Goal: Contribute content: Contribute content

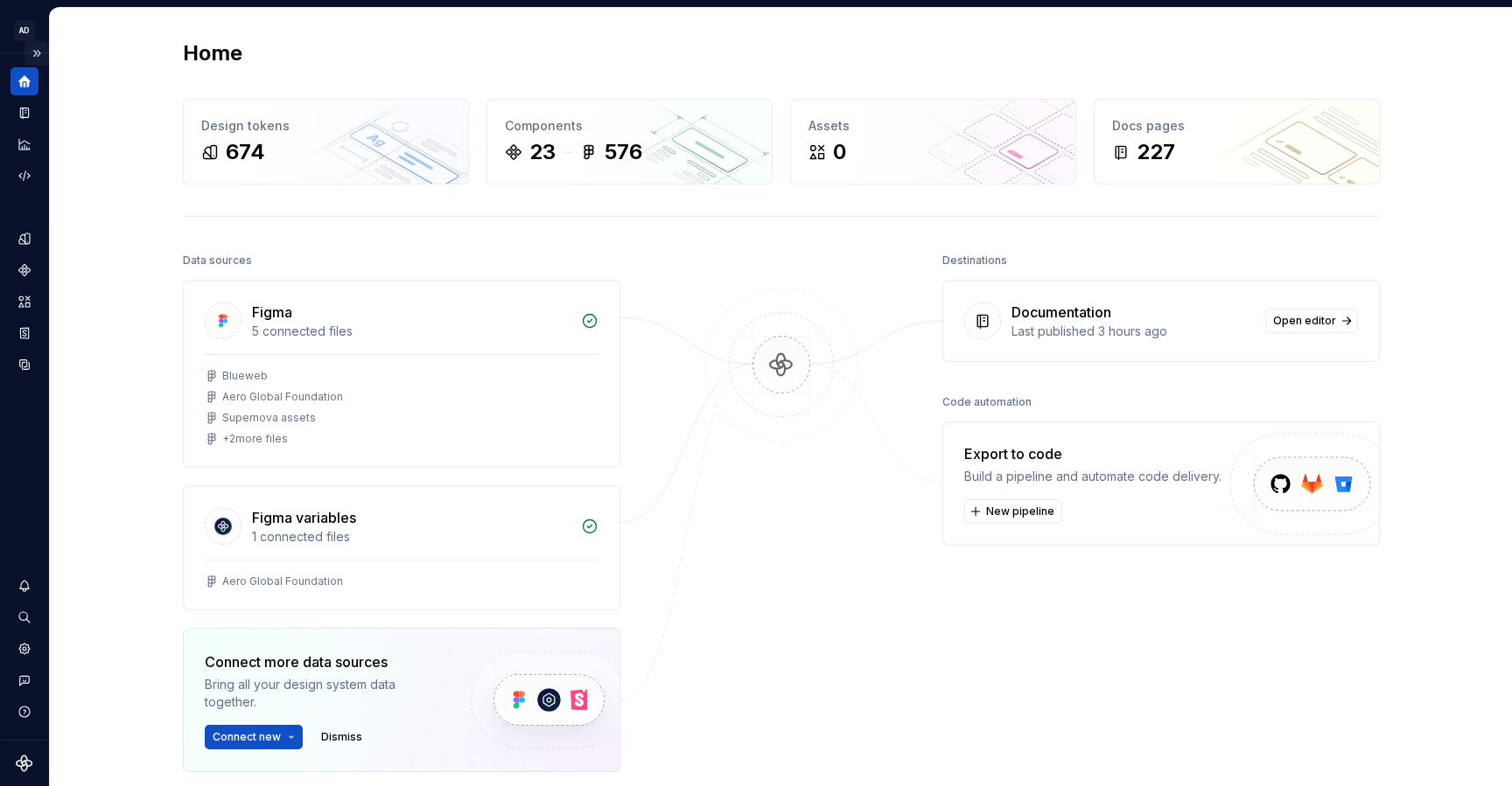
click at [34, 50] on button "Expand sidebar" at bounding box center [36, 53] width 24 height 24
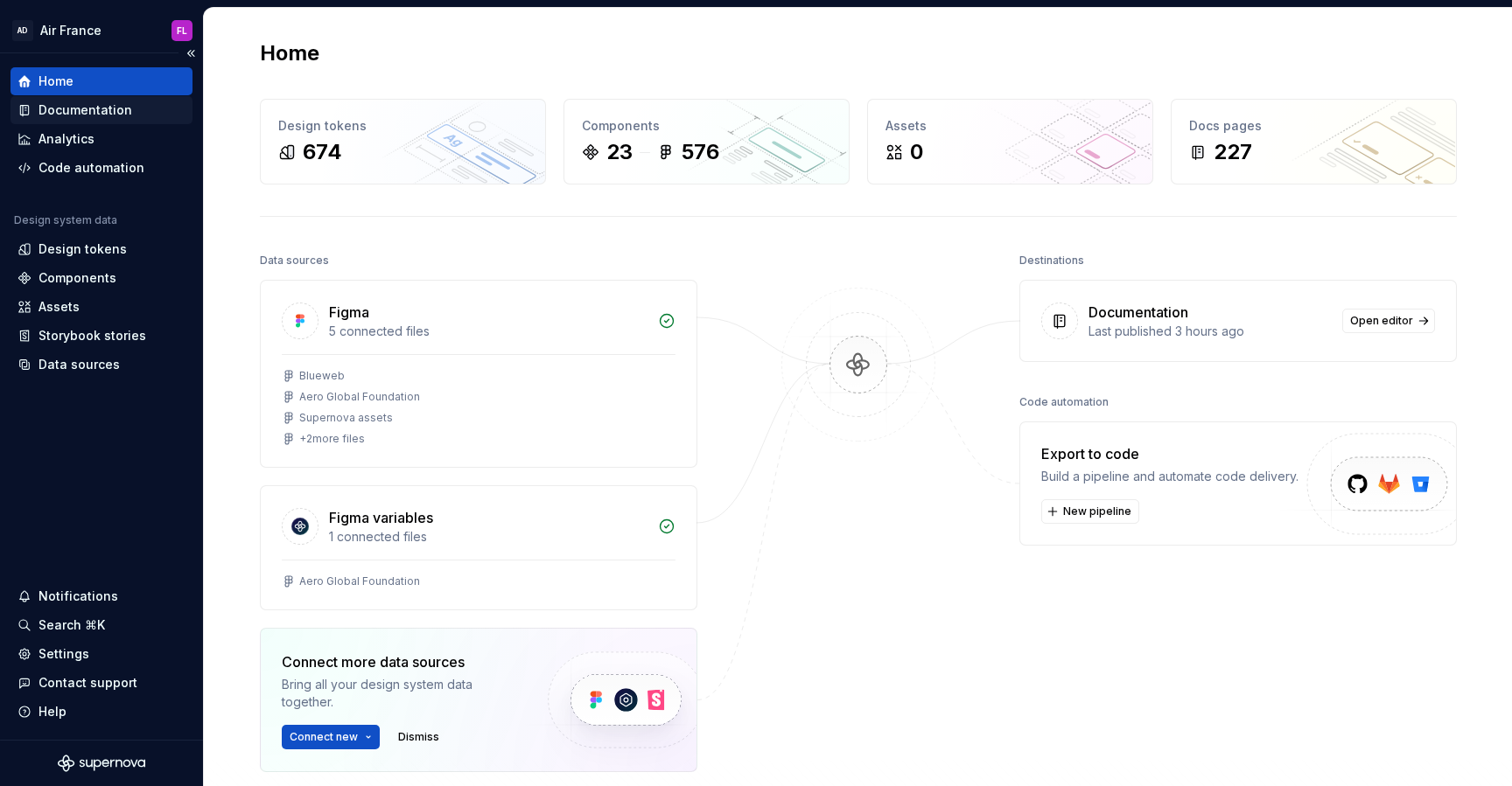
click at [72, 115] on div "Documentation" at bounding box center [85, 110] width 94 height 17
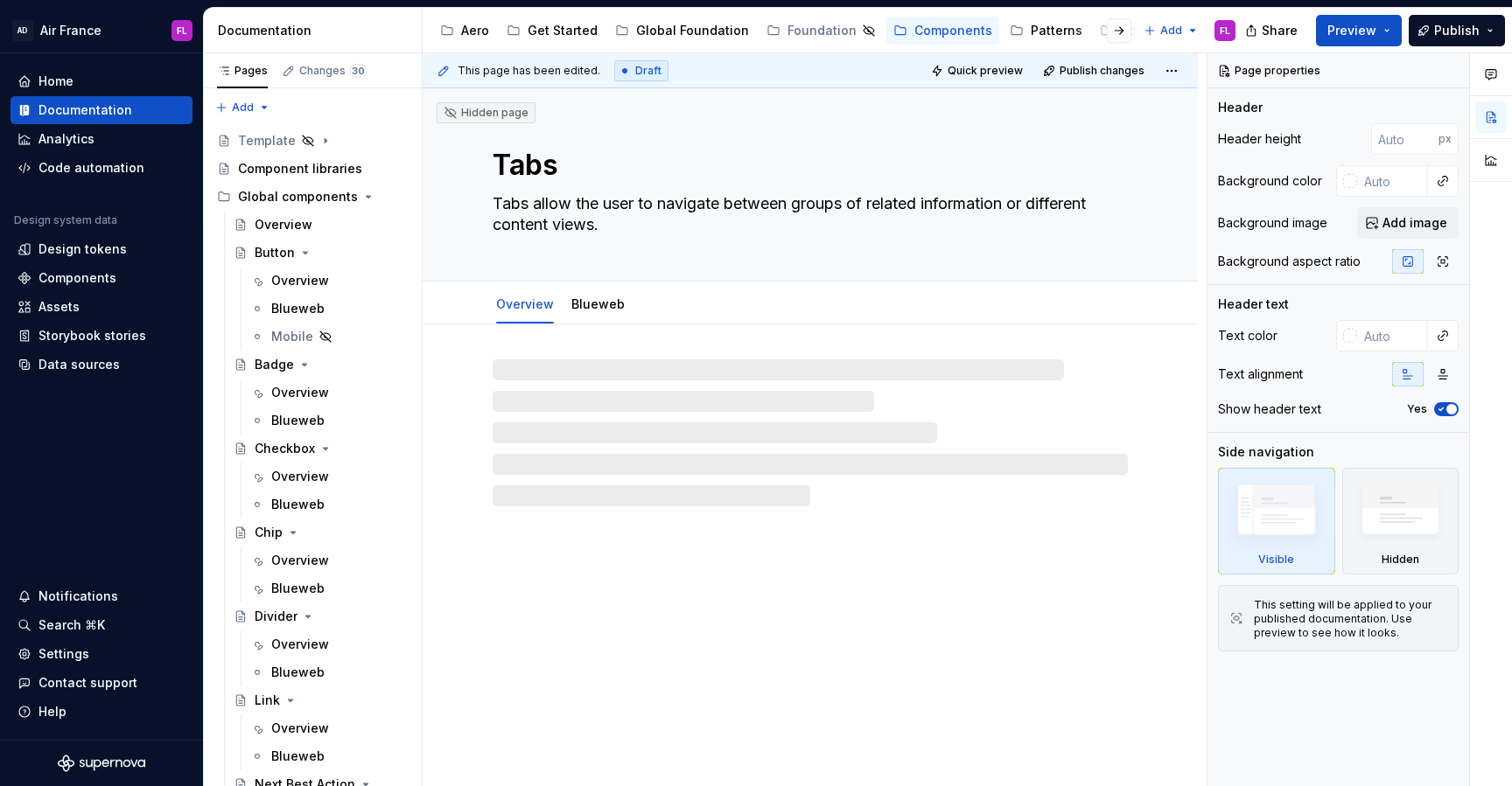
type textarea "*"
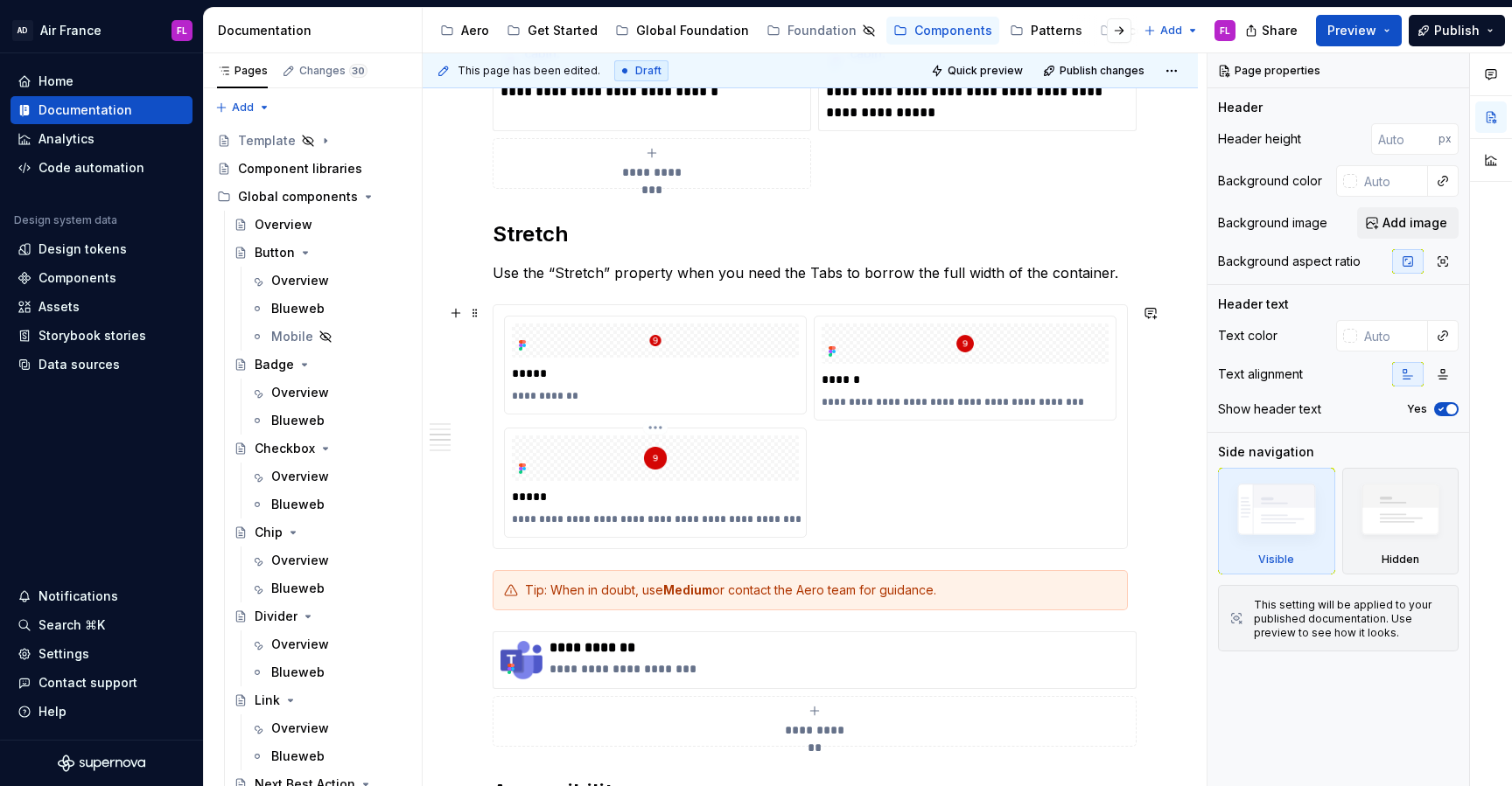
scroll to position [1554, 0]
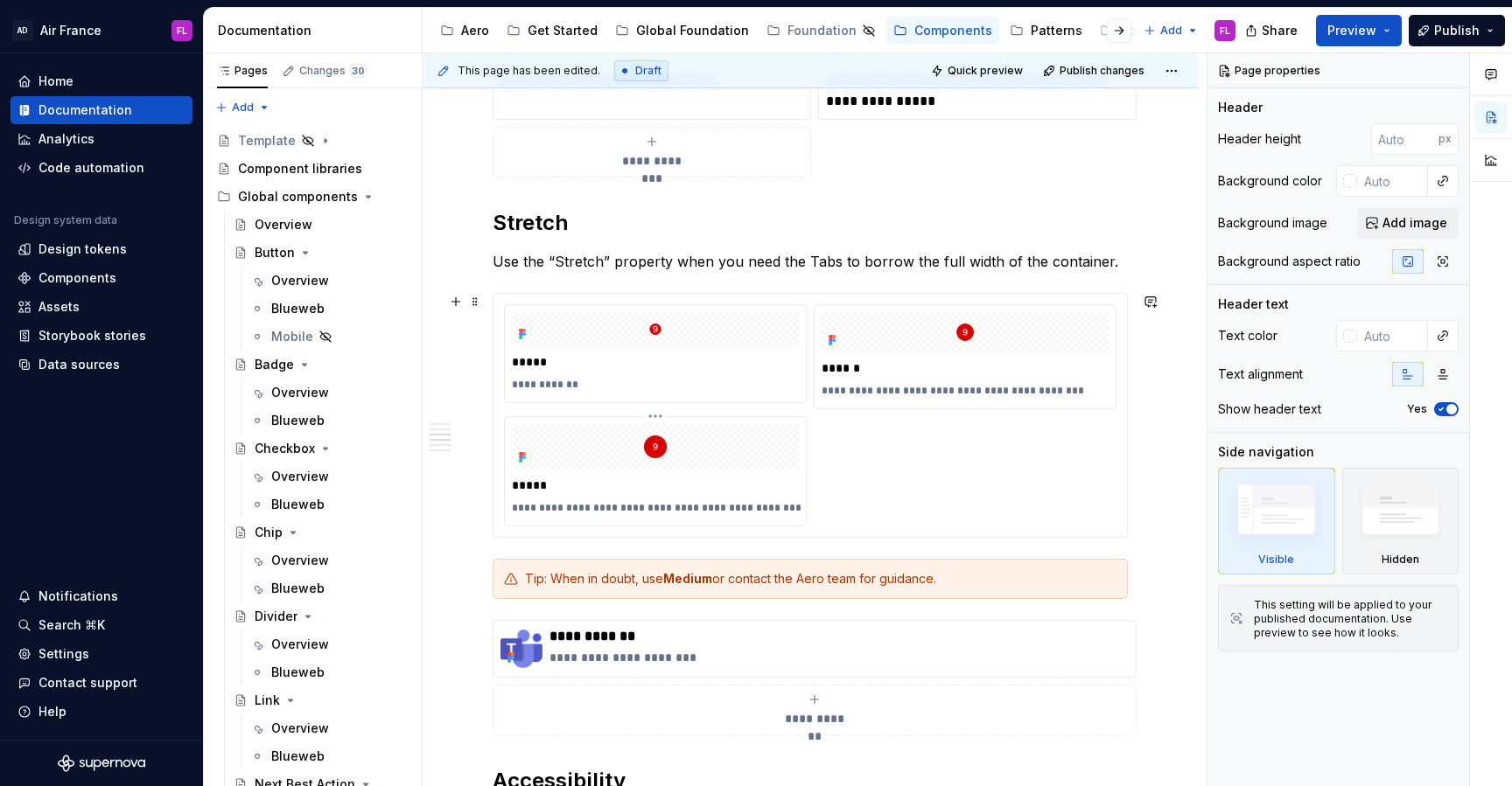
click at [828, 451] on div "**********" at bounding box center [810, 416] width 612 height 222
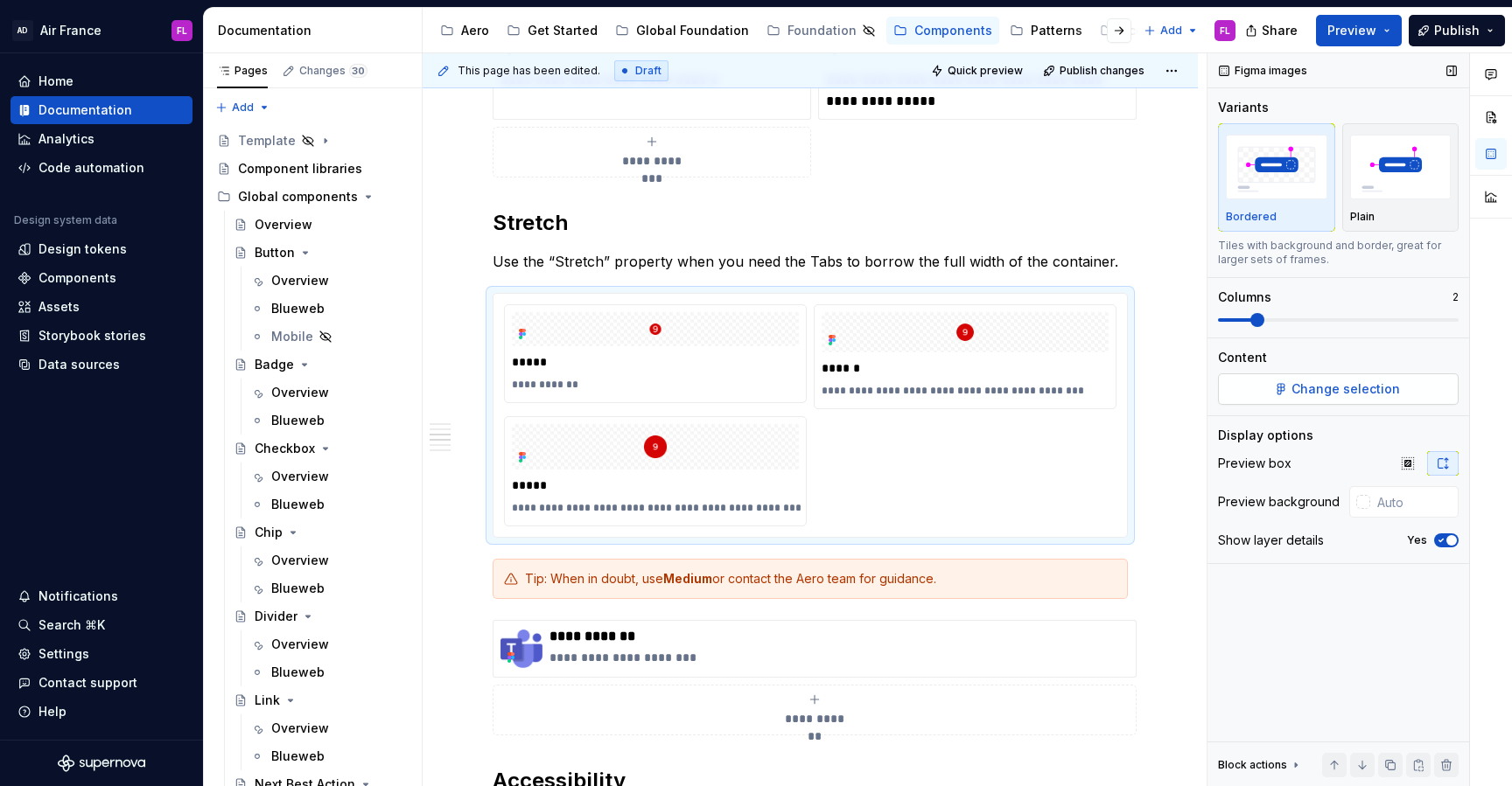
click at [1277, 395] on button "Change selection" at bounding box center [1338, 389] width 241 height 32
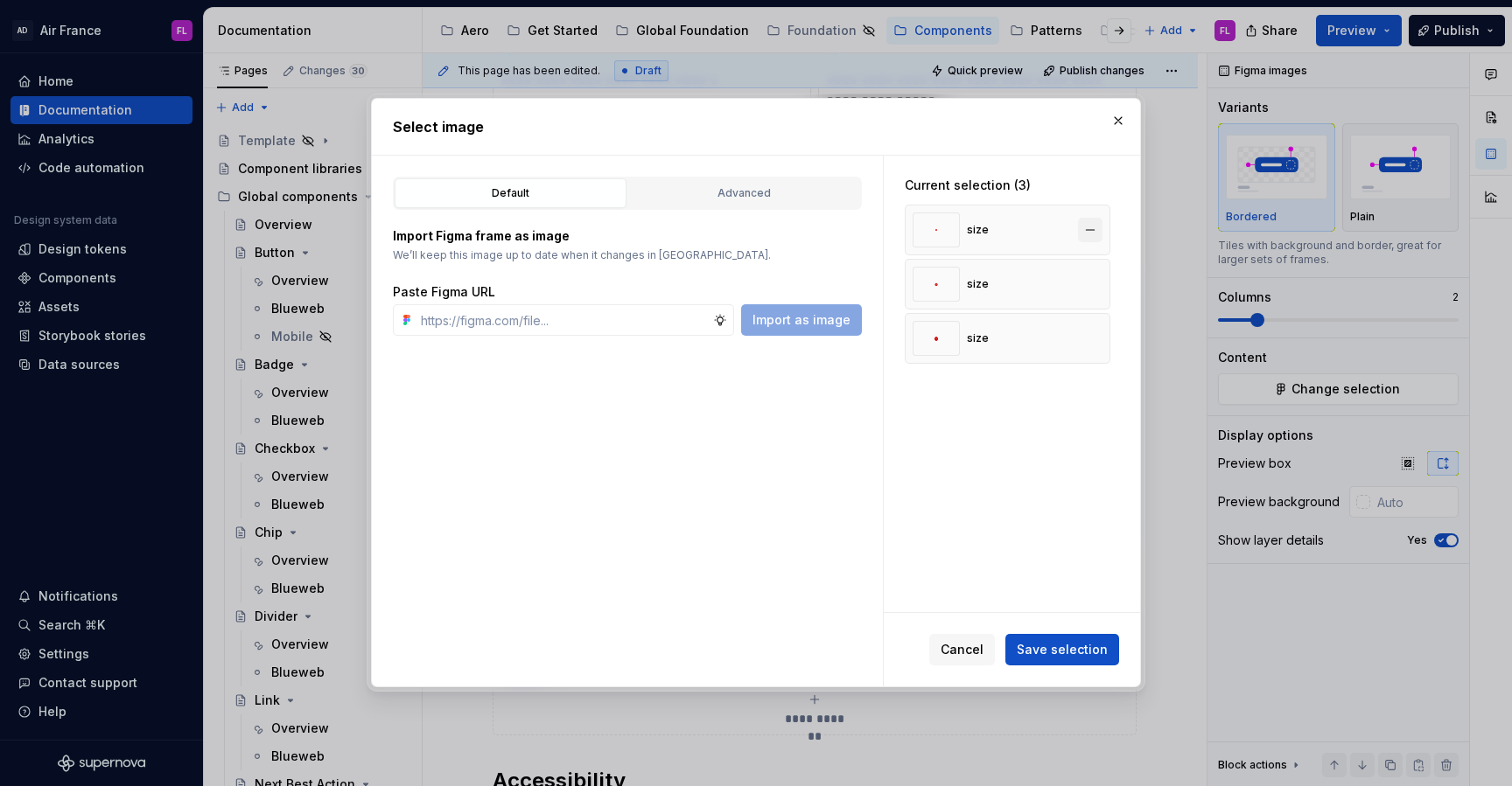
click at [1100, 235] on button "button" at bounding box center [1090, 229] width 24 height 24
click at [604, 319] on input "text" at bounding box center [563, 320] width 299 height 32
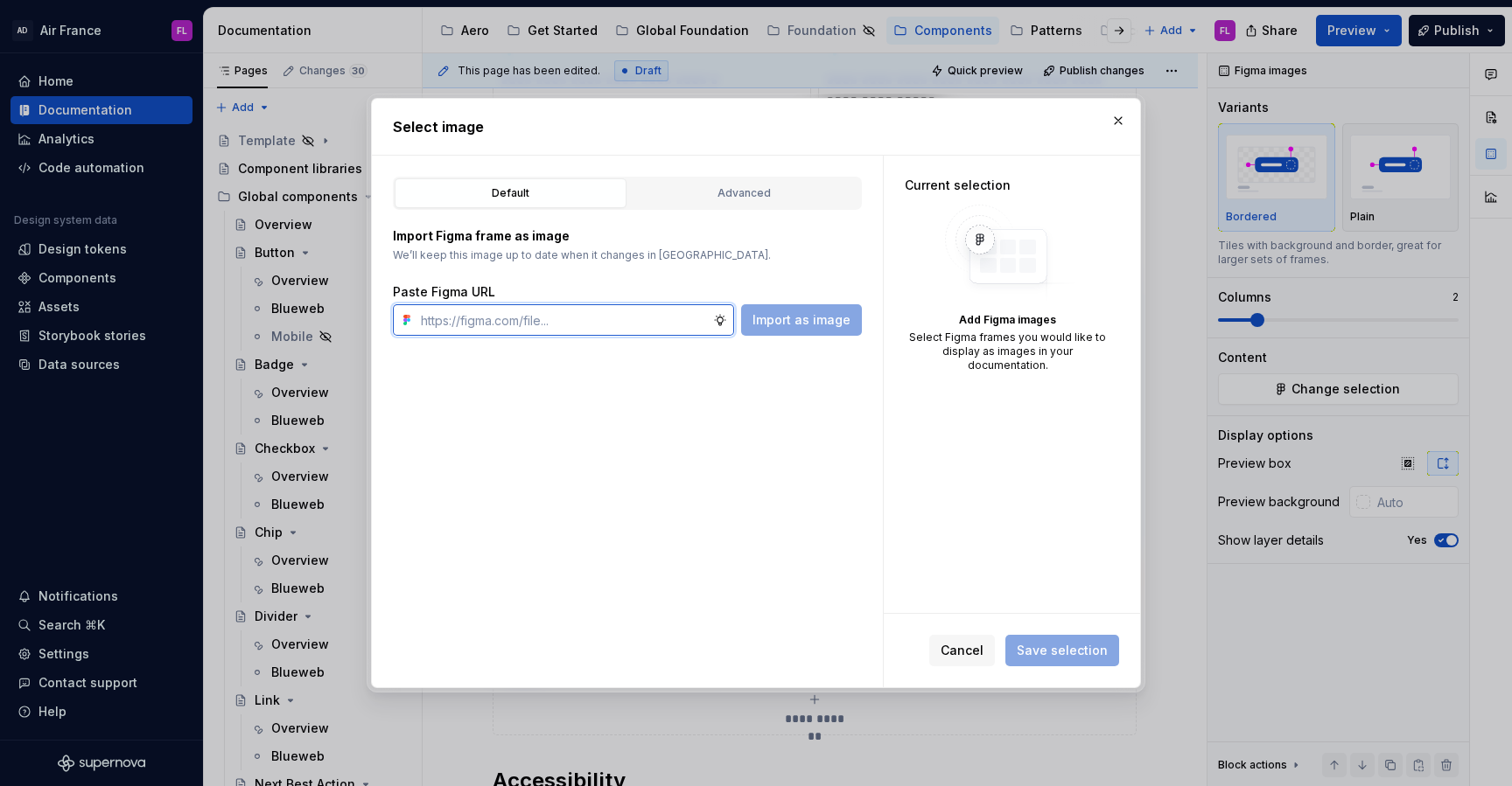
paste input "[URL][DOMAIN_NAME]"
type input "[URL][DOMAIN_NAME]"
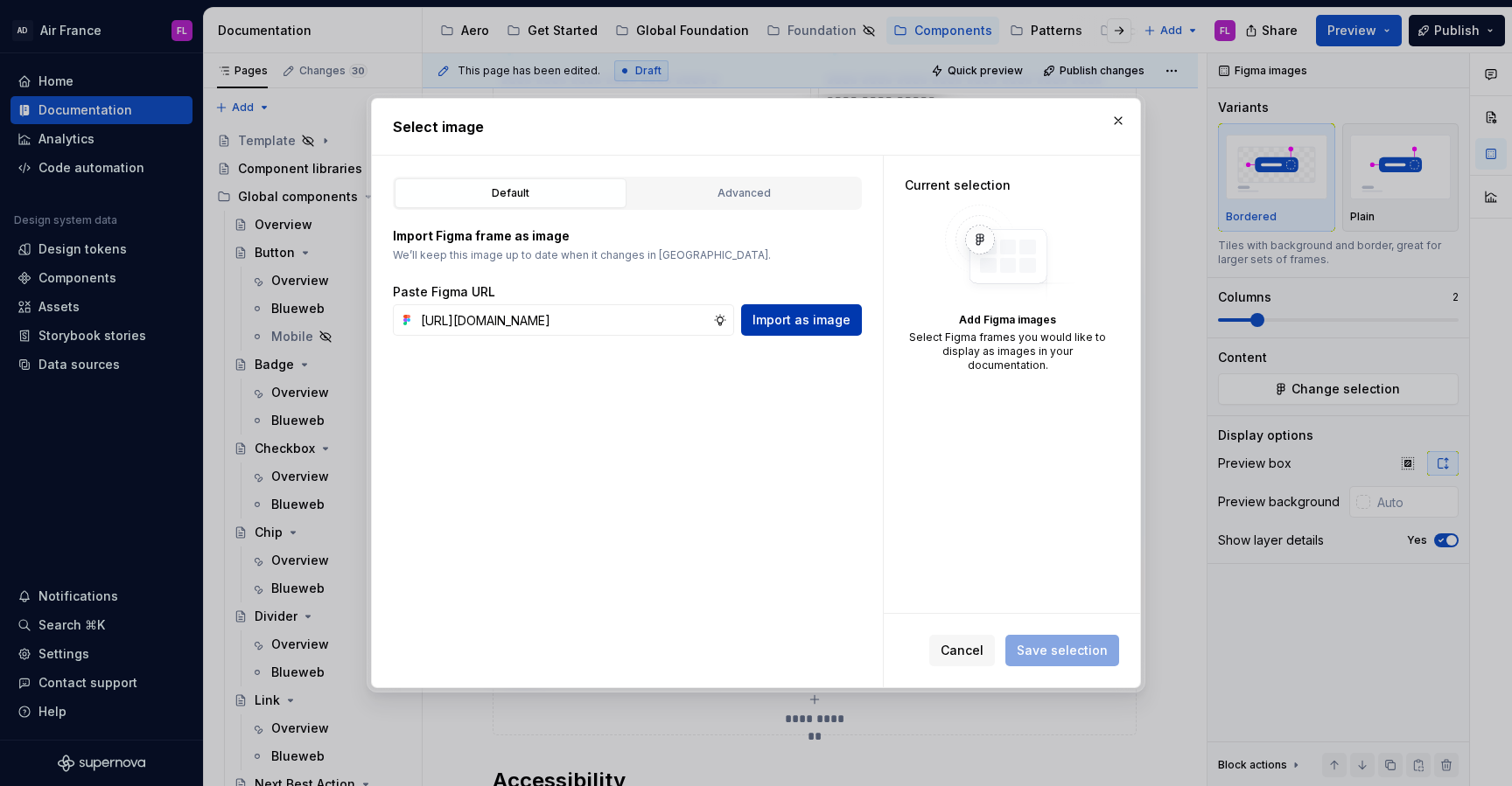
scroll to position [0, 0]
click at [772, 316] on span "Import as image" at bounding box center [801, 320] width 98 height 17
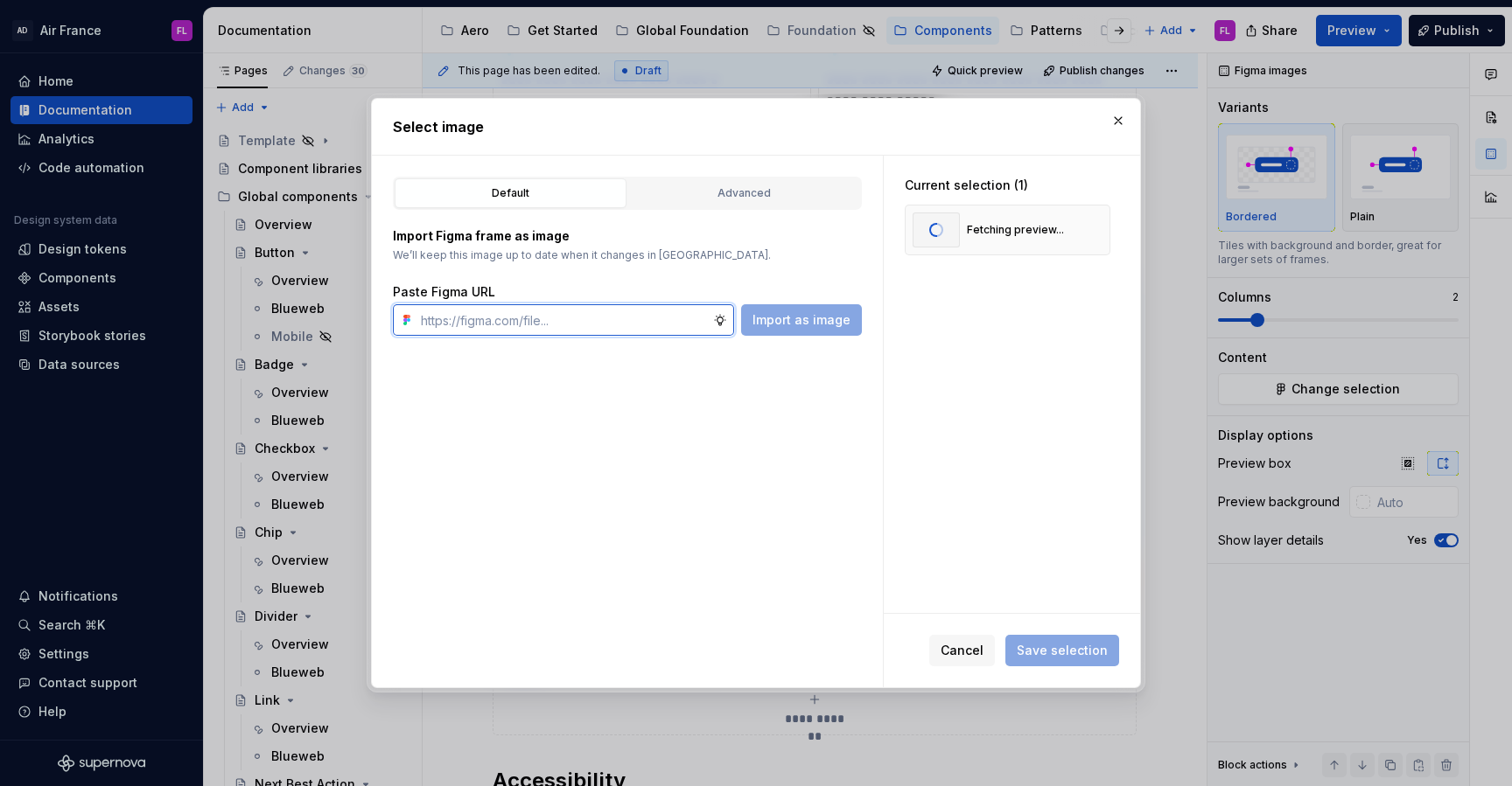
click at [638, 315] on input "text" at bounding box center [563, 320] width 299 height 32
paste input "[URL][DOMAIN_NAME]"
type input "[URL][DOMAIN_NAME]"
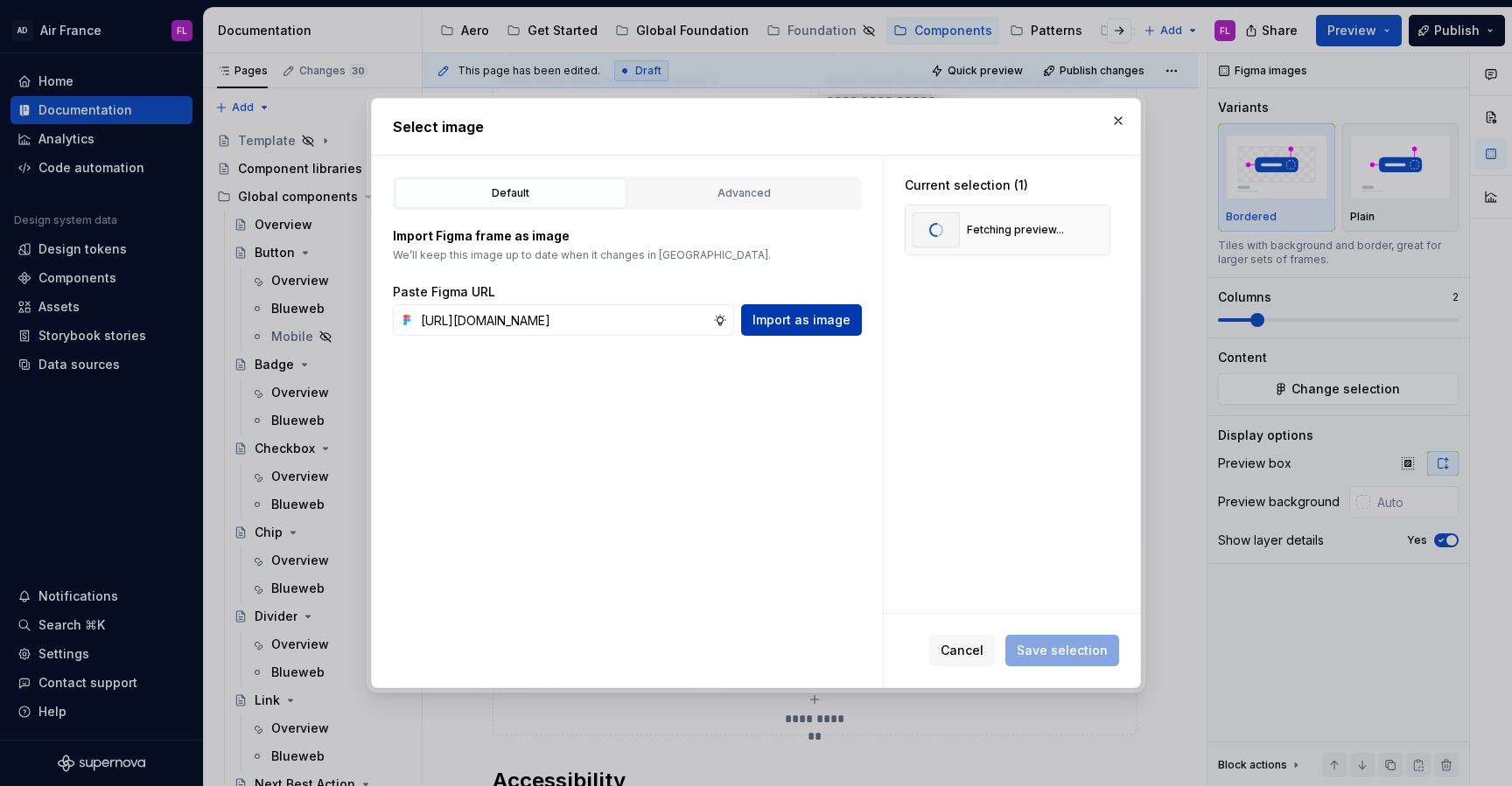
click at [794, 326] on span "Import as image" at bounding box center [801, 320] width 98 height 17
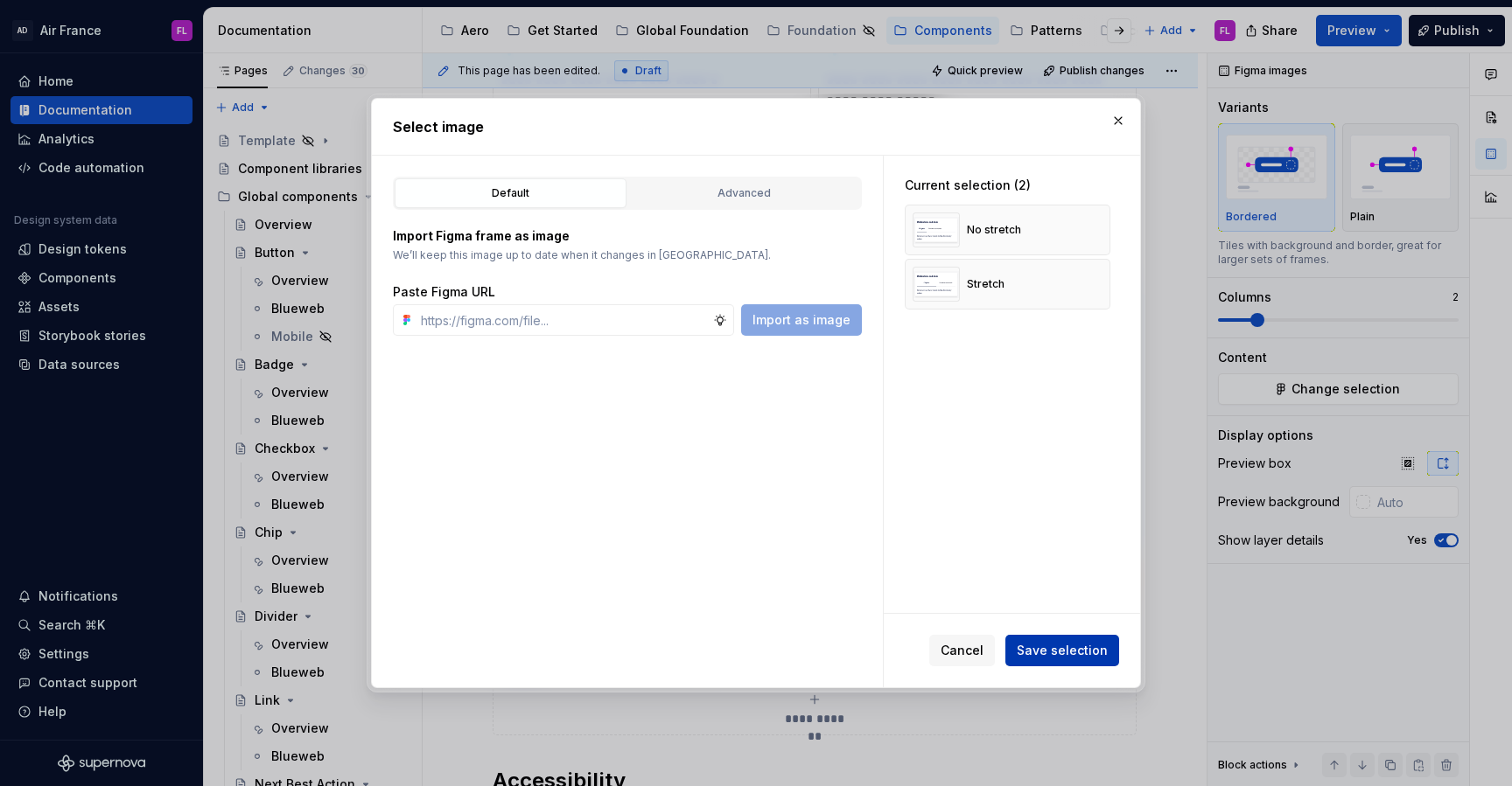
click at [1039, 653] on span "Save selection" at bounding box center [1062, 651] width 91 height 17
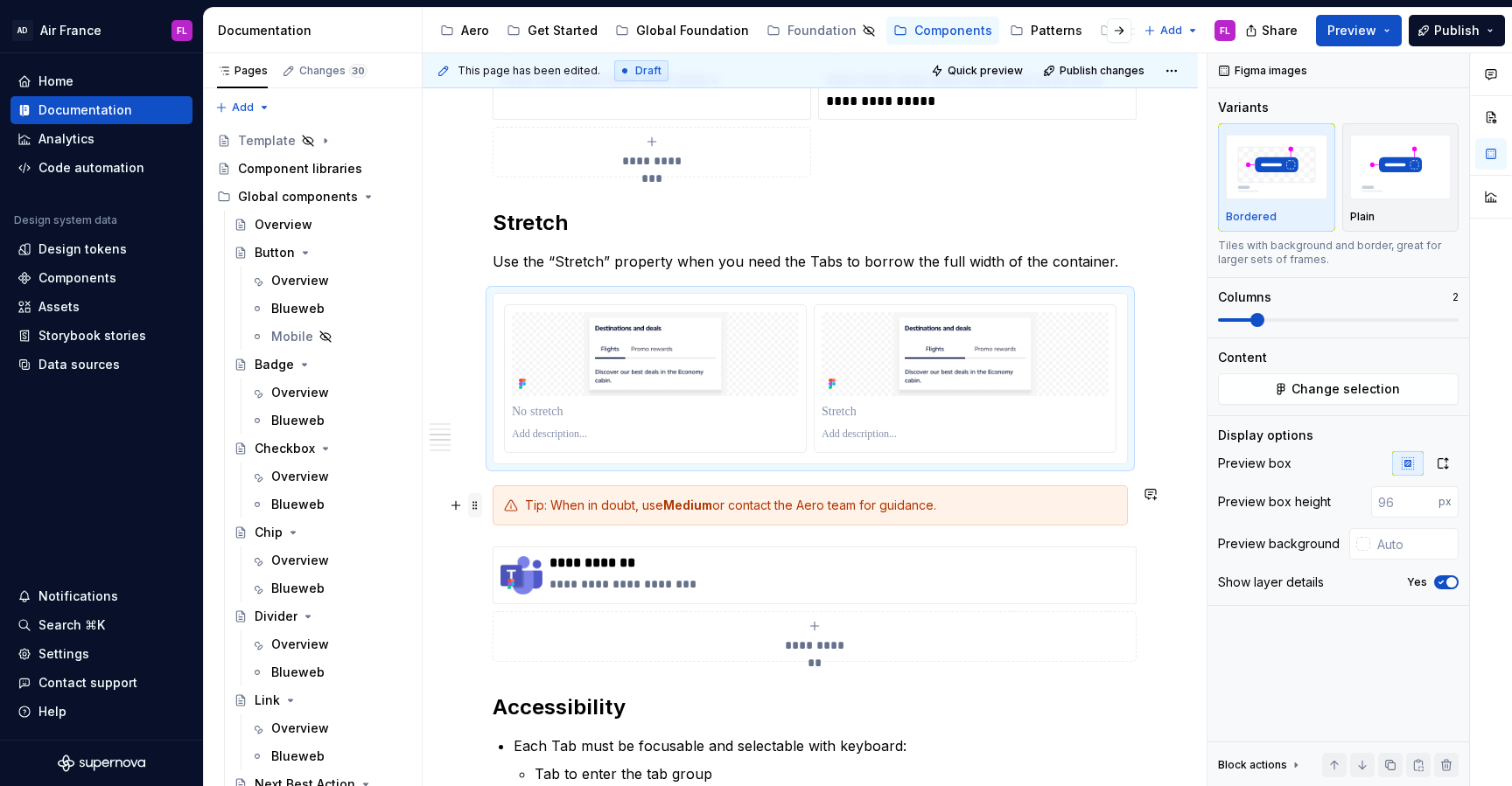
click at [476, 510] on span at bounding box center [475, 505] width 14 height 24
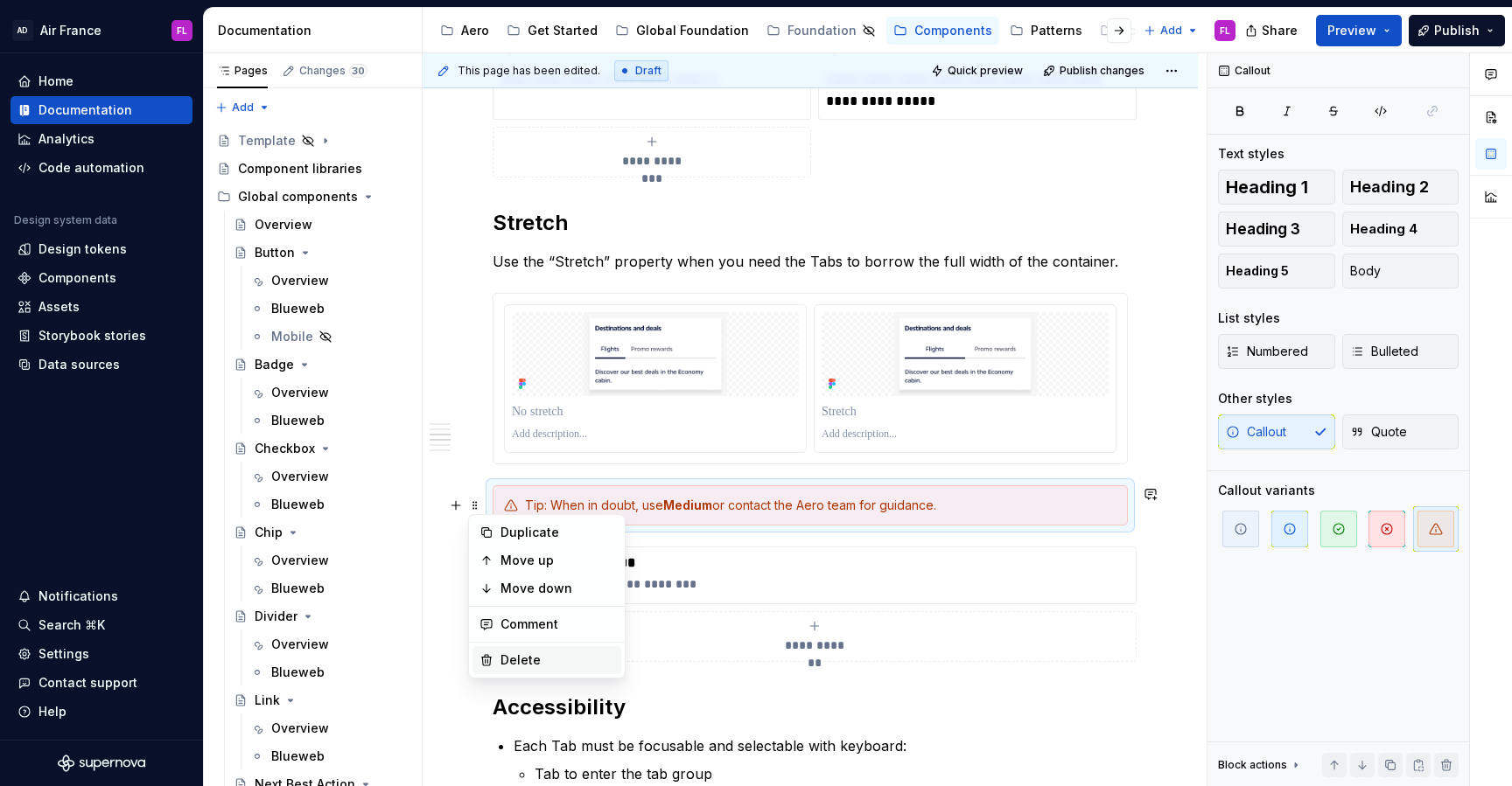
click at [519, 654] on div "Delete" at bounding box center [557, 660] width 114 height 17
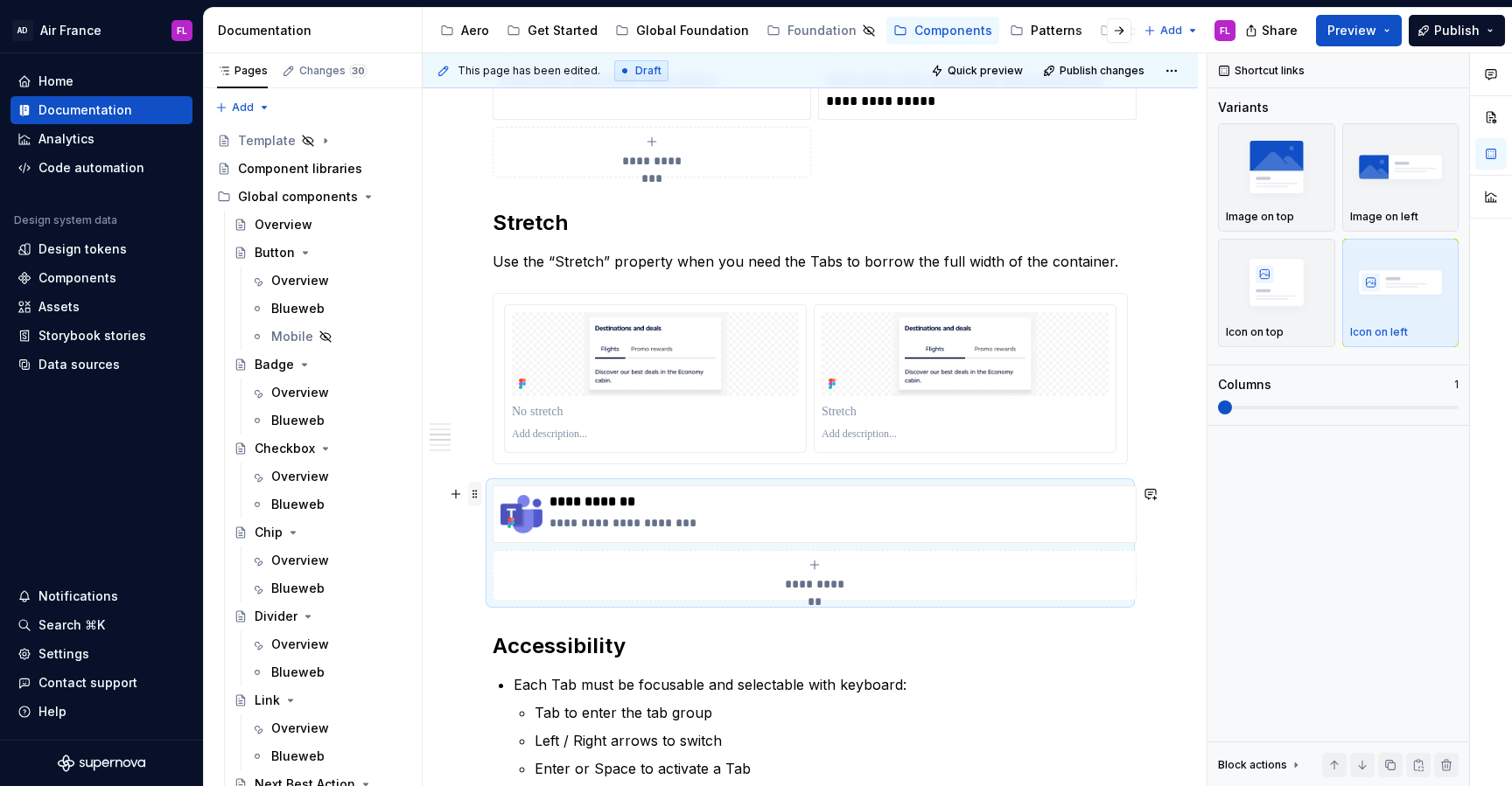
click at [476, 498] on span at bounding box center [475, 493] width 14 height 24
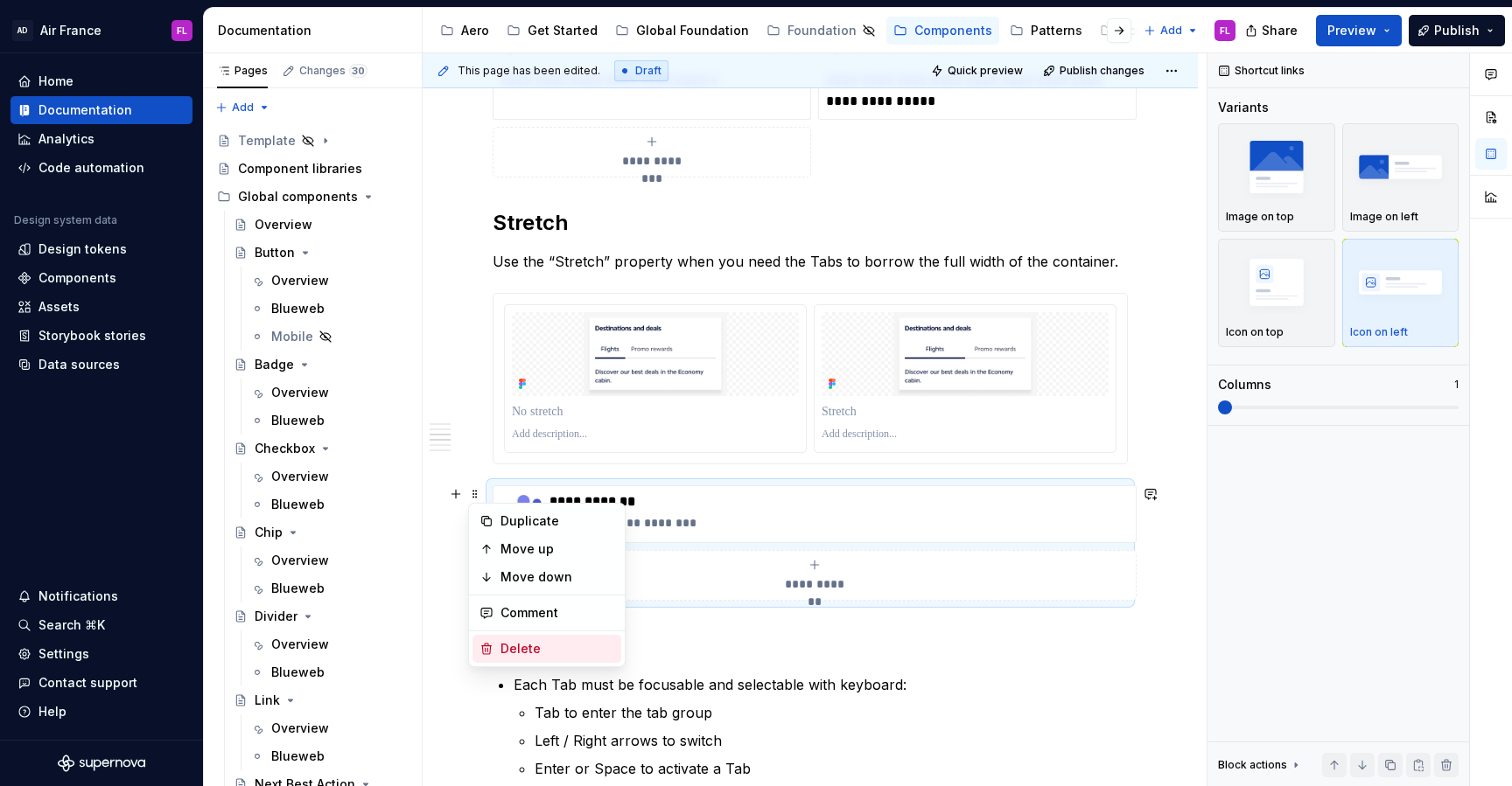
click at [497, 640] on div "Delete" at bounding box center [548, 649] width 149 height 28
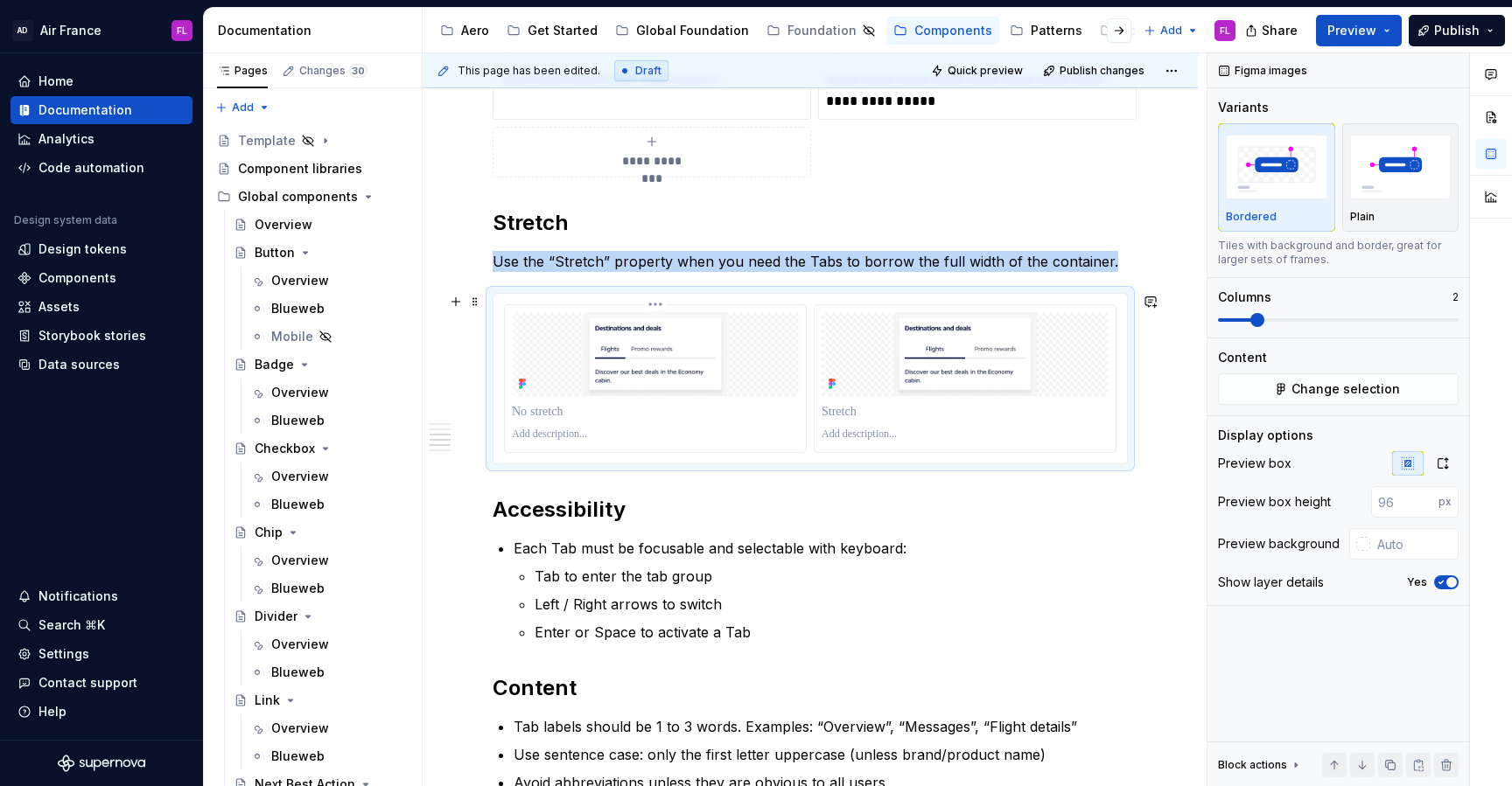
click at [633, 337] on img at bounding box center [655, 354] width 287 height 84
click at [1438, 465] on icon "button" at bounding box center [1443, 463] width 14 height 14
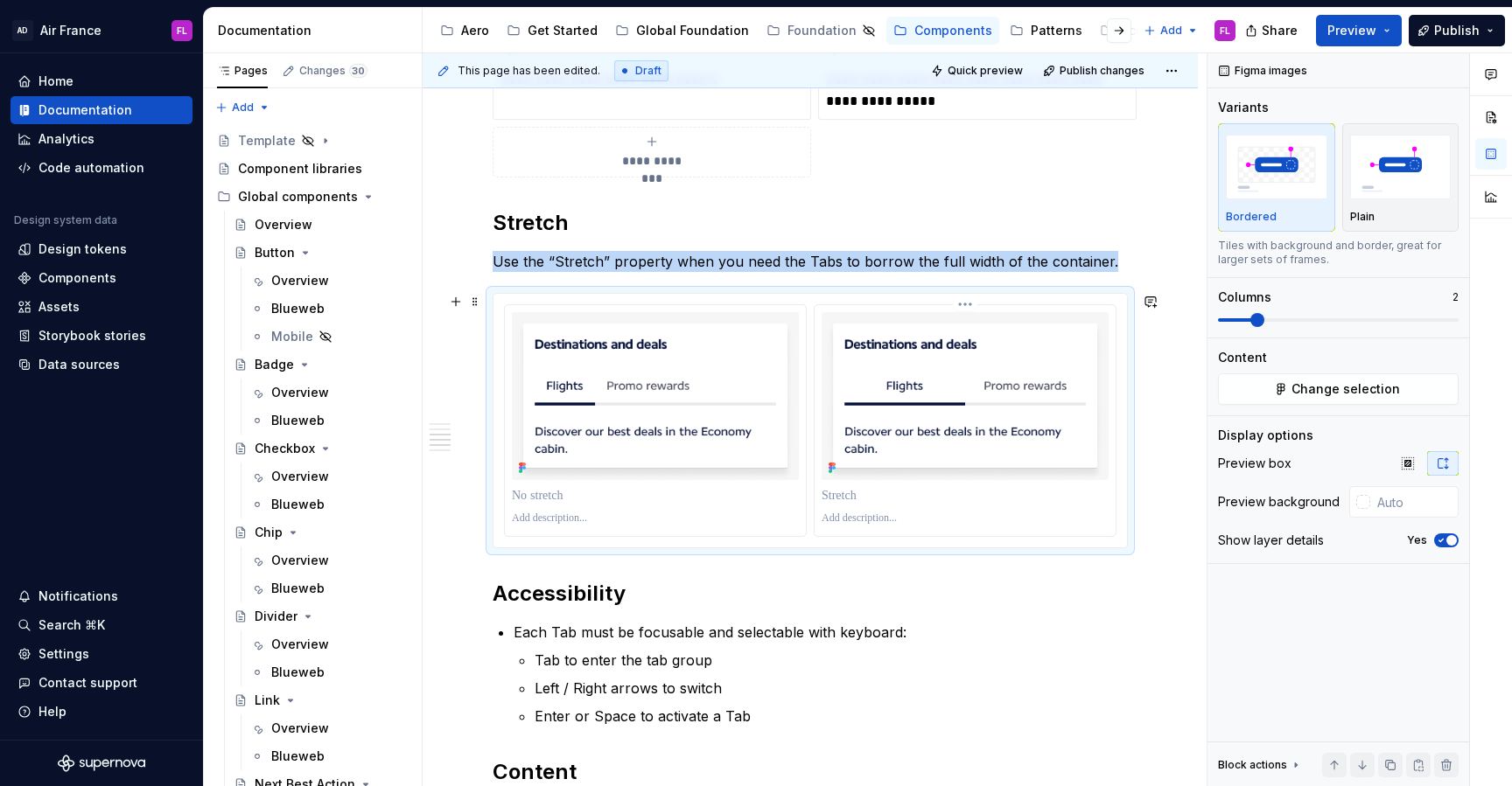
click at [962, 396] on img at bounding box center [965, 396] width 287 height 168
click at [460, 389] on div "**********" at bounding box center [811, 191] width 776 height 2840
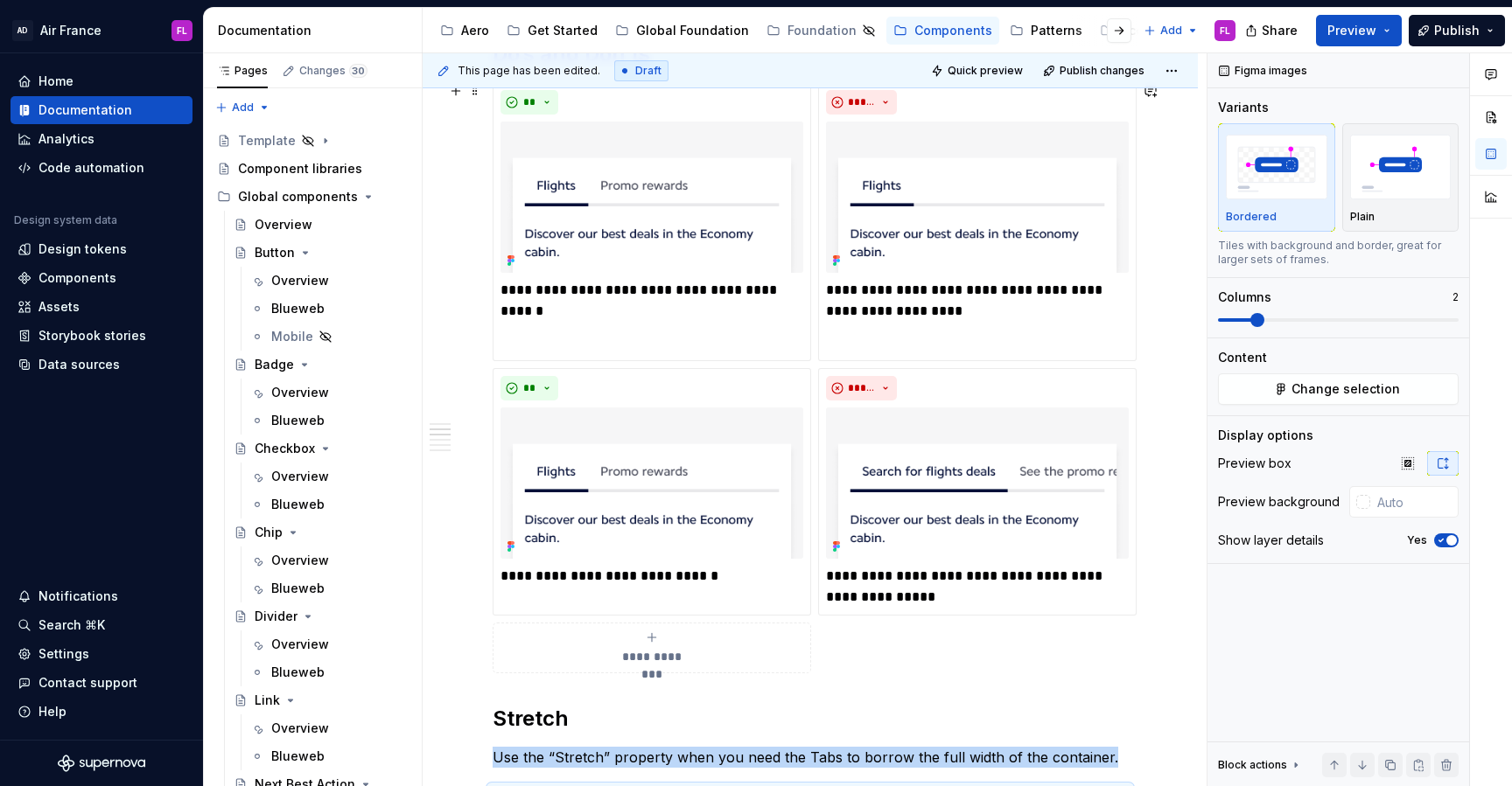
scroll to position [1086, 0]
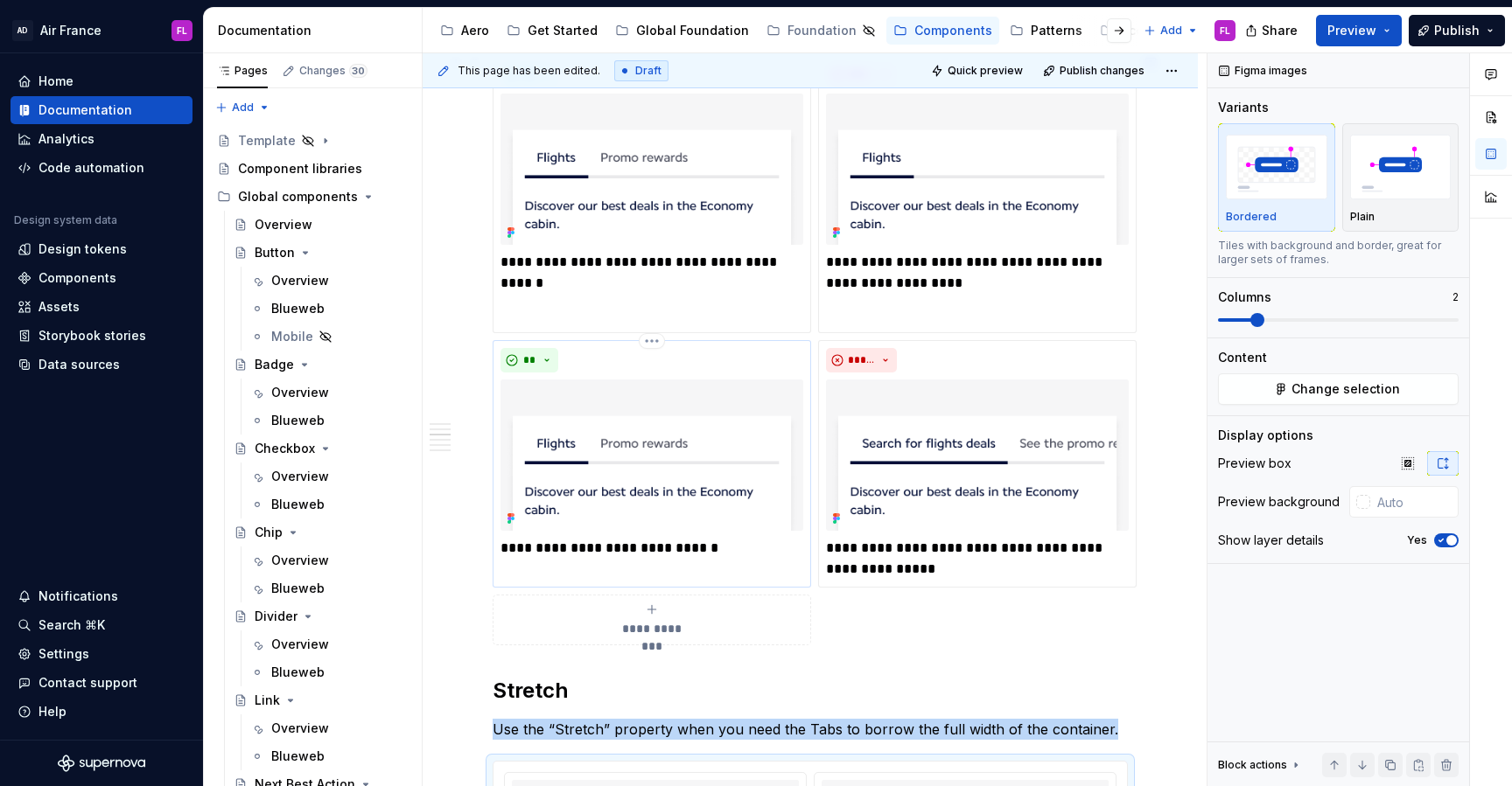
click at [604, 445] on img at bounding box center [651, 455] width 303 height 152
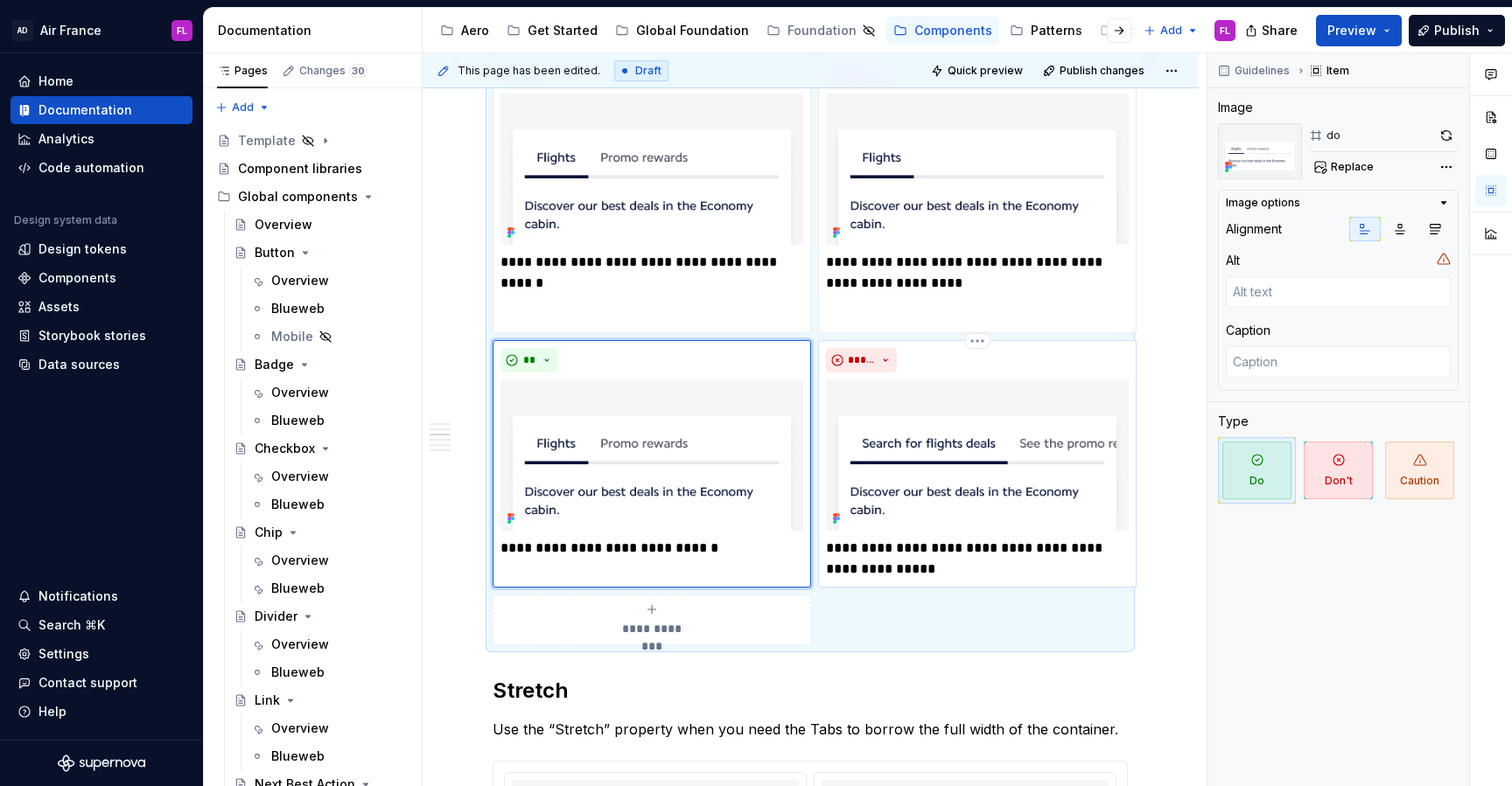
click at [896, 384] on img at bounding box center [977, 455] width 303 height 152
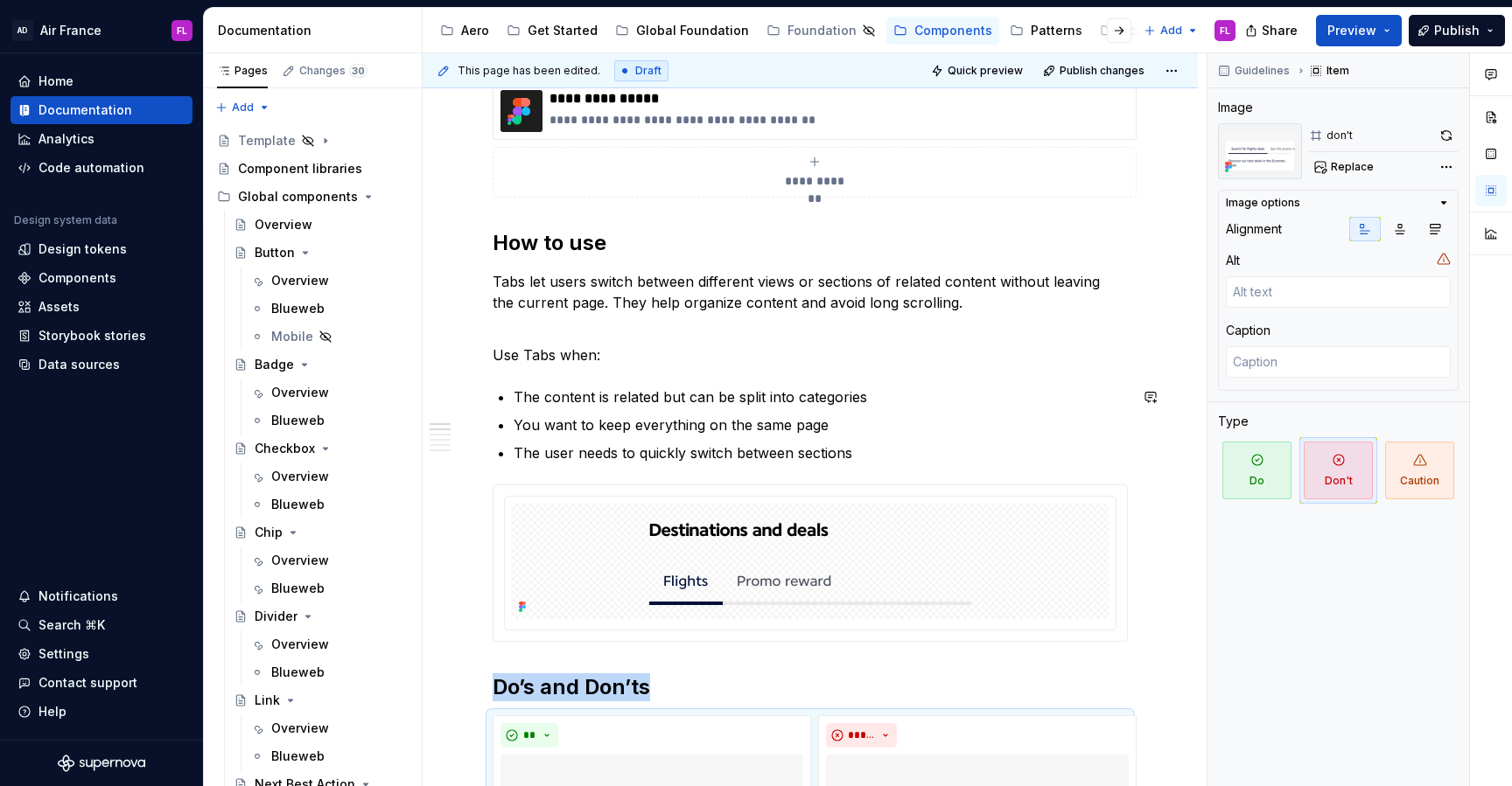
scroll to position [425, 0]
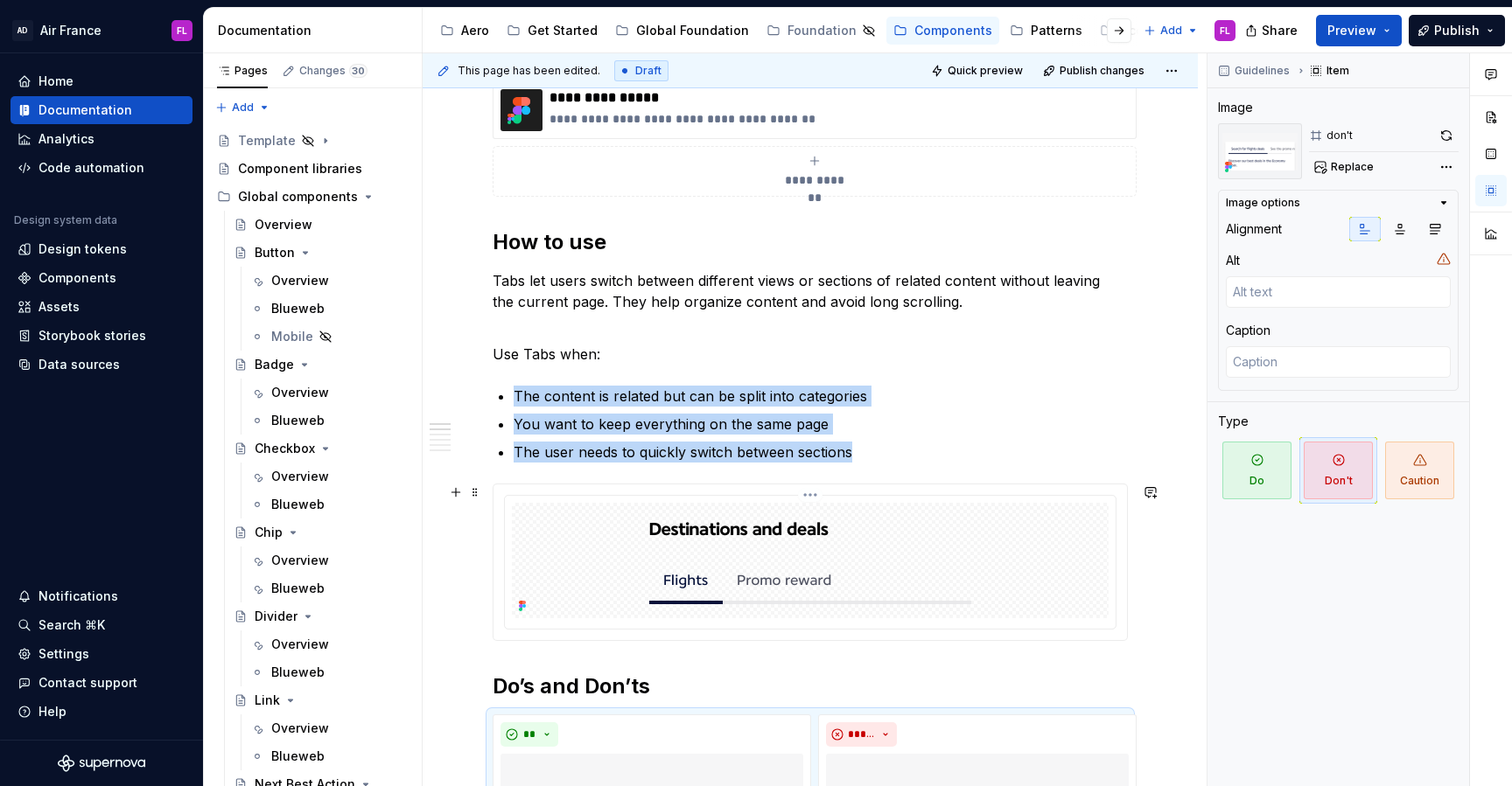
click at [794, 563] on img at bounding box center [811, 560] width 350 height 115
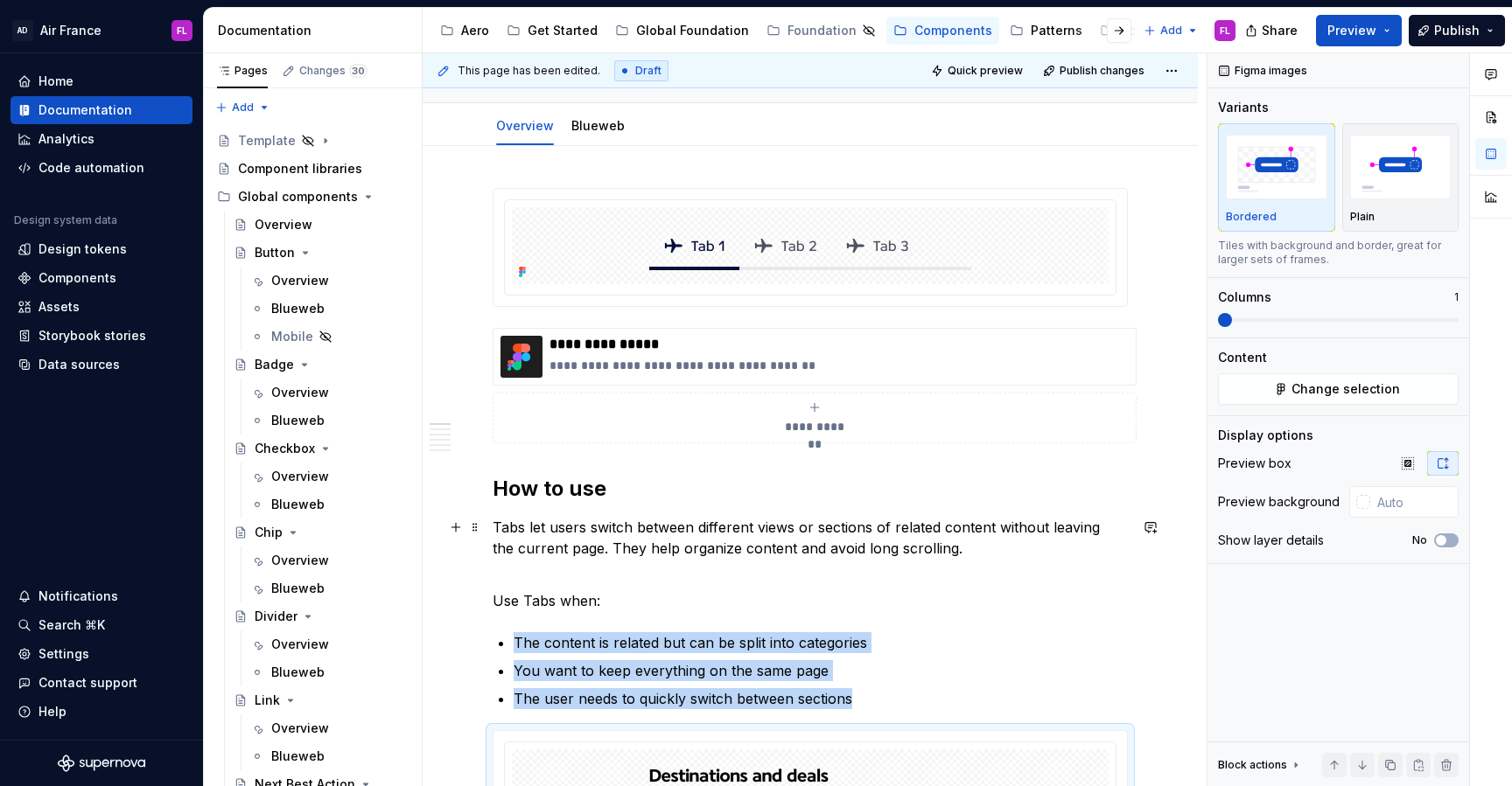
scroll to position [60, 0]
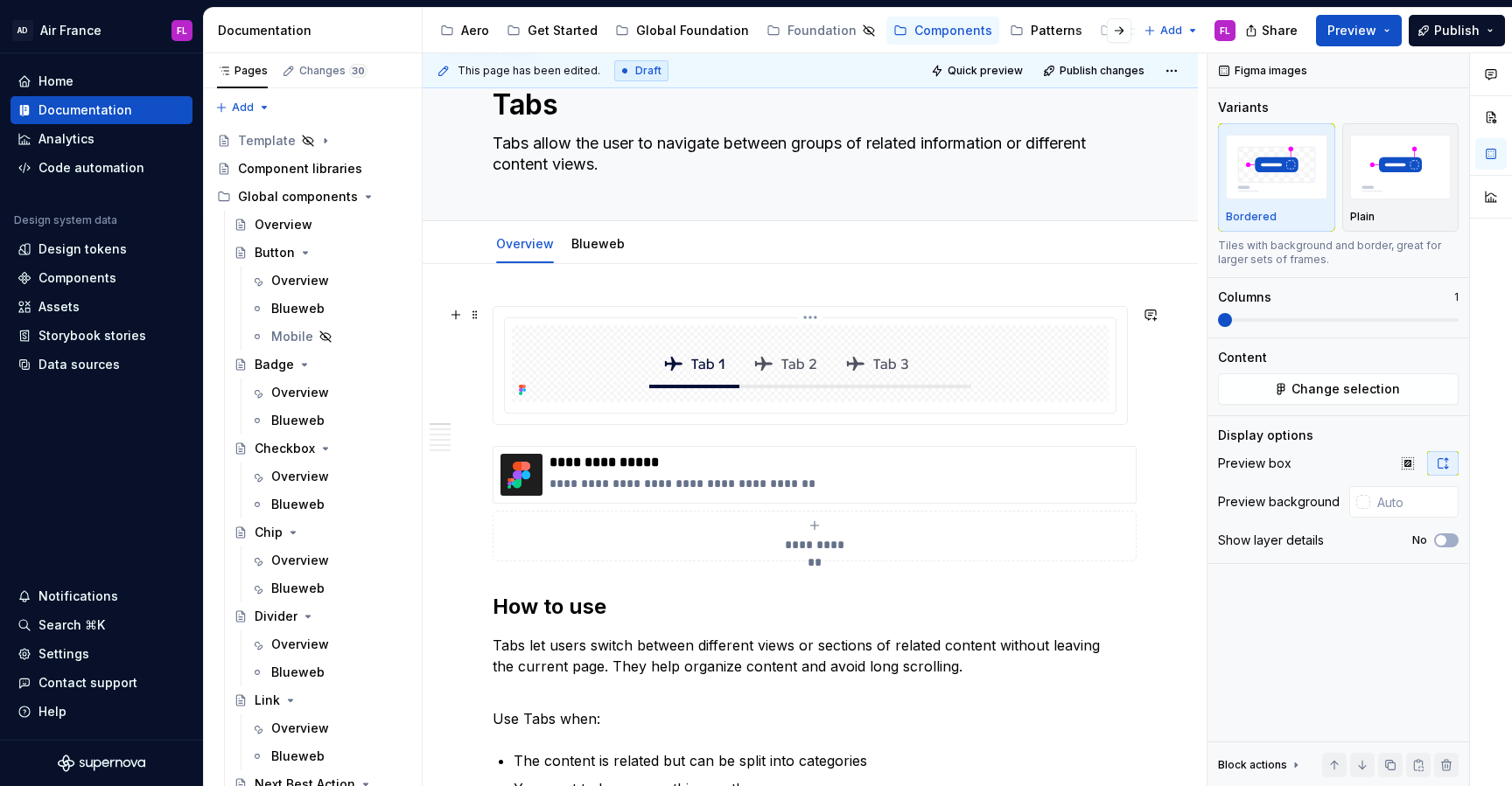
click at [807, 385] on img at bounding box center [811, 364] width 350 height 77
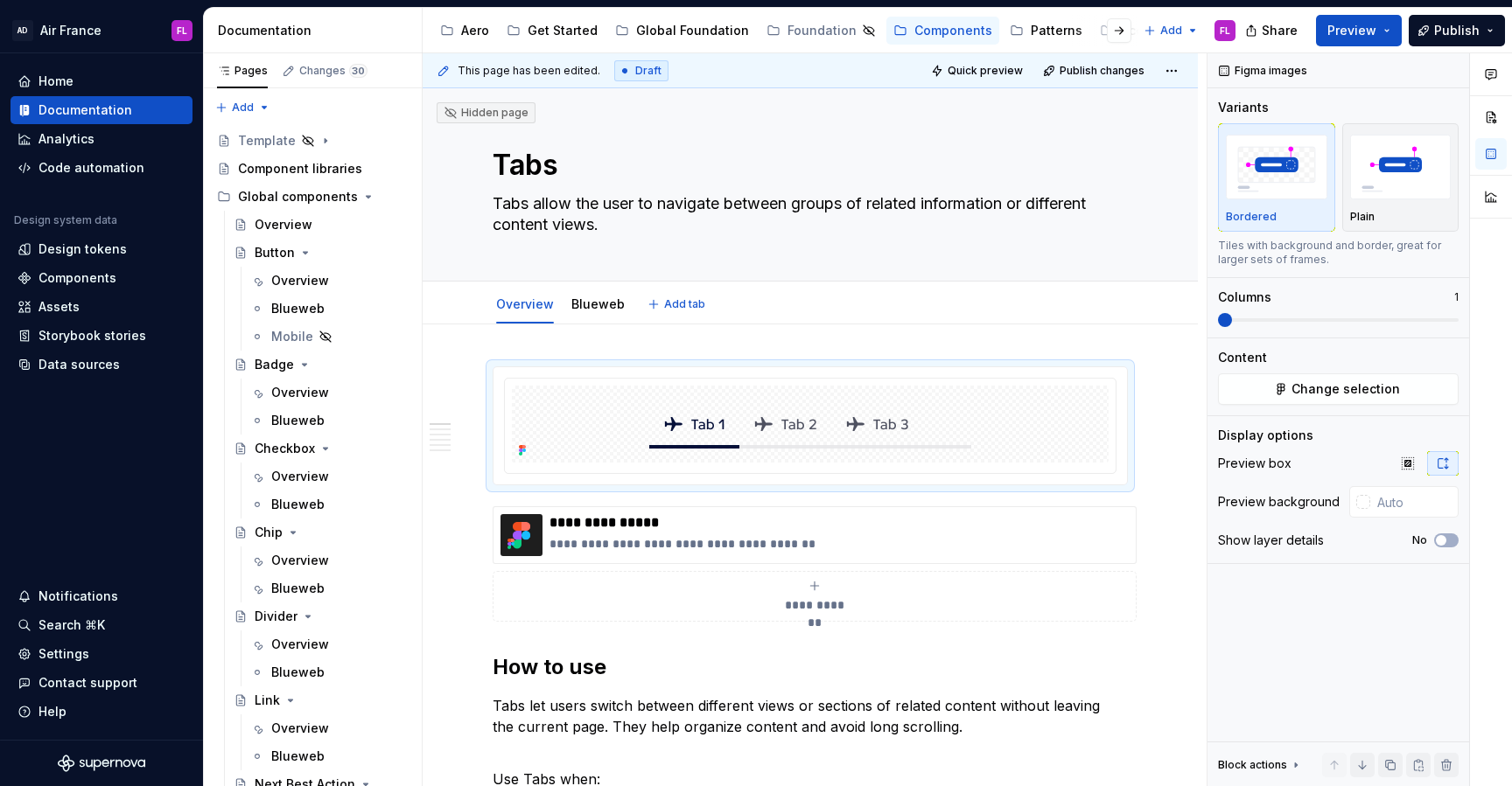
type textarea "*"
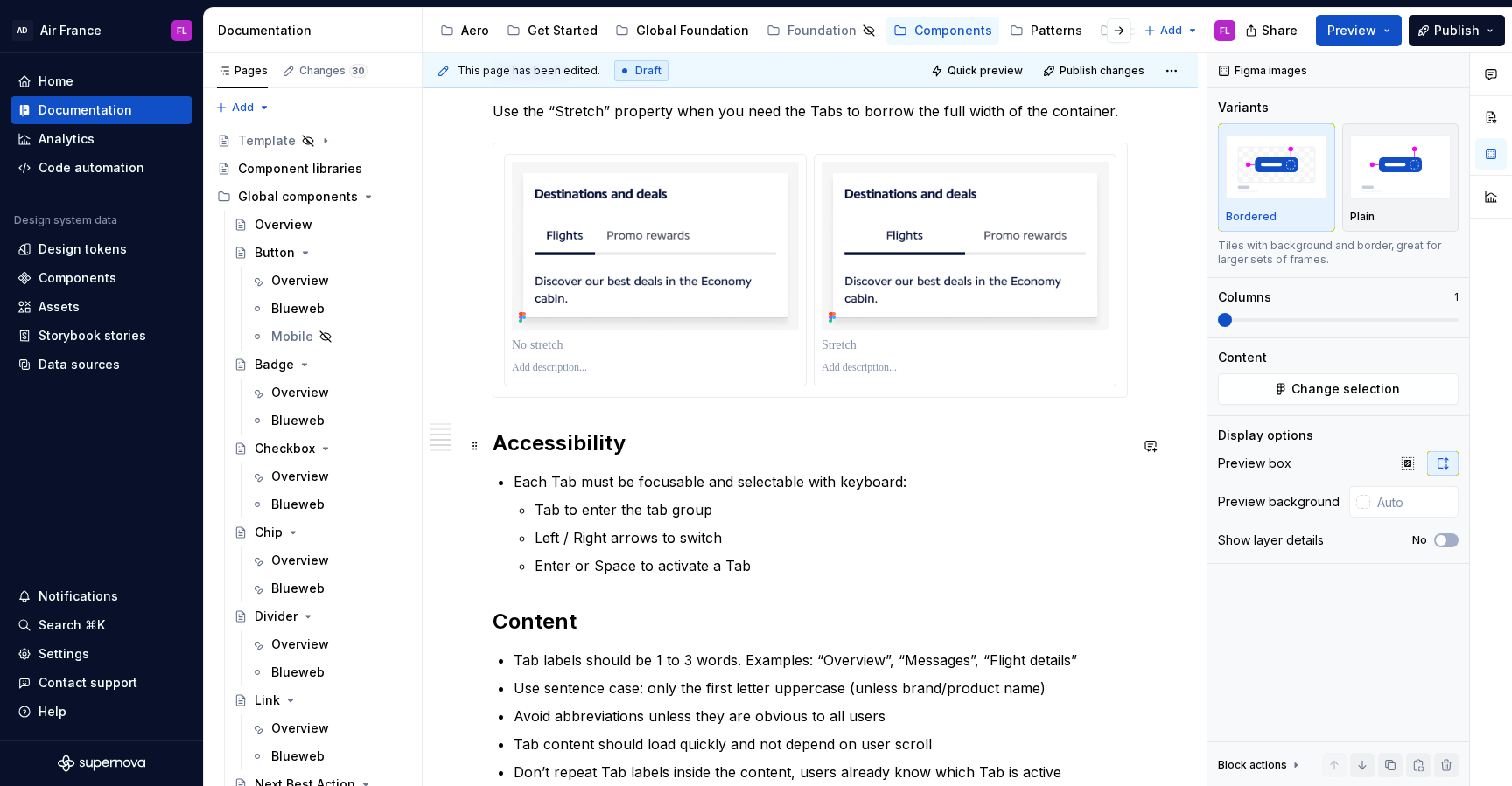
scroll to position [1616, 0]
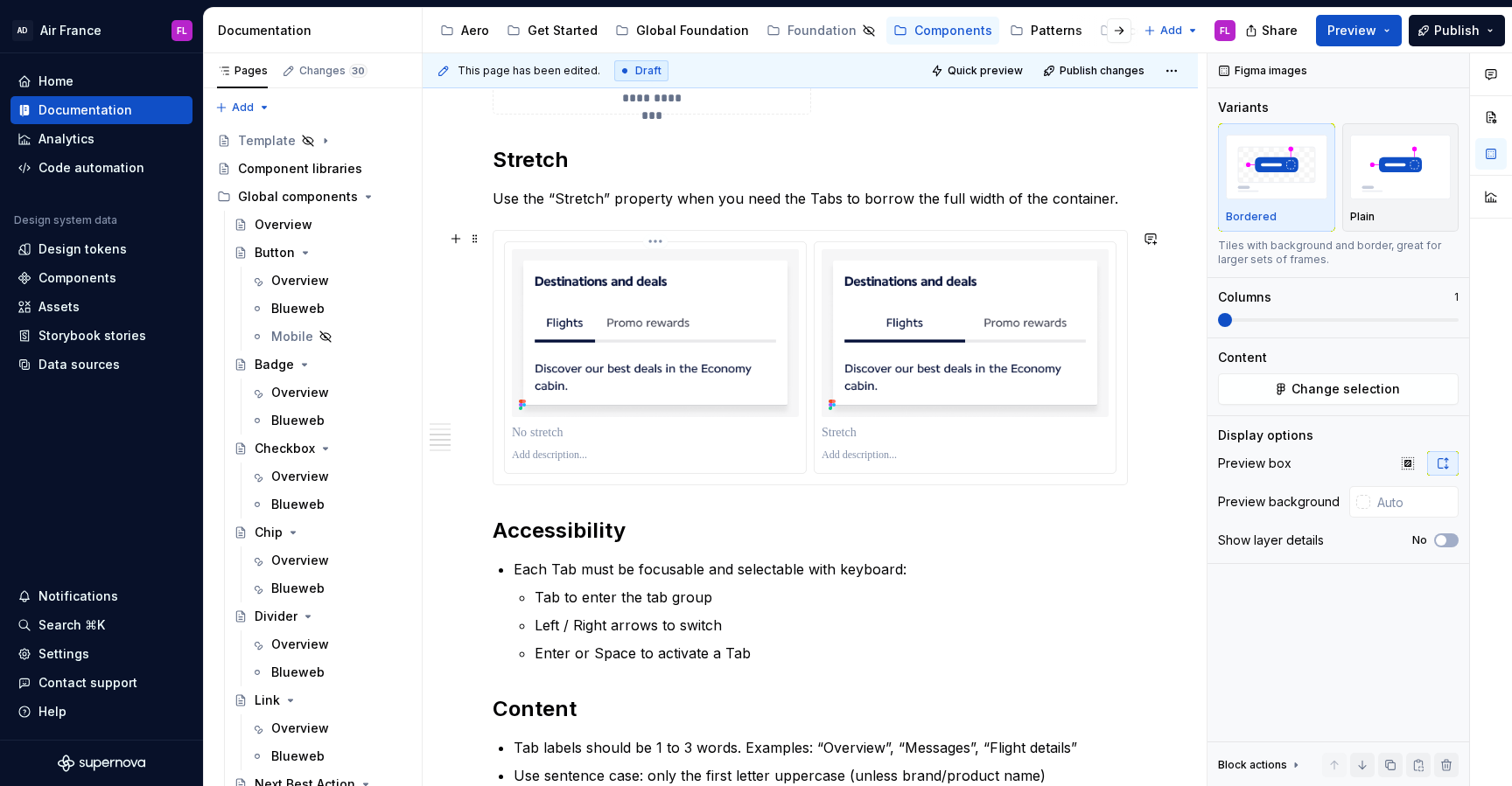
click at [536, 439] on p at bounding box center [655, 433] width 287 height 17
click at [840, 439] on p at bounding box center [965, 433] width 287 height 17
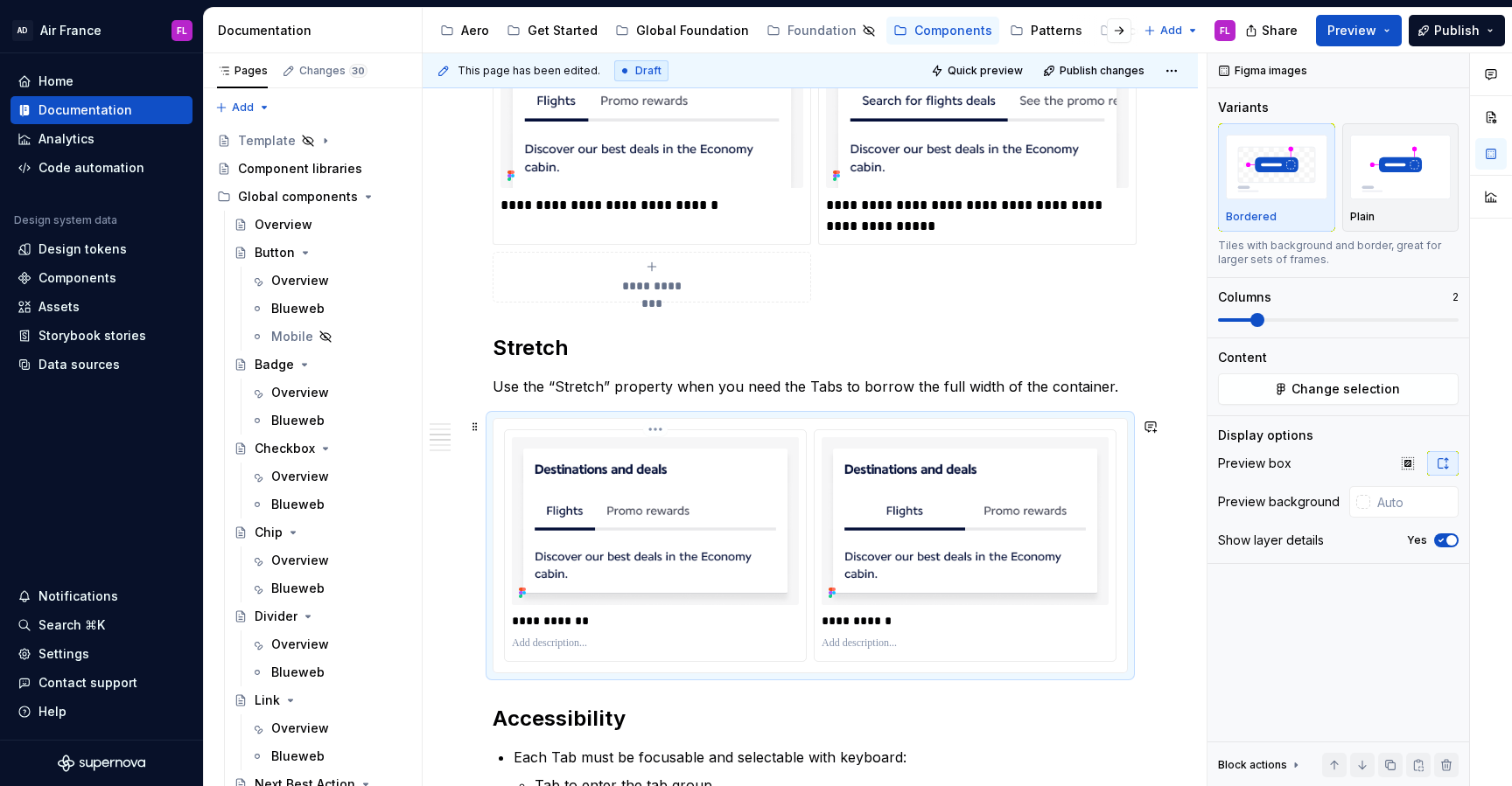
scroll to position [1486, 0]
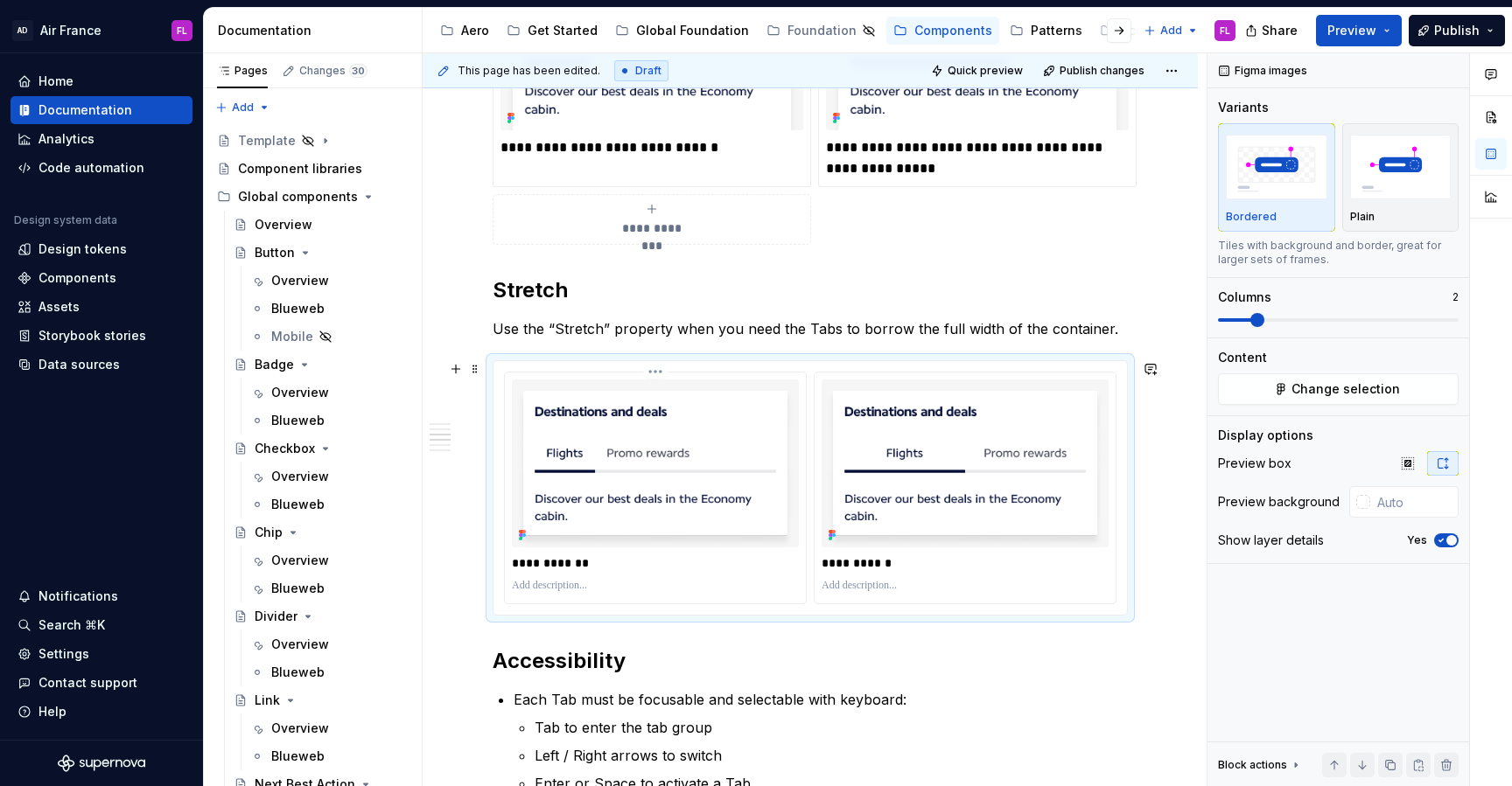
click at [613, 563] on p "**********" at bounding box center [657, 564] width 291 height 17
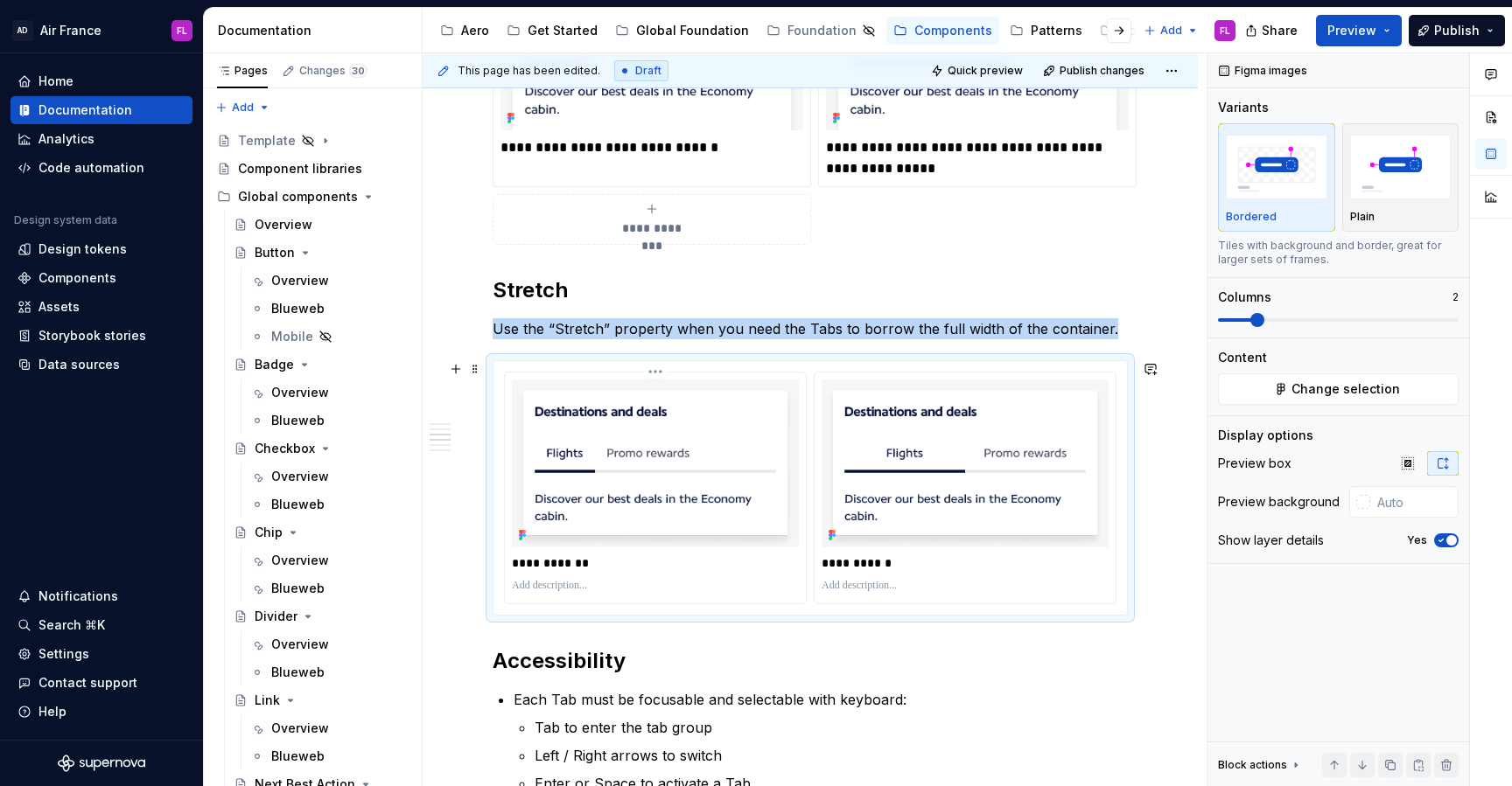
click at [582, 461] on img at bounding box center [655, 464] width 287 height 168
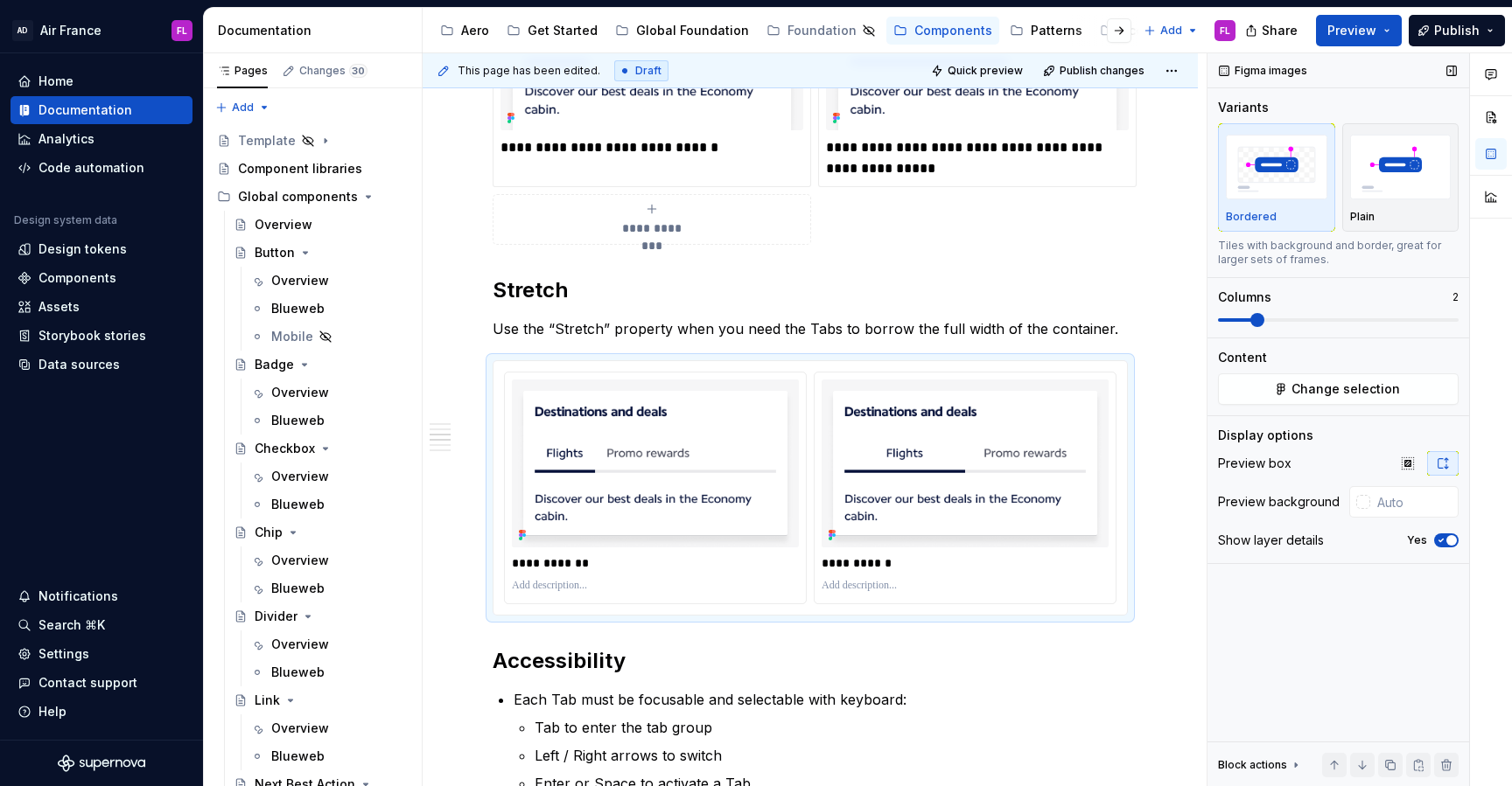
click at [1262, 405] on div "Figma images Variants Bordered Plain Tiles with background and border, great fo…" at bounding box center [1338, 420] width 262 height 734
click at [1263, 394] on button "Change selection" at bounding box center [1338, 389] width 241 height 32
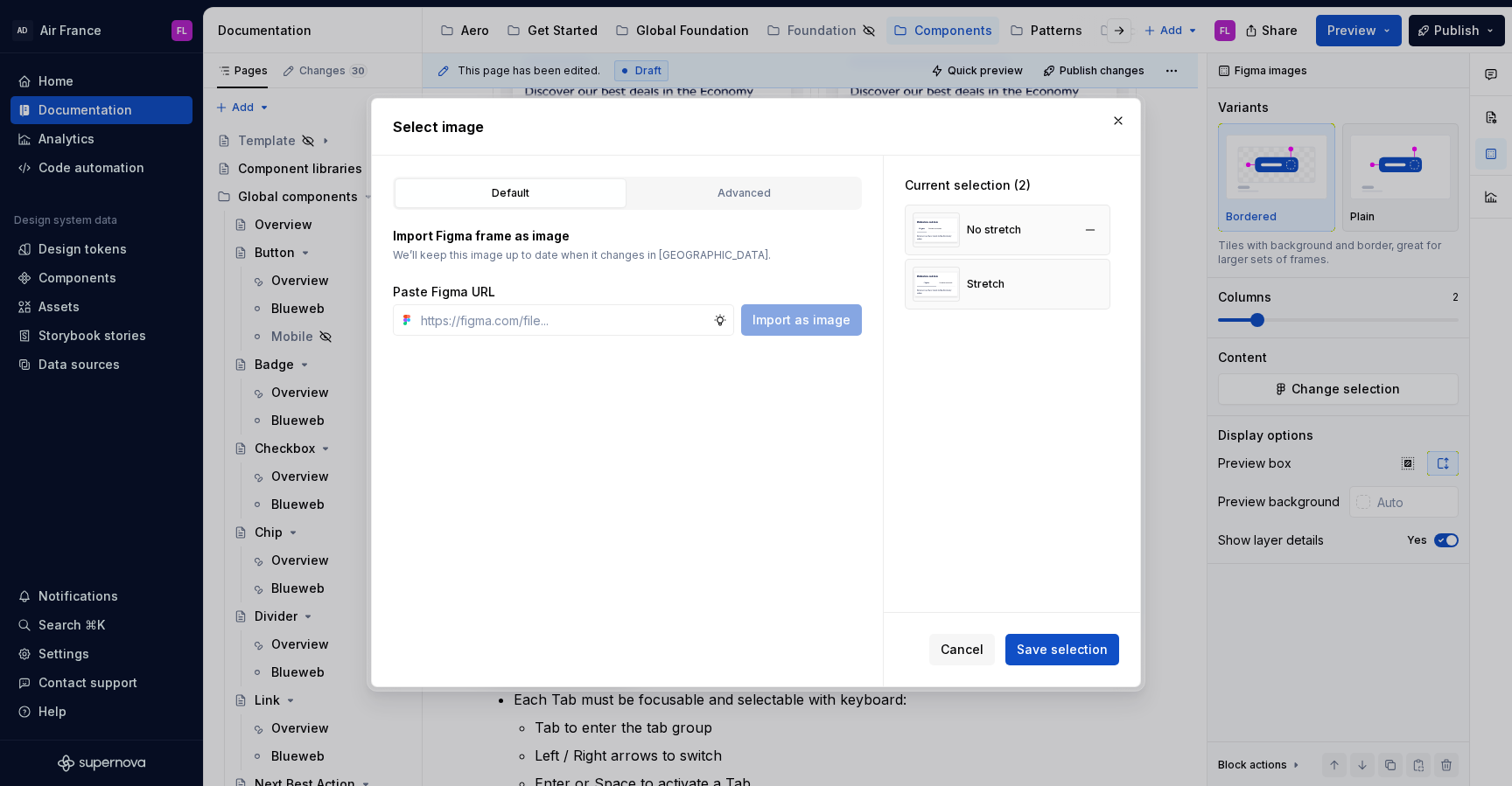
type textarea "*"
click at [1006, 238] on div "No stretch" at bounding box center [967, 230] width 108 height 35
click at [620, 328] on input "text" at bounding box center [563, 320] width 299 height 32
paste input "[URL][DOMAIN_NAME]"
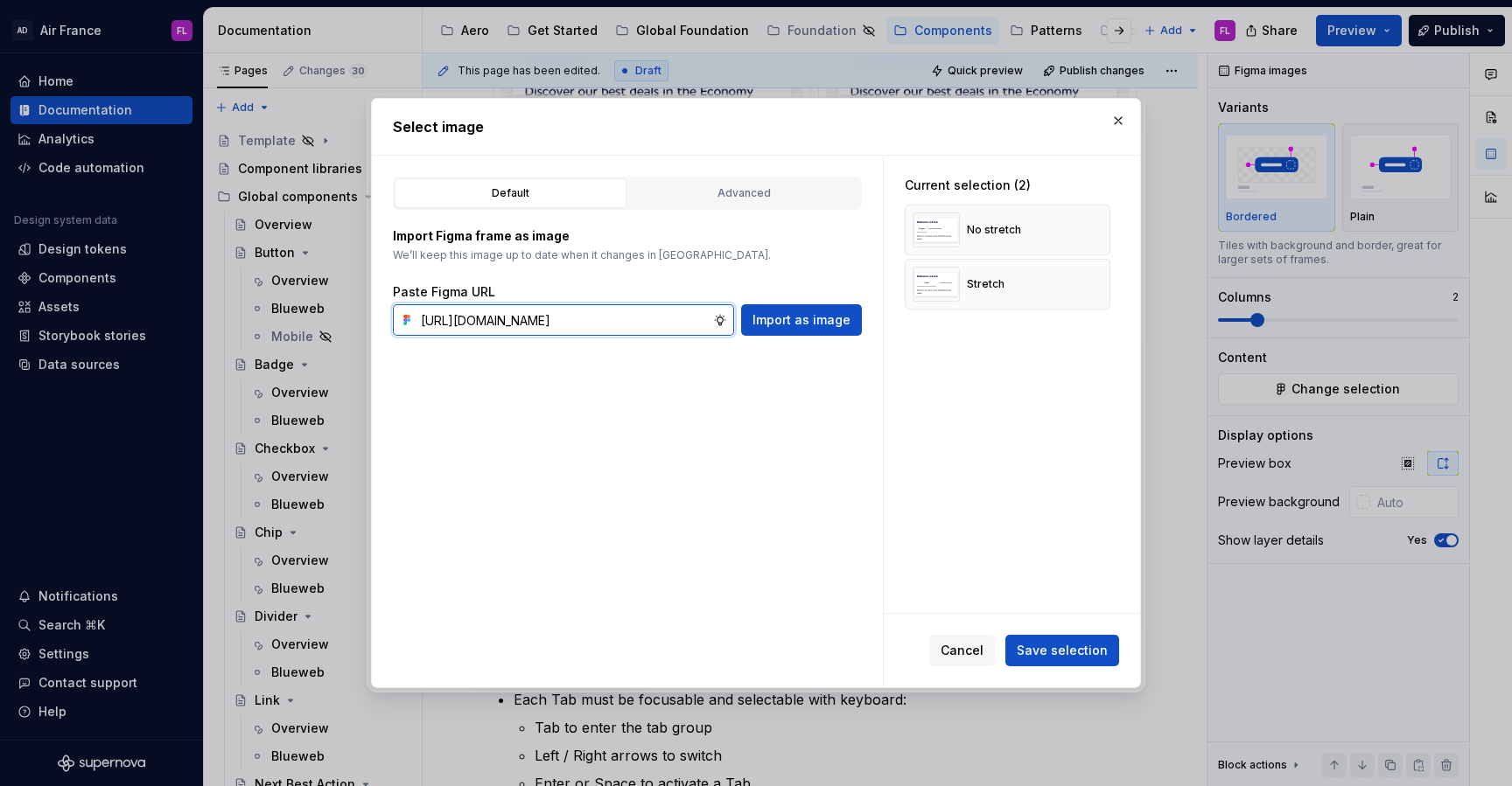
scroll to position [0, 439]
type input "[URL][DOMAIN_NAME]"
click at [784, 326] on span "Import as image" at bounding box center [801, 320] width 98 height 17
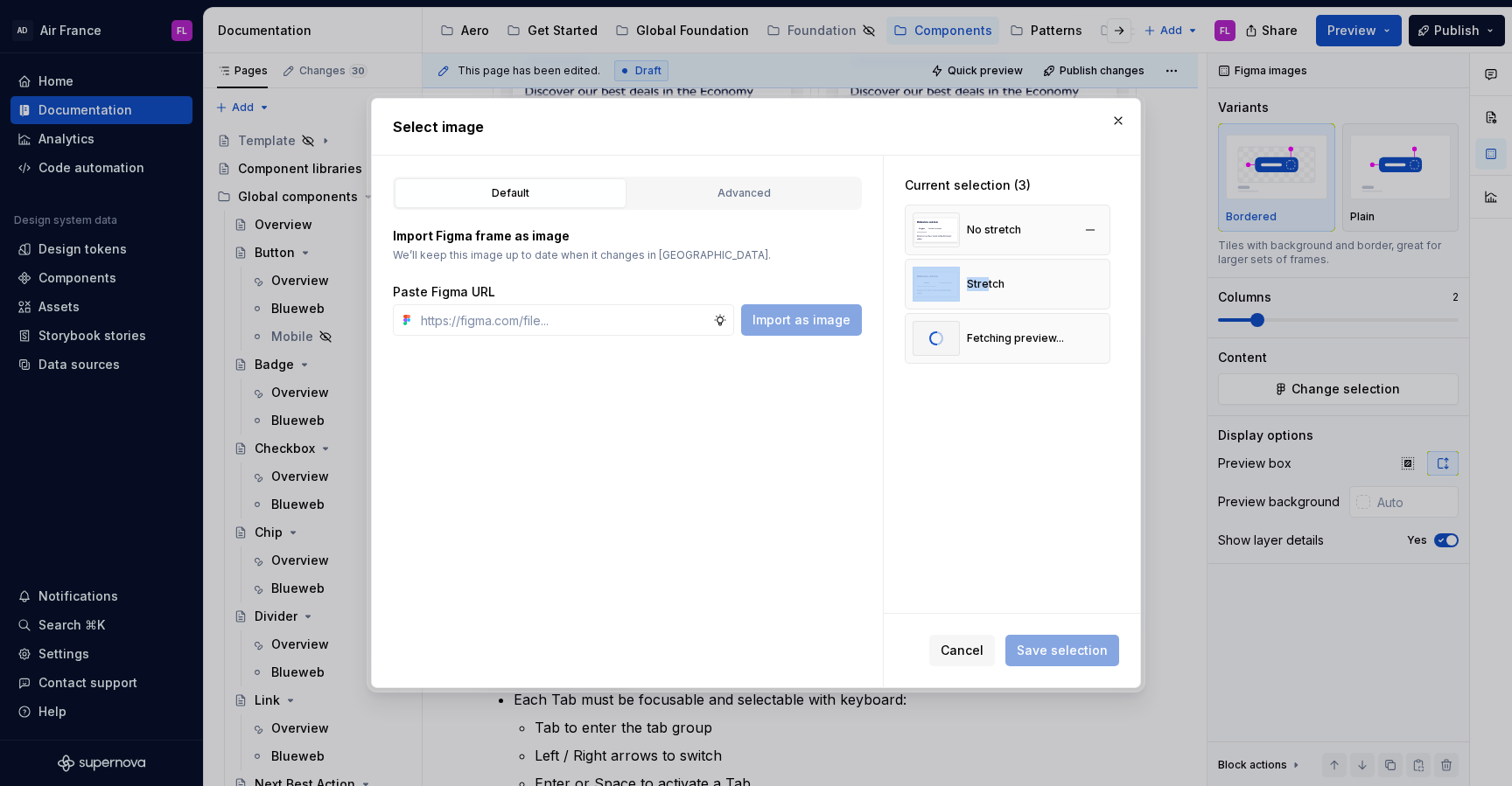
drag, startPoint x: 988, startPoint y: 285, endPoint x: 988, endPoint y: 238, distance: 47.0
click at [988, 238] on div "No stretch Stretch Fetching preview..." at bounding box center [1007, 284] width 206 height 160
click at [1006, 222] on div "No stretch" at bounding box center [967, 230] width 108 height 35
click at [1097, 233] on button "button" at bounding box center [1090, 229] width 24 height 24
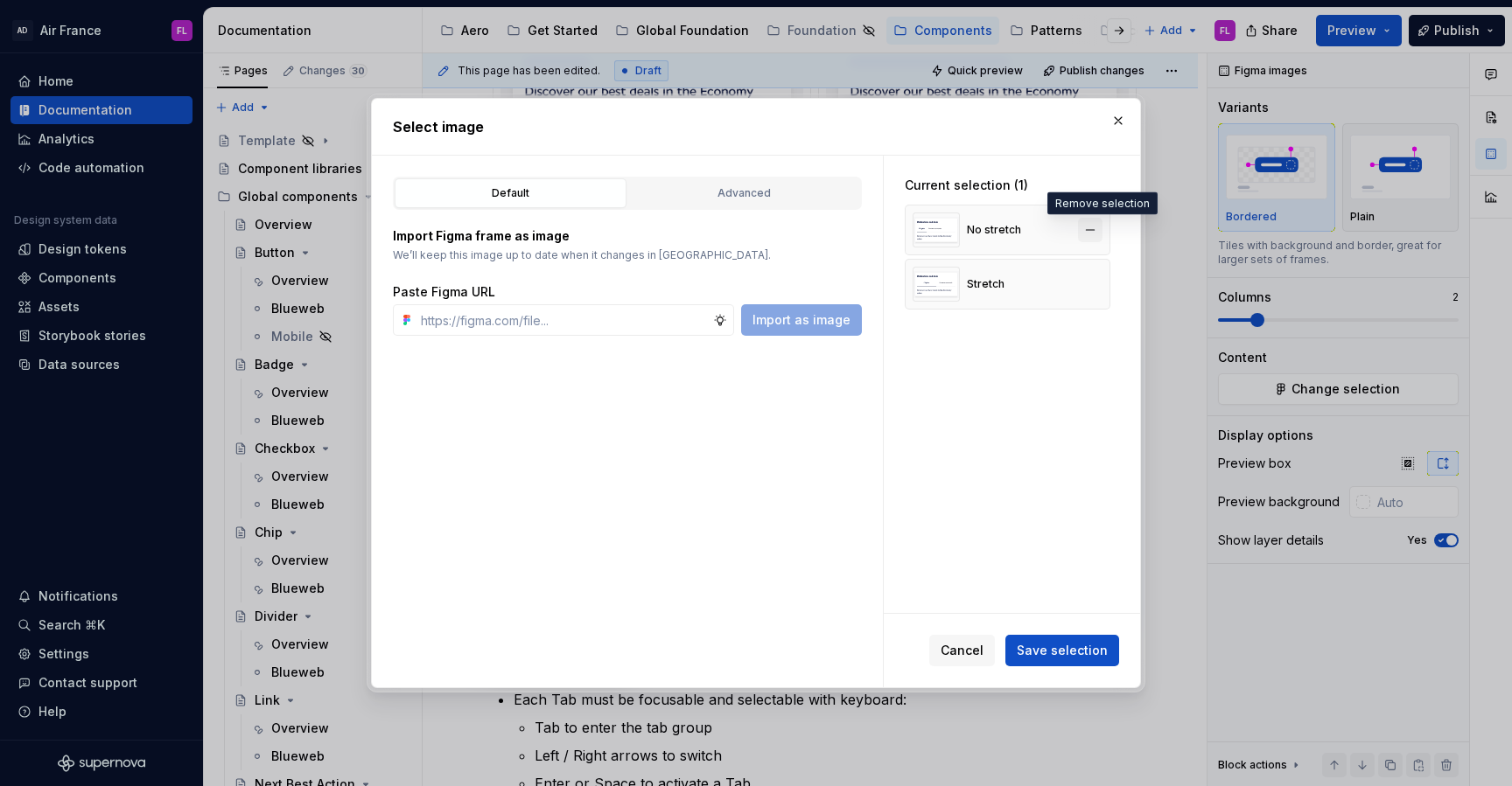
click at [1097, 233] on button "button" at bounding box center [1090, 229] width 24 height 24
click at [1103, 234] on button "button" at bounding box center [1090, 229] width 24 height 24
click at [1097, 234] on button "button" at bounding box center [1090, 229] width 24 height 24
click at [1098, 281] on button "button" at bounding box center [1090, 283] width 24 height 24
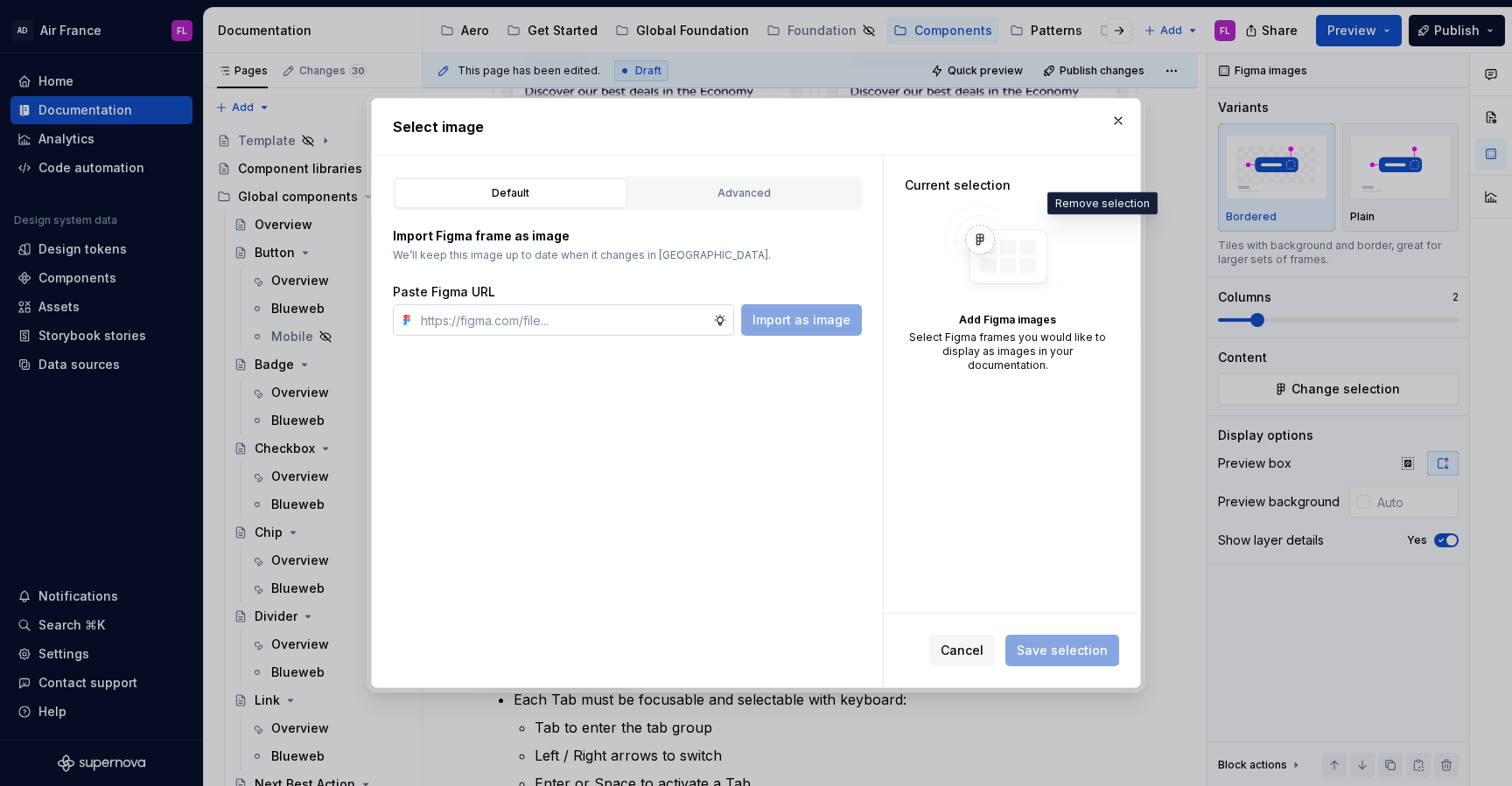
click at [498, 315] on input "text" at bounding box center [563, 320] width 299 height 32
paste input "[URL][DOMAIN_NAME]"
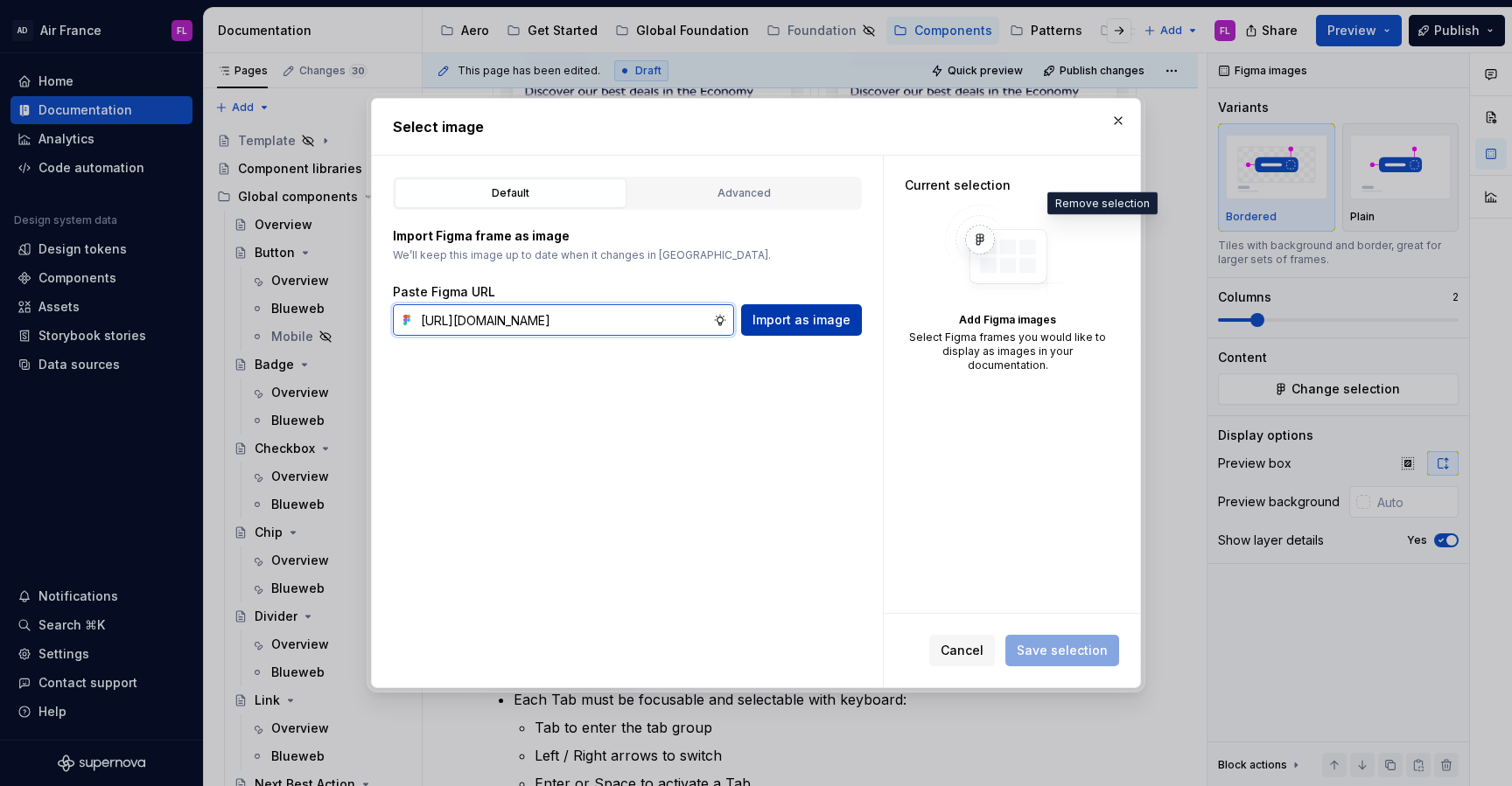
type input "[URL][DOMAIN_NAME]"
click at [804, 334] on button "Import as image" at bounding box center [801, 320] width 121 height 32
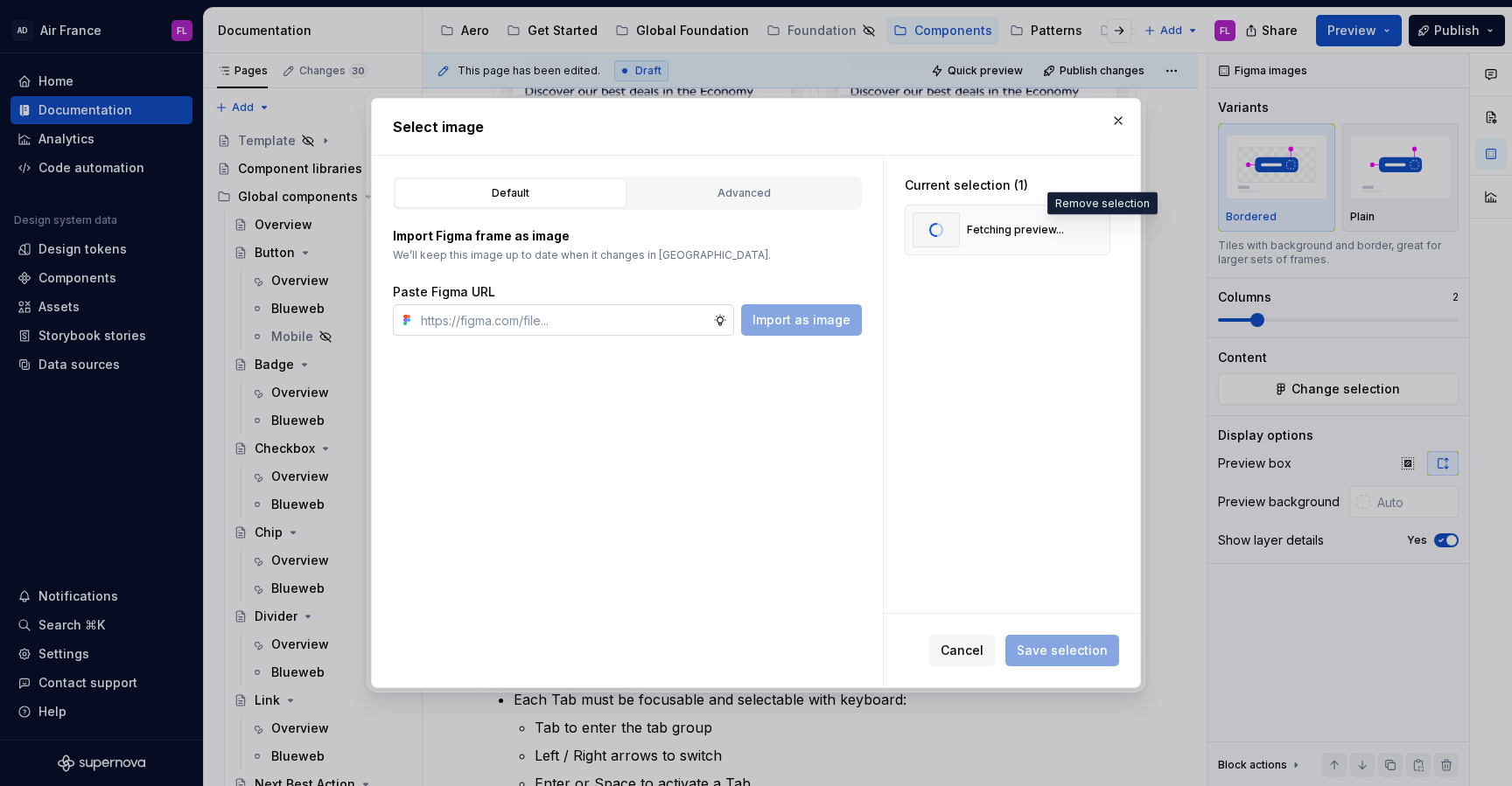
click at [566, 330] on input "text" at bounding box center [563, 320] width 299 height 32
paste input "[URL][DOMAIN_NAME]"
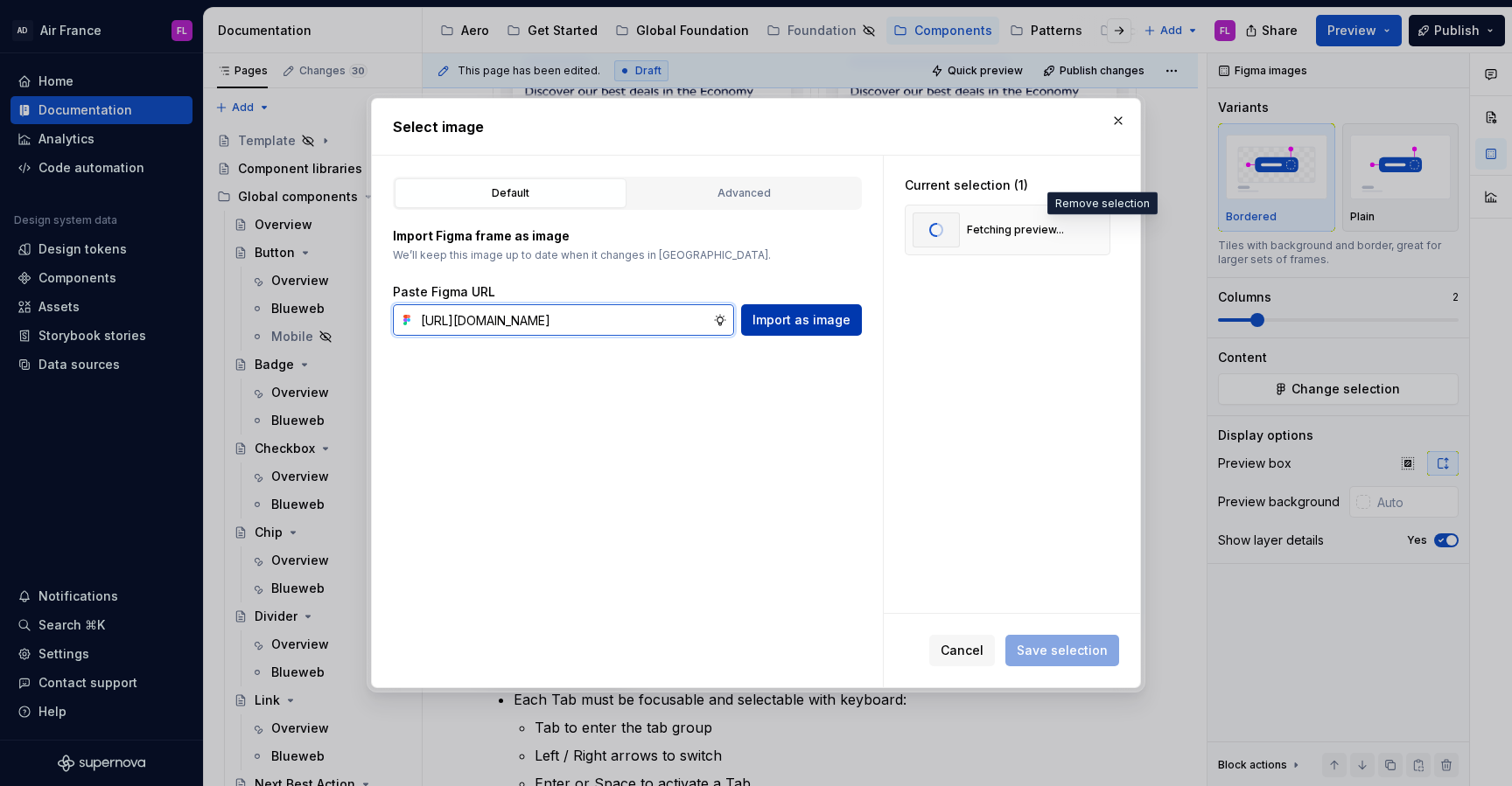
type input "[URL][DOMAIN_NAME]"
click at [796, 313] on span "Import as image" at bounding box center [801, 320] width 98 height 17
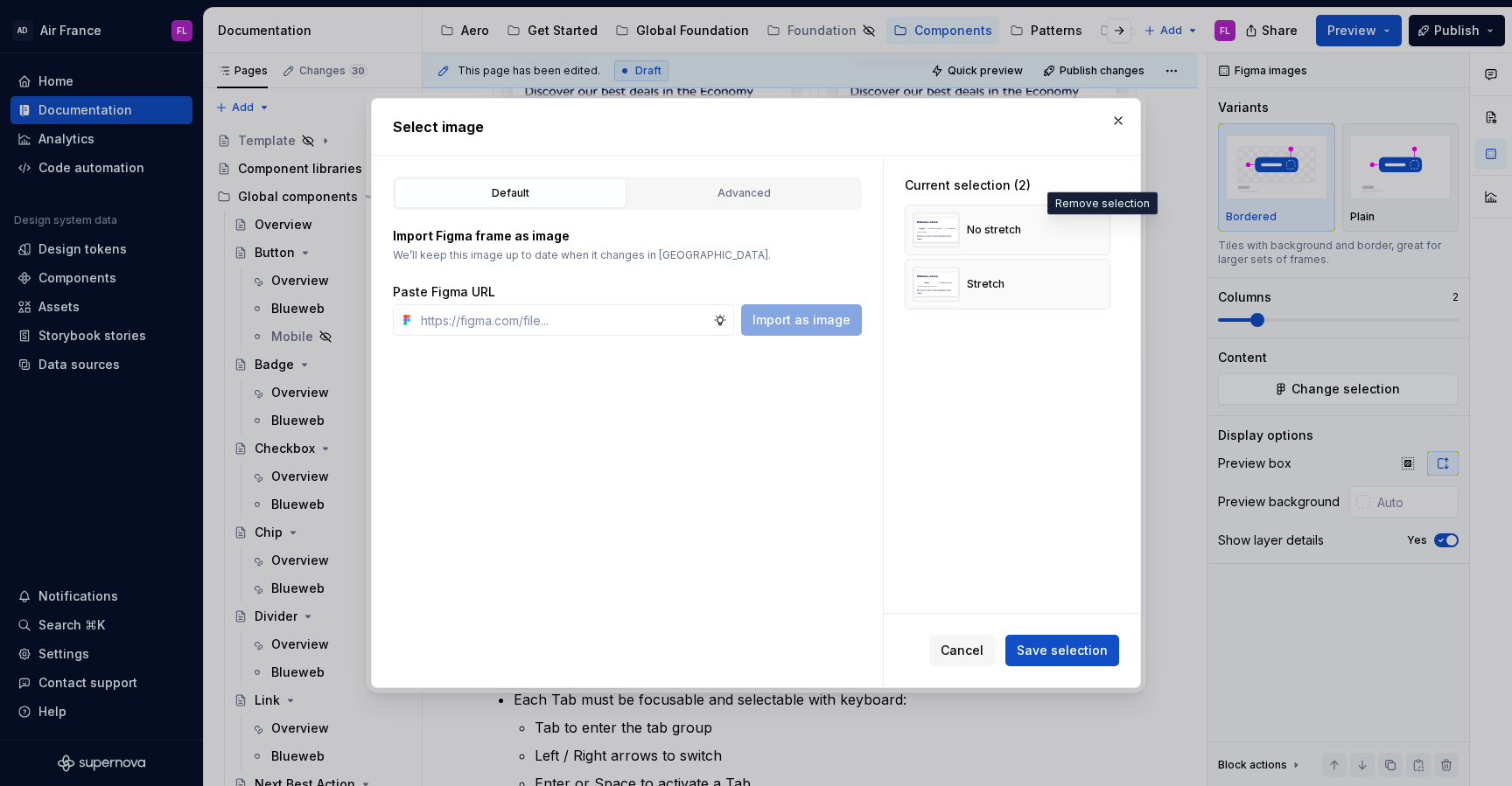
type textarea "*"
click at [1043, 652] on span "Save selection" at bounding box center [1062, 651] width 91 height 17
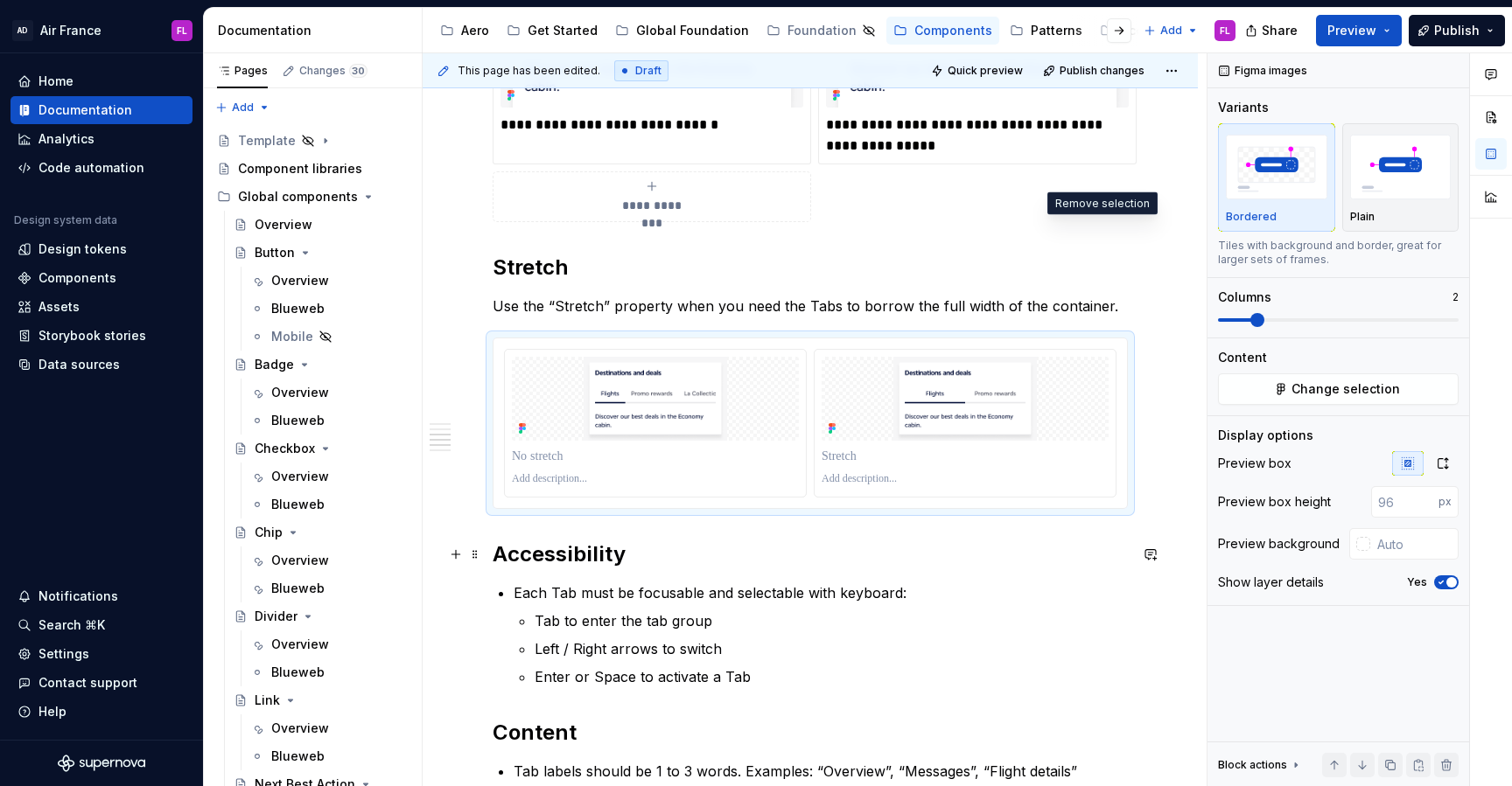
scroll to position [1490, 0]
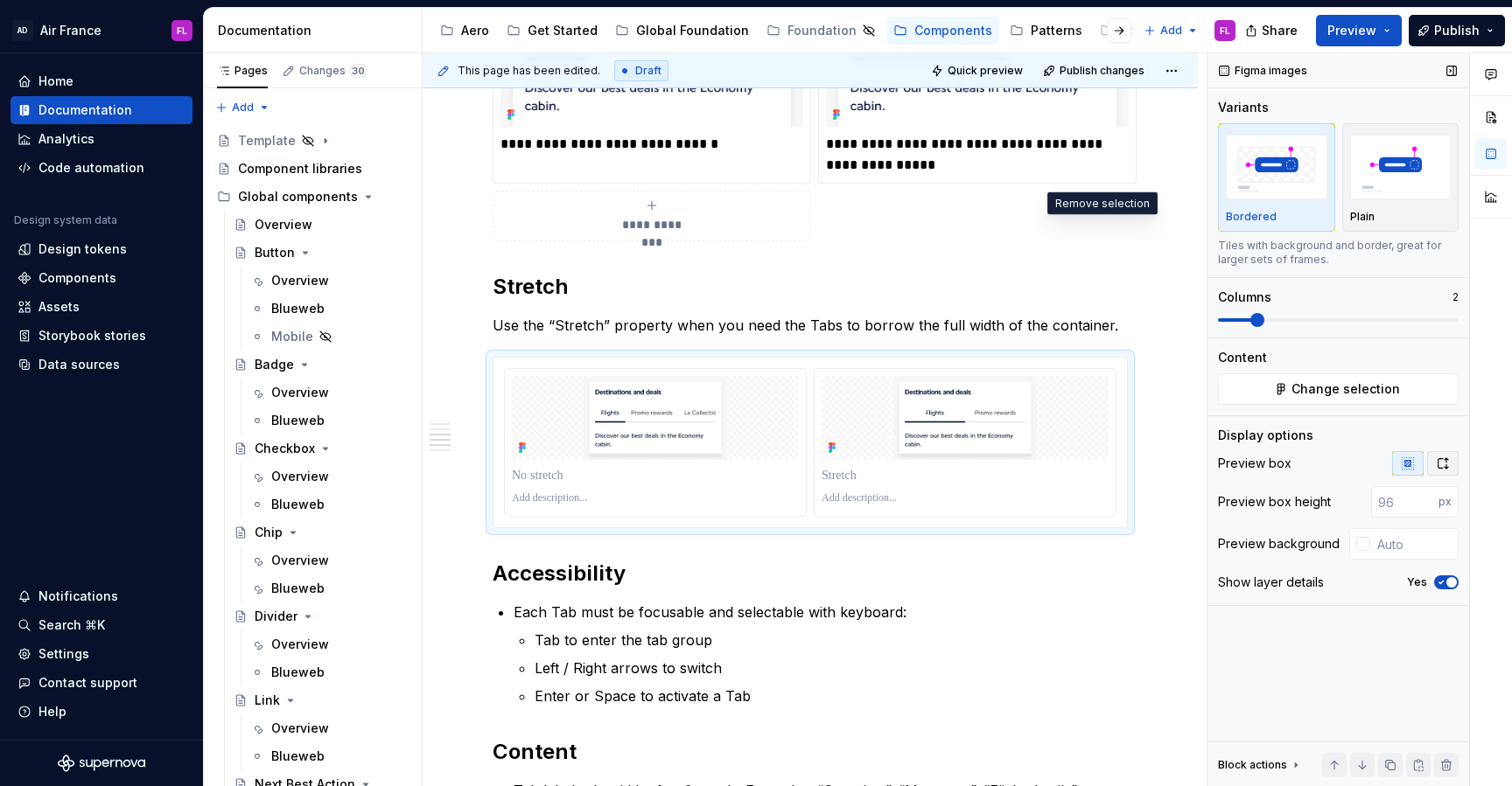
click at [1443, 466] on icon "button" at bounding box center [1443, 463] width 14 height 14
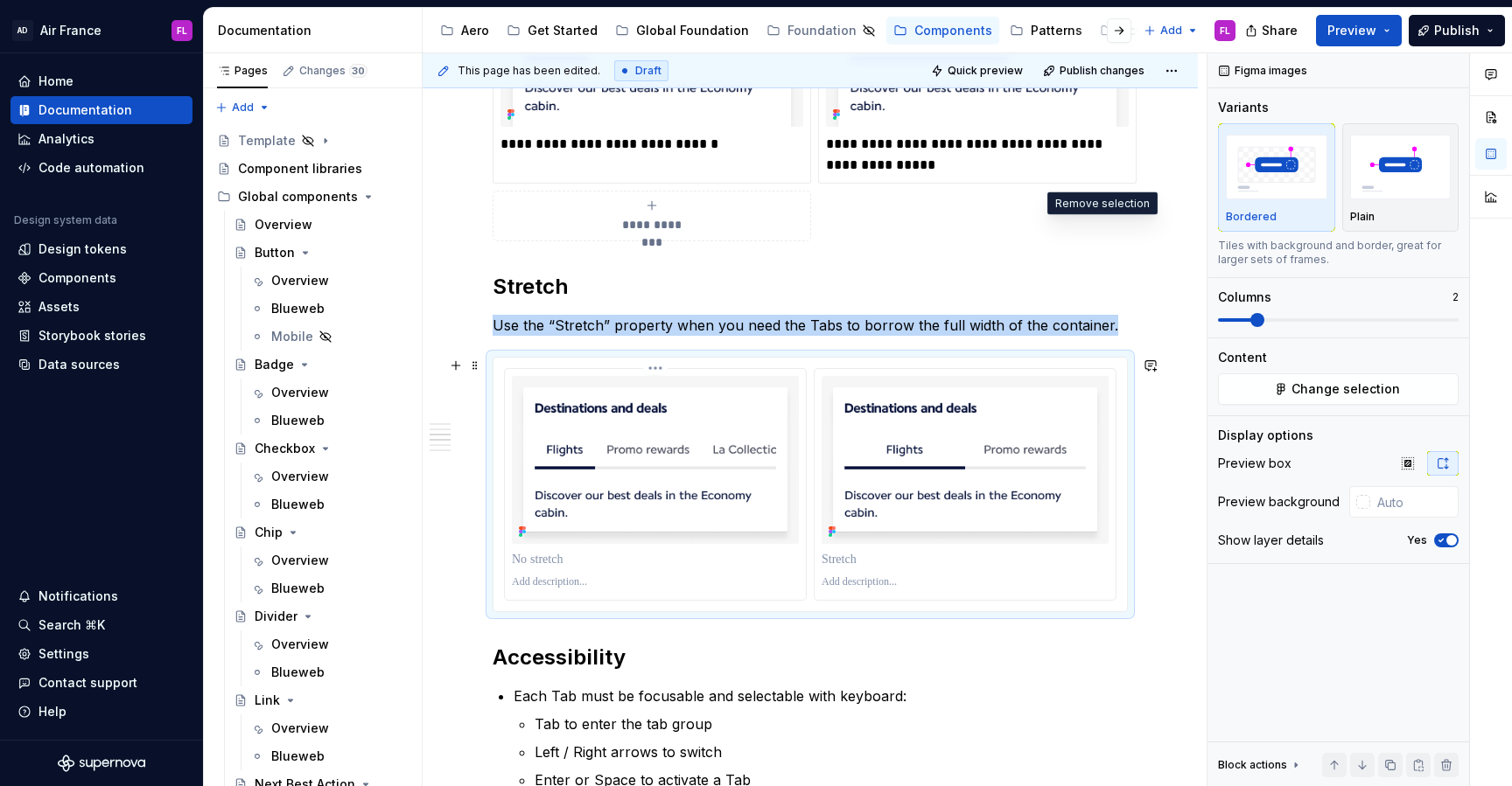
click at [636, 571] on div at bounding box center [655, 559] width 287 height 24
click at [634, 559] on p at bounding box center [657, 560] width 291 height 17
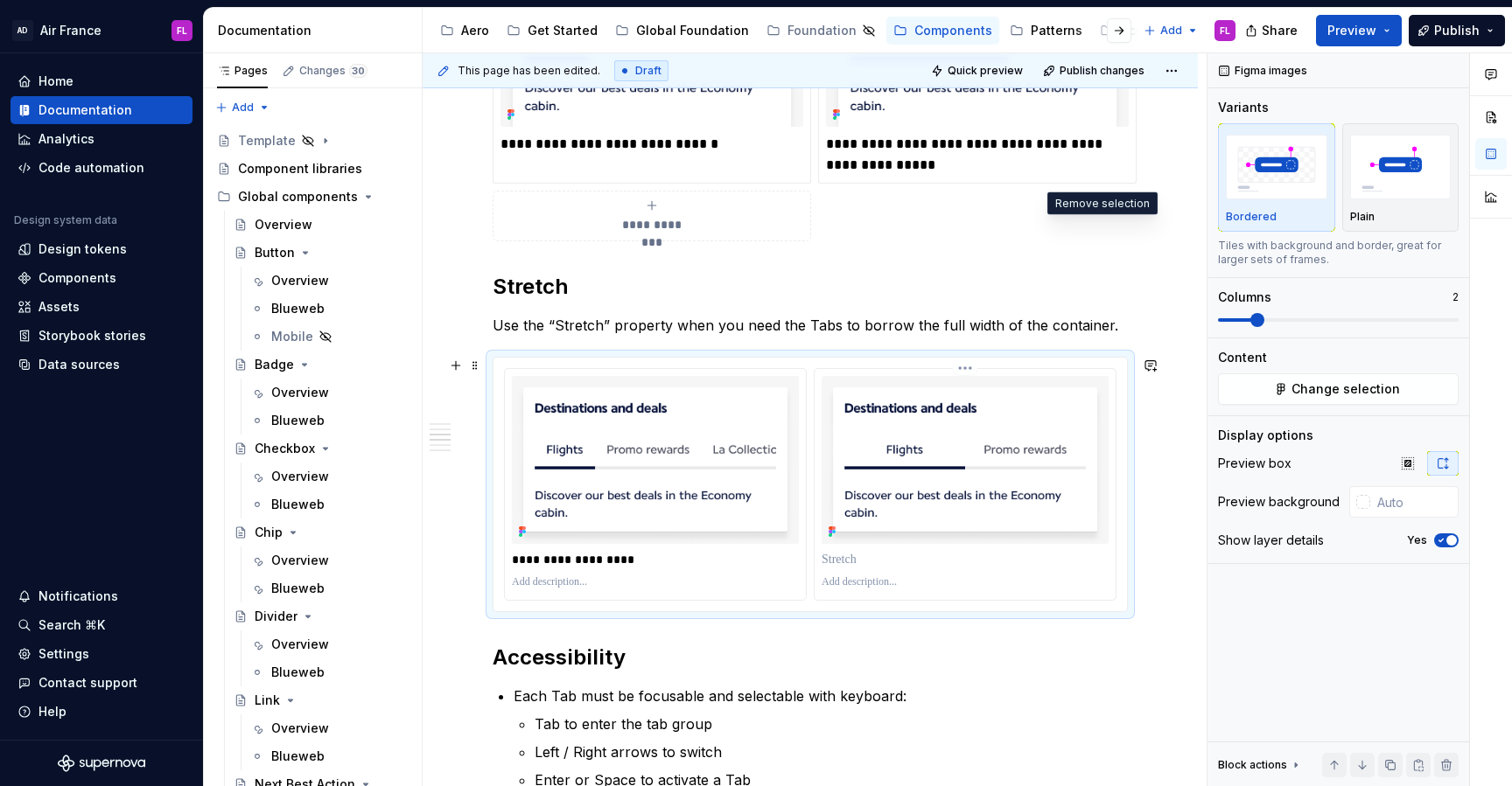
click at [859, 566] on p at bounding box center [967, 560] width 291 height 17
click at [642, 585] on p at bounding box center [655, 582] width 287 height 14
click at [831, 587] on p at bounding box center [965, 582] width 287 height 14
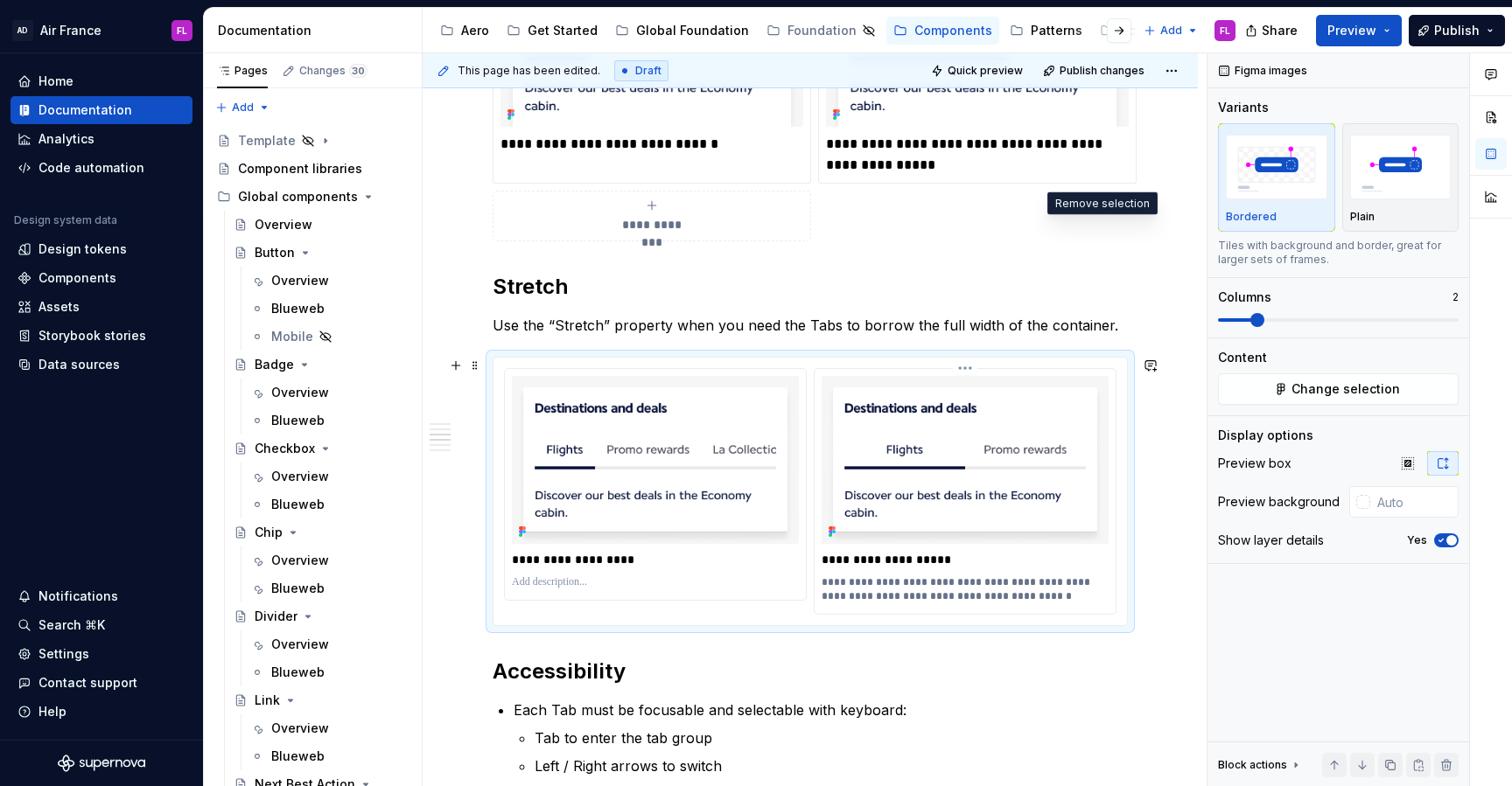
click at [975, 585] on p "**********" at bounding box center [967, 589] width 291 height 28
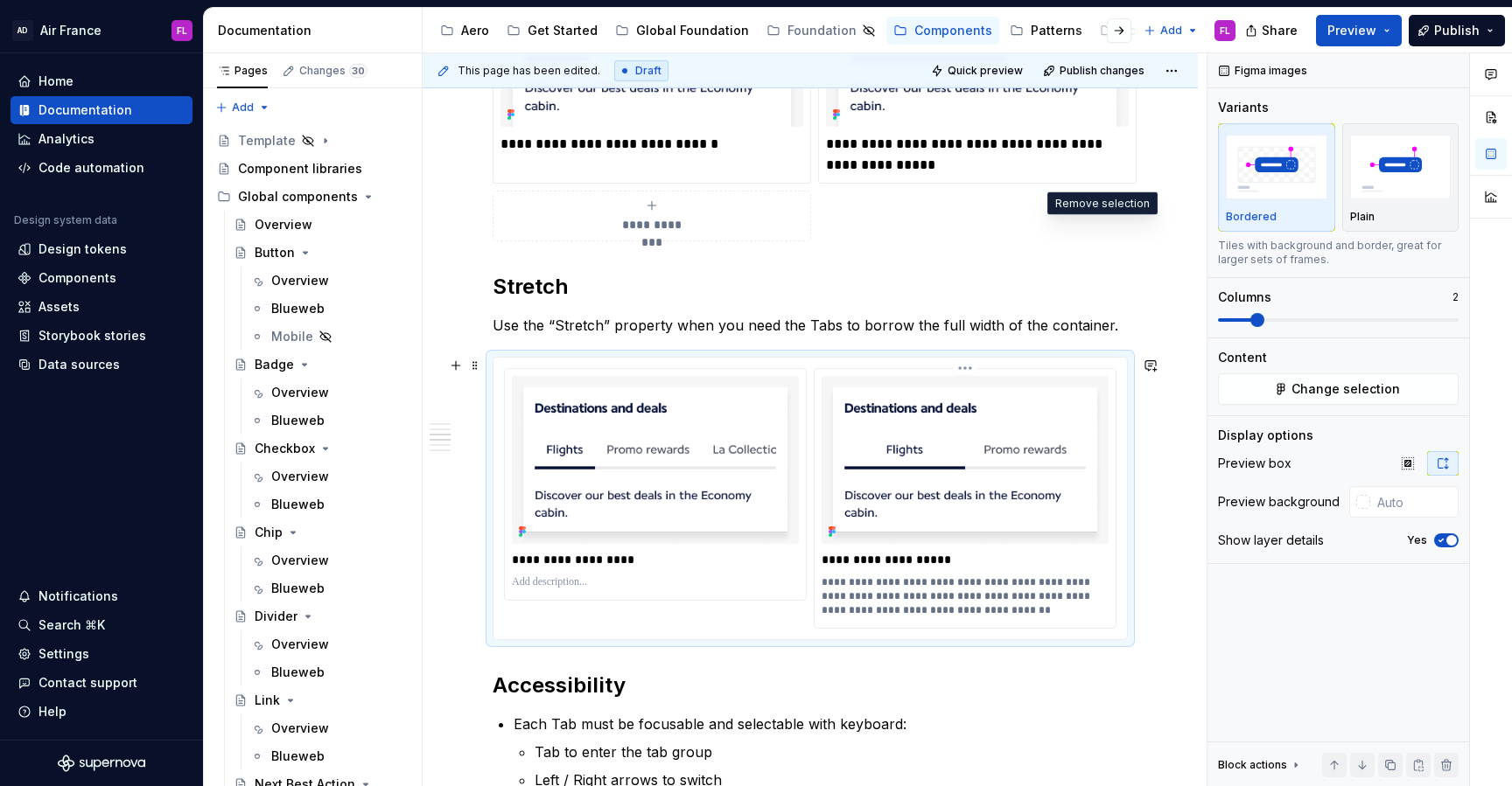
click at [1054, 618] on p "**********" at bounding box center [967, 596] width 291 height 42
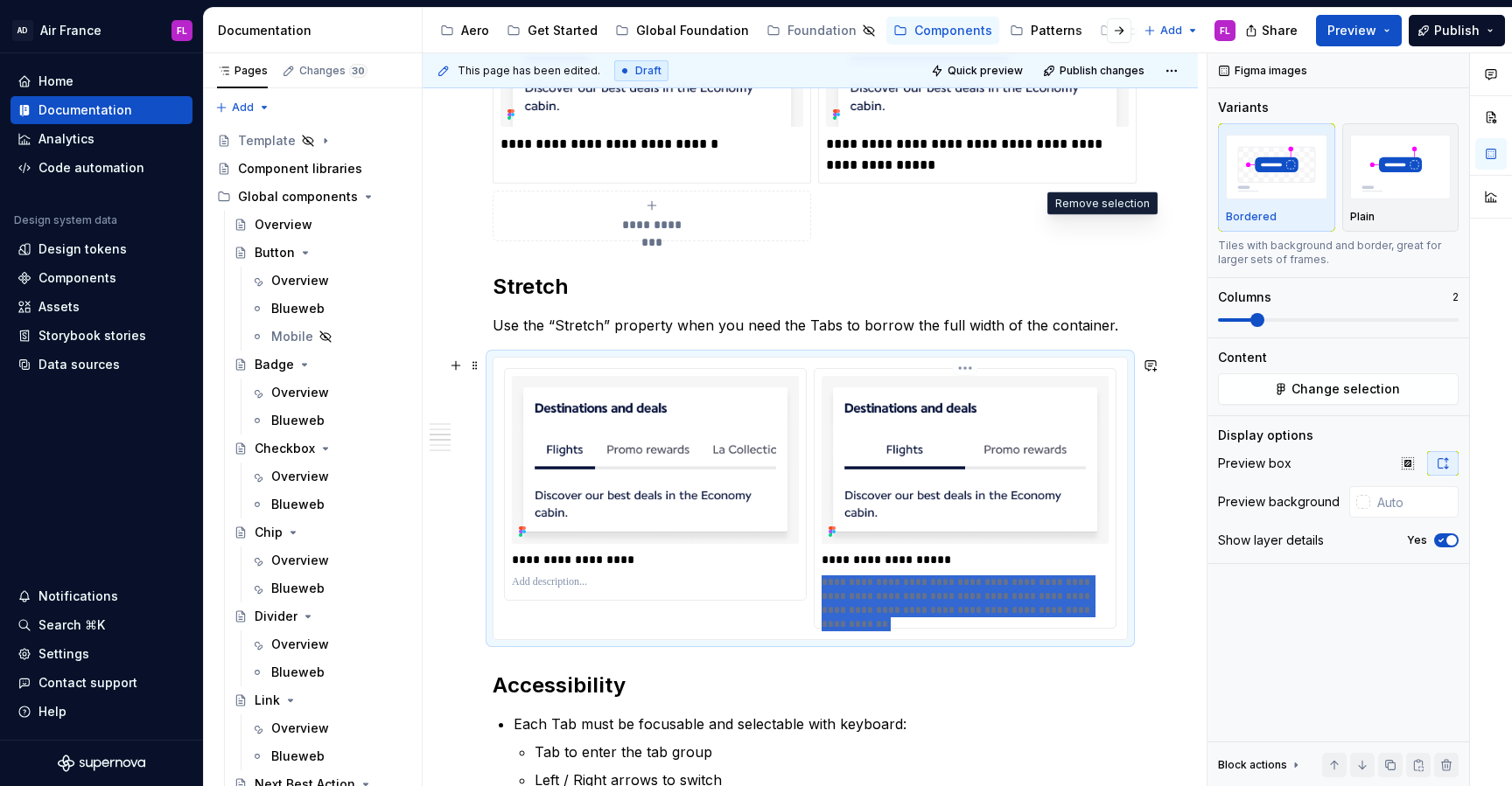
drag, startPoint x: 1103, startPoint y: 617, endPoint x: 822, endPoint y: 581, distance: 283.3
click at [822, 581] on div "**********" at bounding box center [964, 499] width 301 height 259
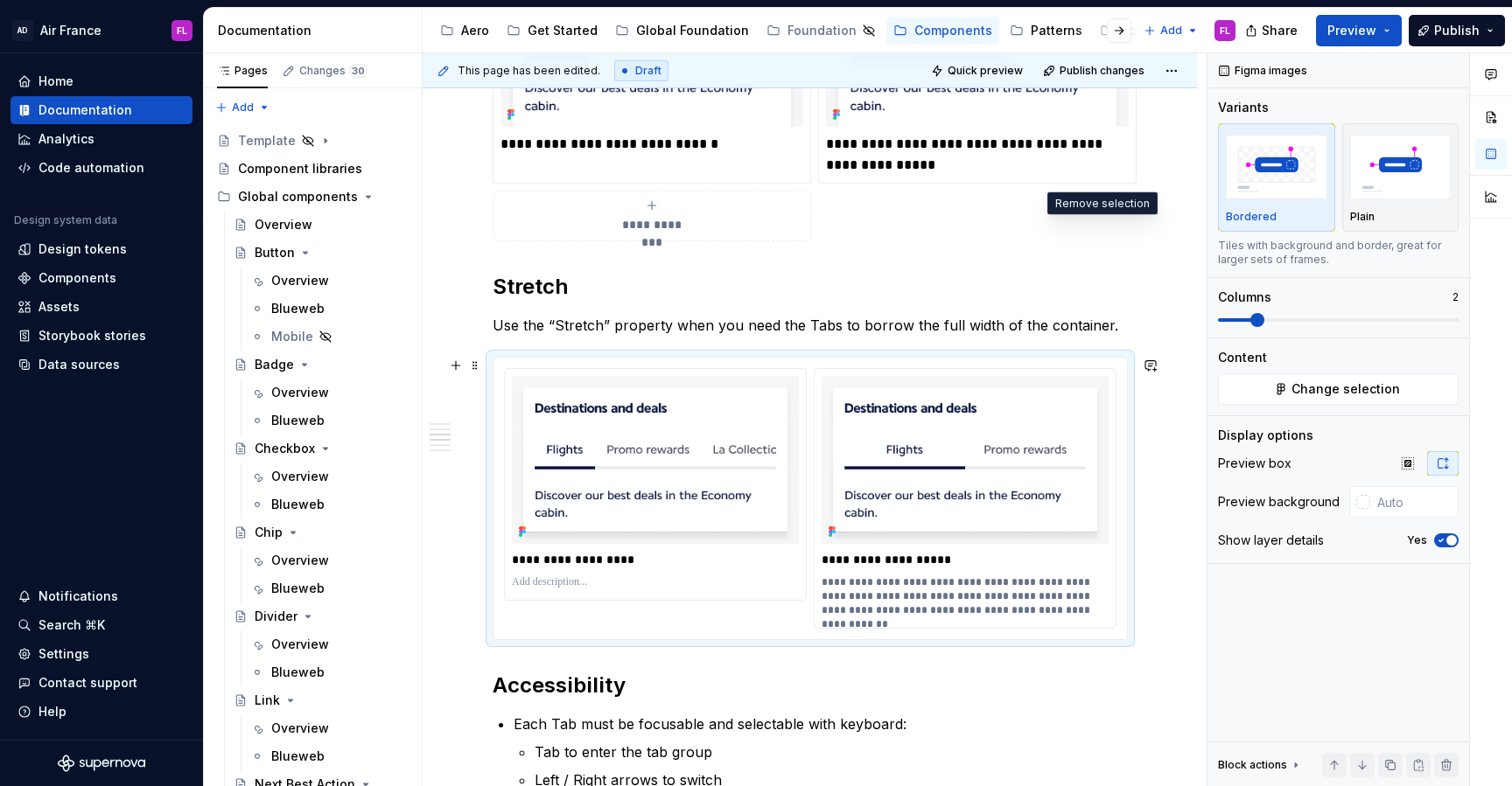
click at [856, 610] on p "**********" at bounding box center [967, 596] width 291 height 42
click at [613, 587] on p at bounding box center [655, 582] width 287 height 14
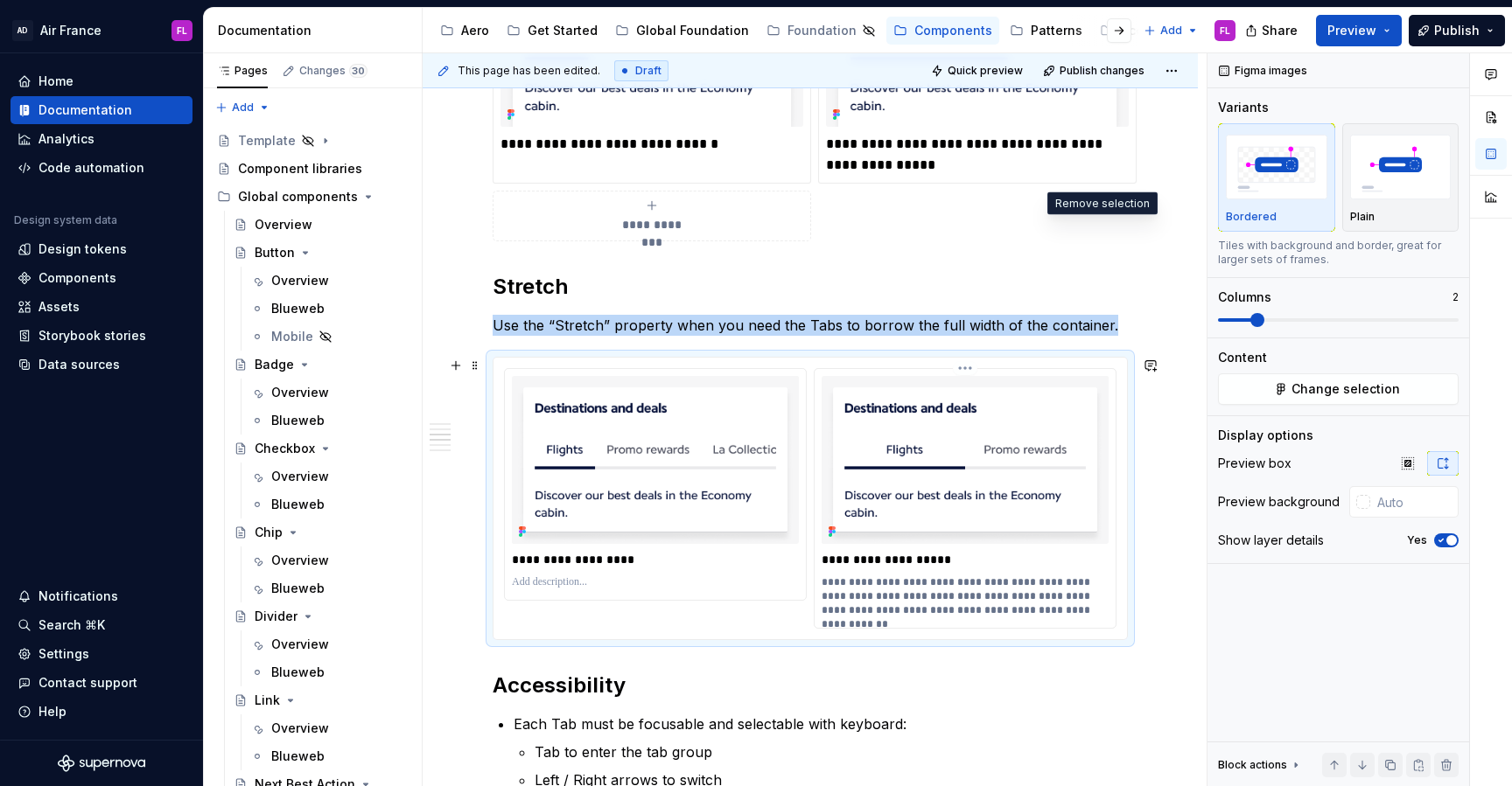
click at [825, 588] on div "**********" at bounding box center [964, 499] width 301 height 259
click at [828, 587] on p "**********" at bounding box center [967, 596] width 291 height 42
click at [1115, 397] on div "**********" at bounding box center [964, 499] width 301 height 259
click at [1385, 40] on button "Preview" at bounding box center [1359, 30] width 86 height 32
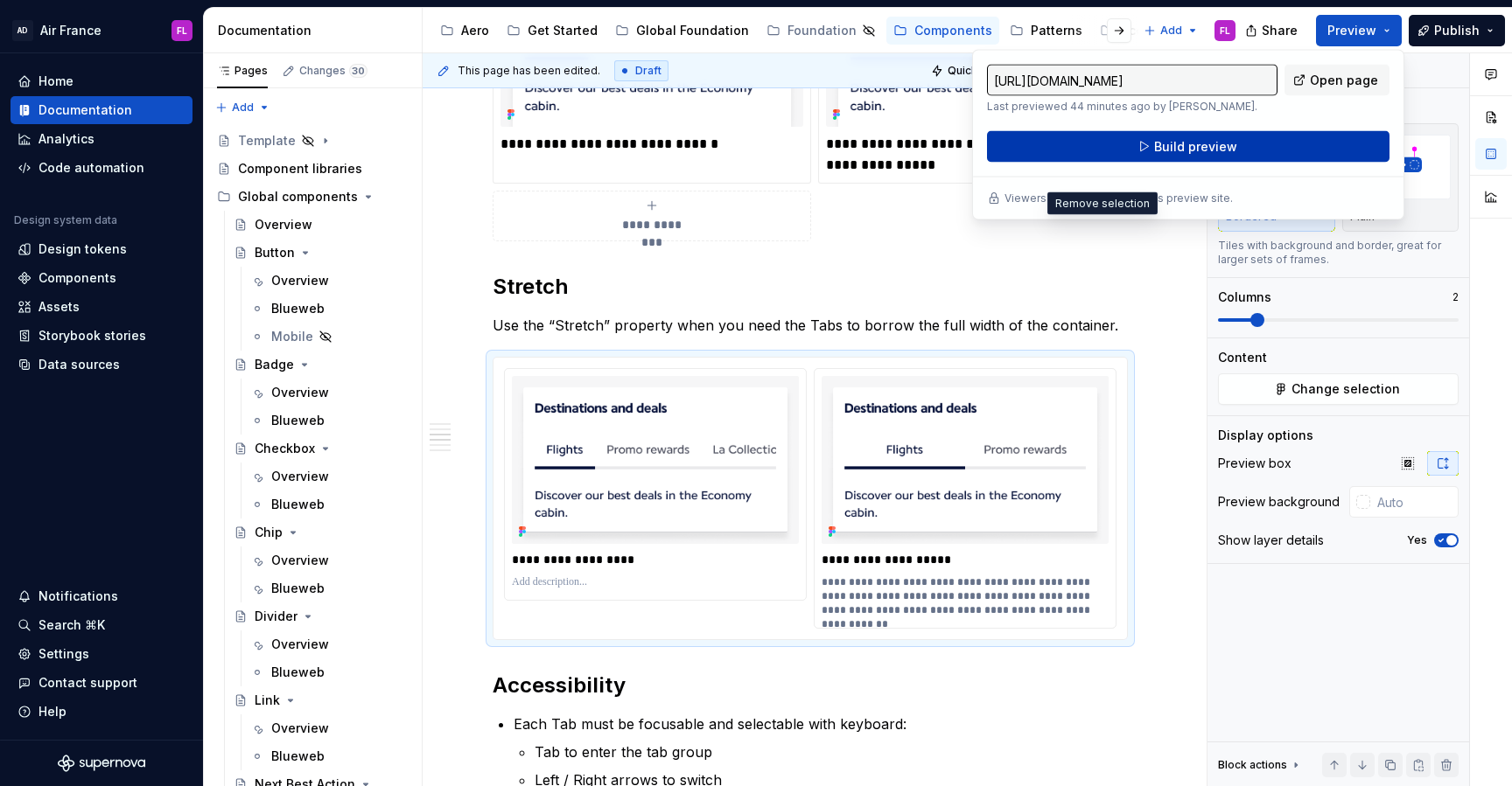
click at [1271, 145] on button "Build preview" at bounding box center [1189, 147] width 402 height 32
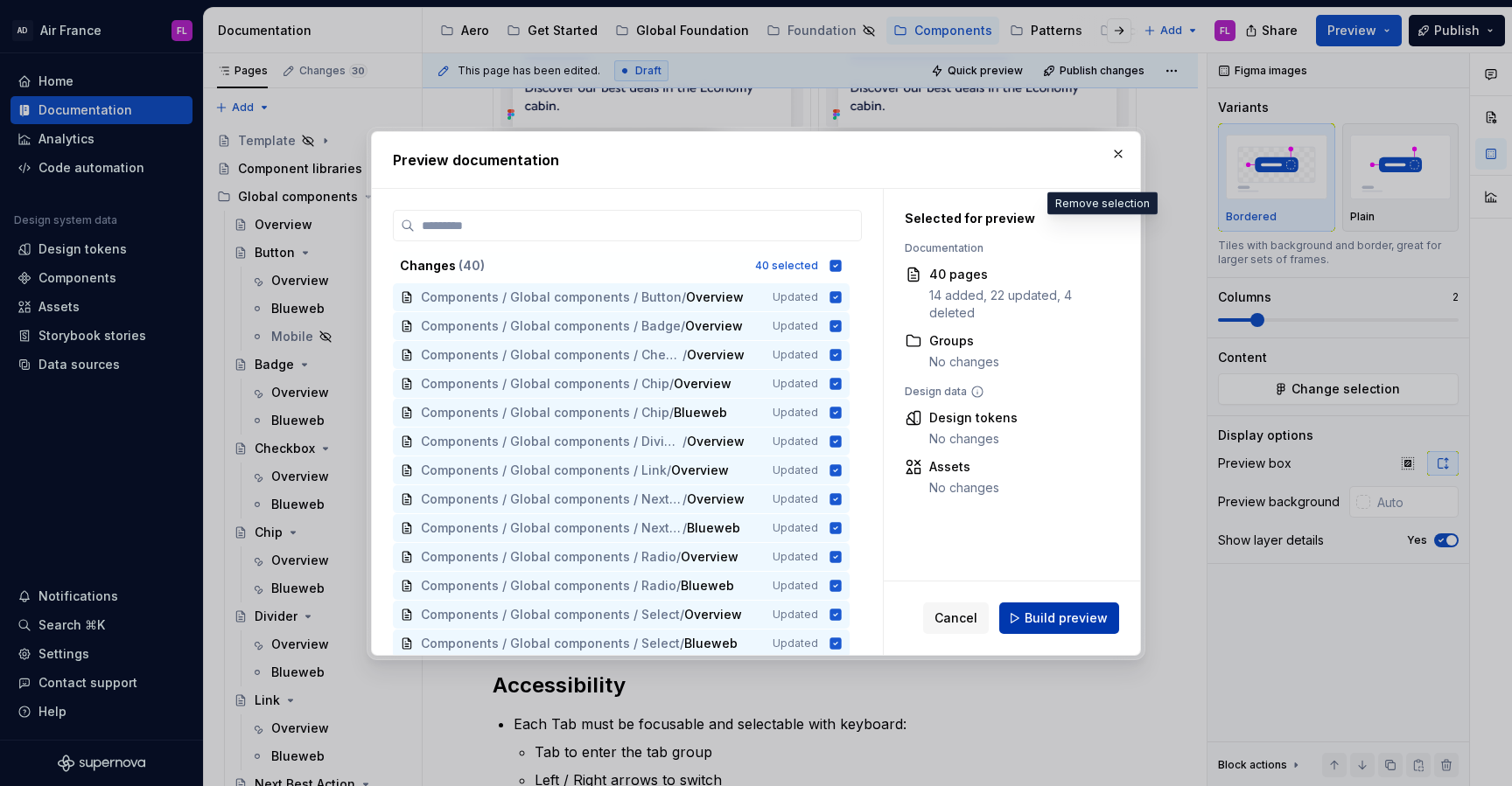
click at [1058, 620] on span "Build preview" at bounding box center [1066, 619] width 83 height 17
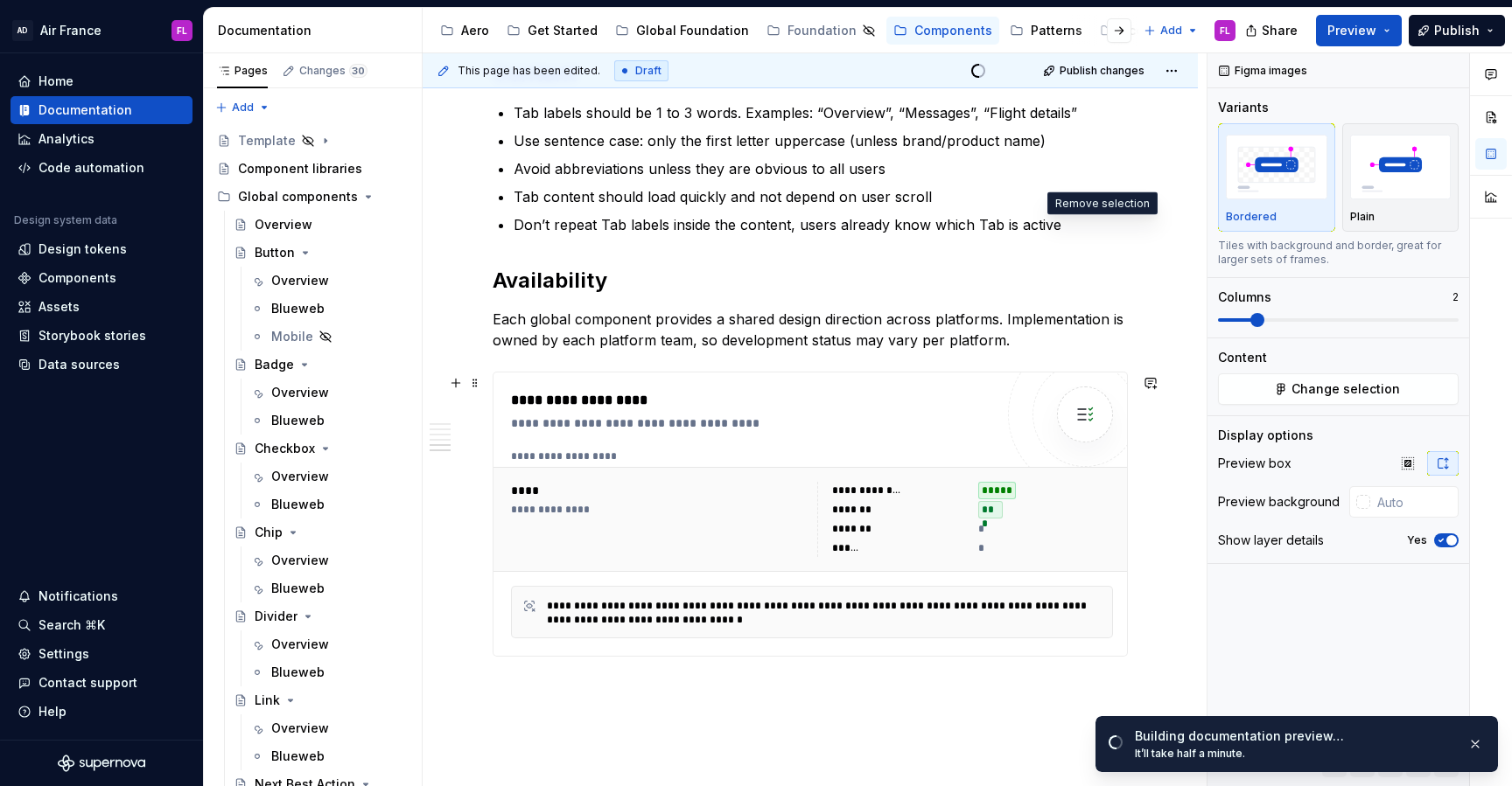
scroll to position [2281, 0]
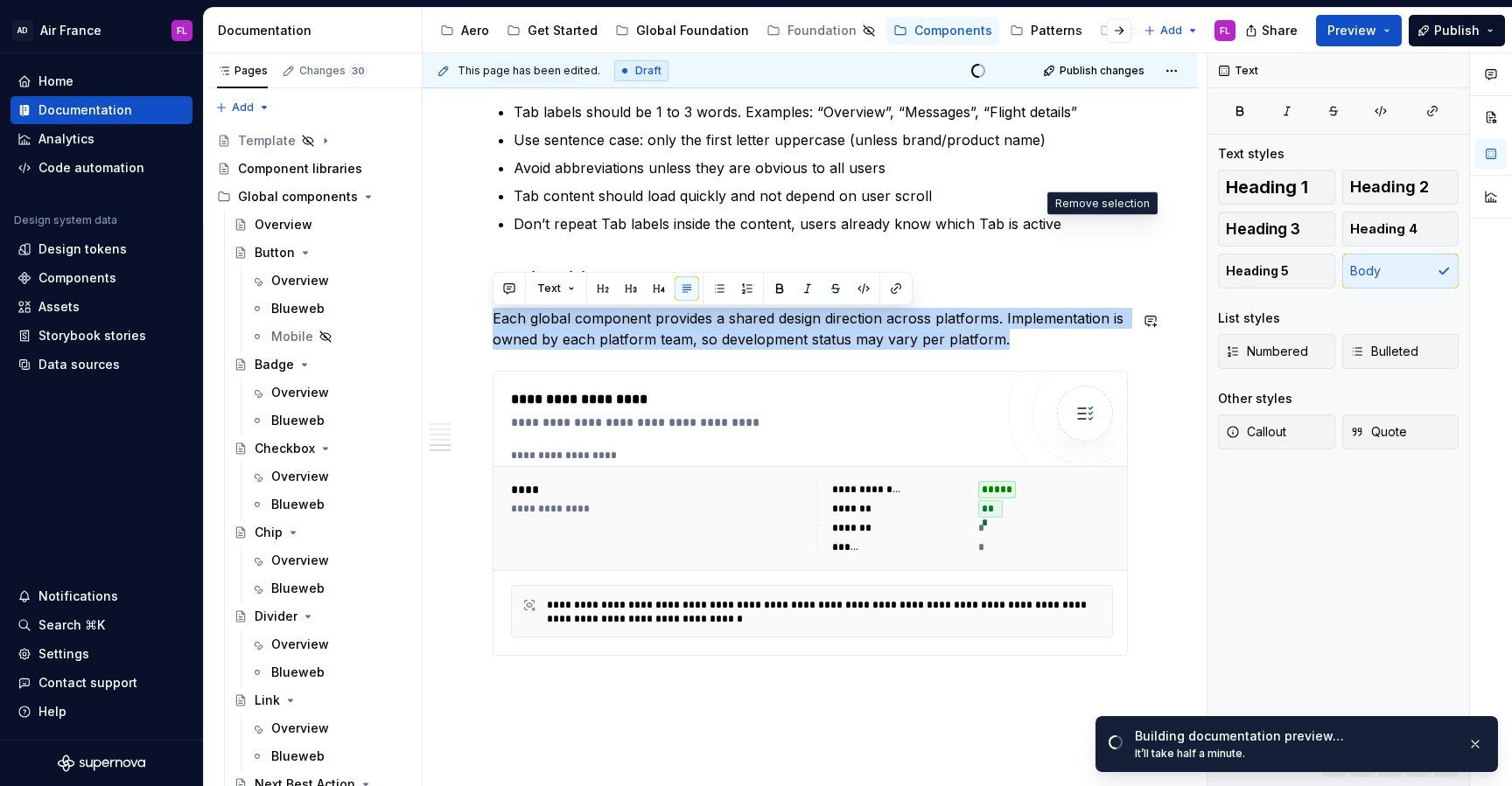
drag, startPoint x: 716, startPoint y: 307, endPoint x: 720, endPoint y: 355, distance: 48.2
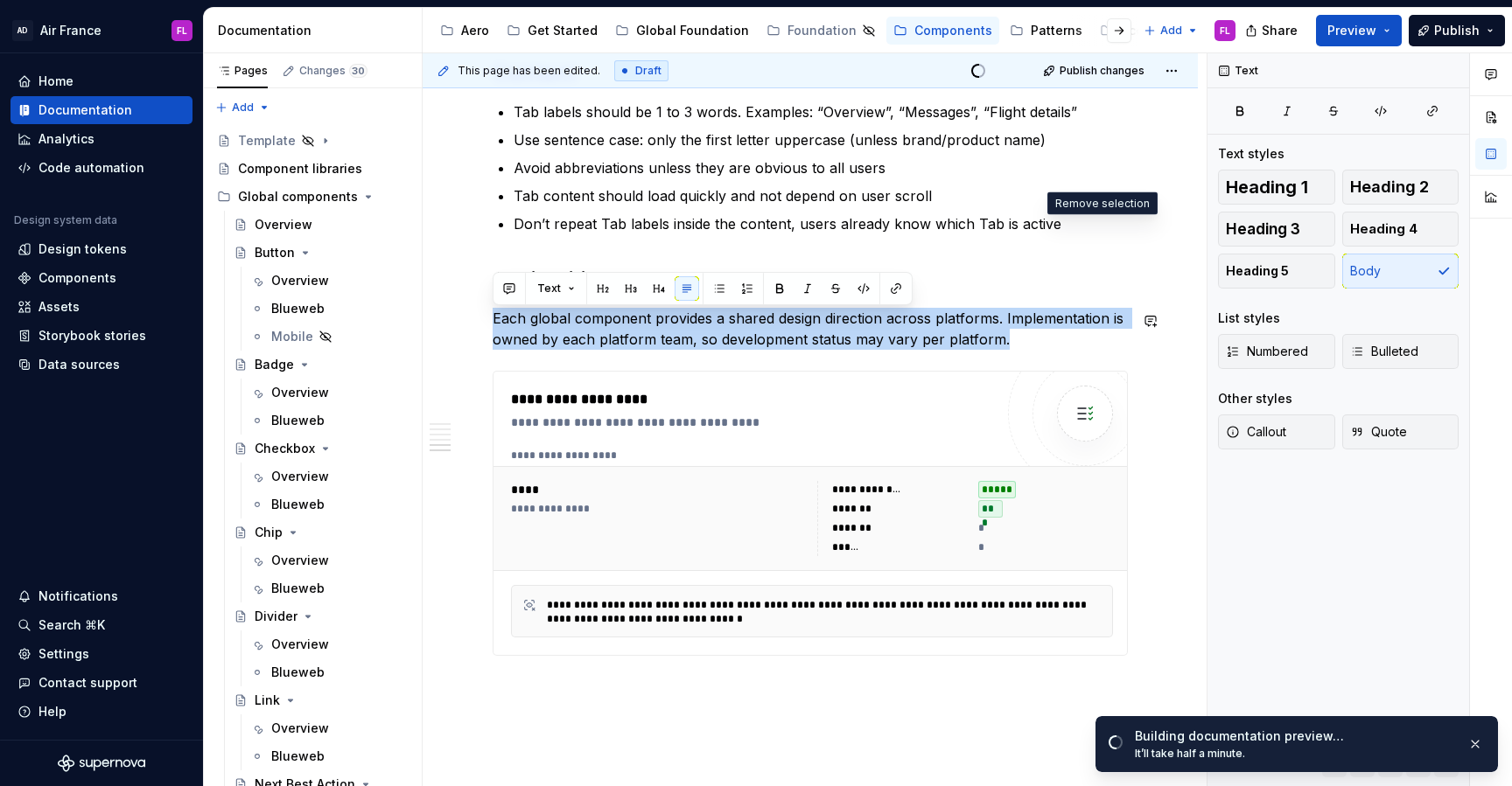
drag, startPoint x: 739, startPoint y: 355, endPoint x: 739, endPoint y: 308, distance: 47.0
click at [741, 319] on p "Each global component provides a shared design direction across platforms. Impl…" at bounding box center [810, 328] width 636 height 42
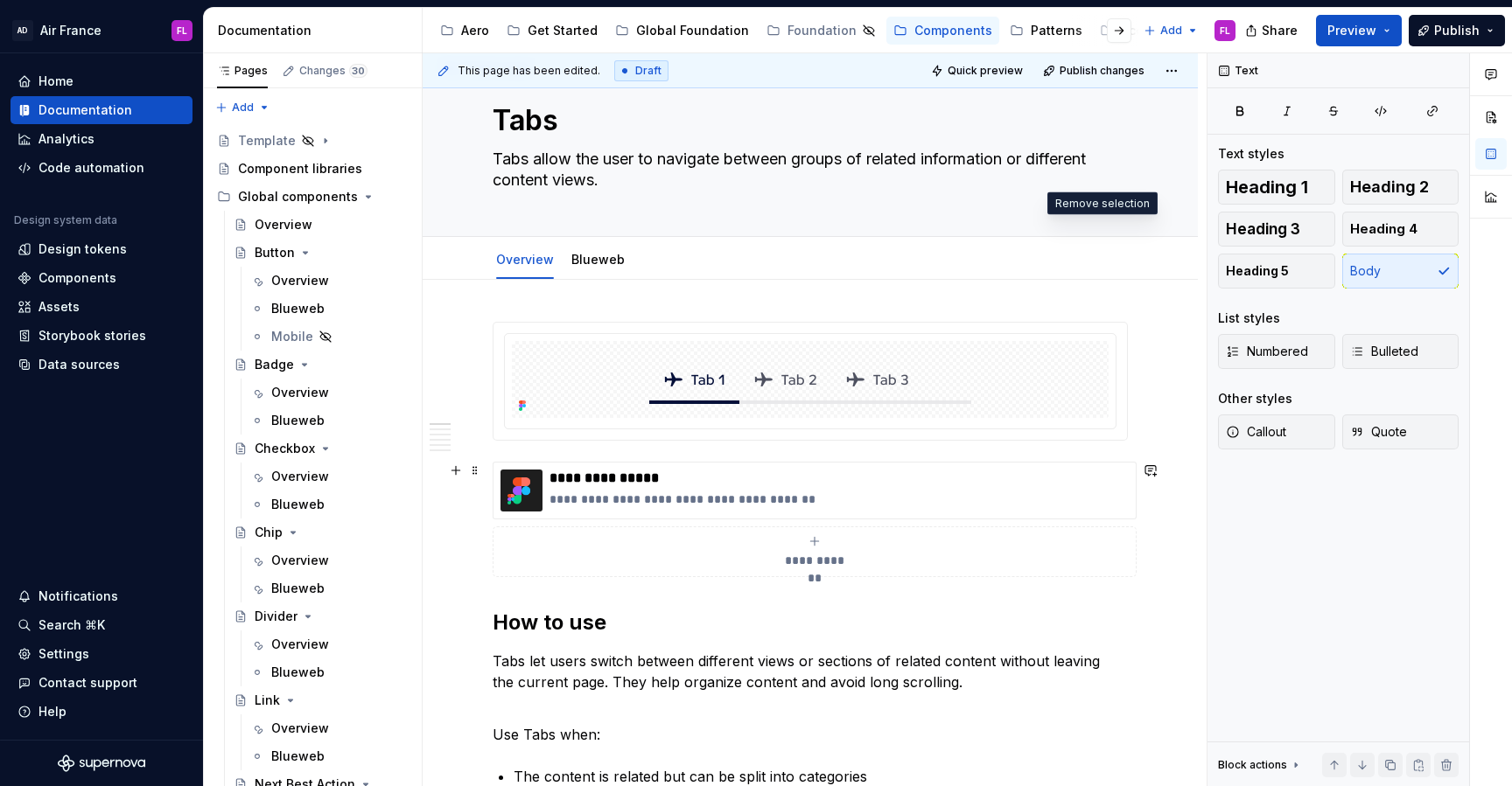
scroll to position [49, 0]
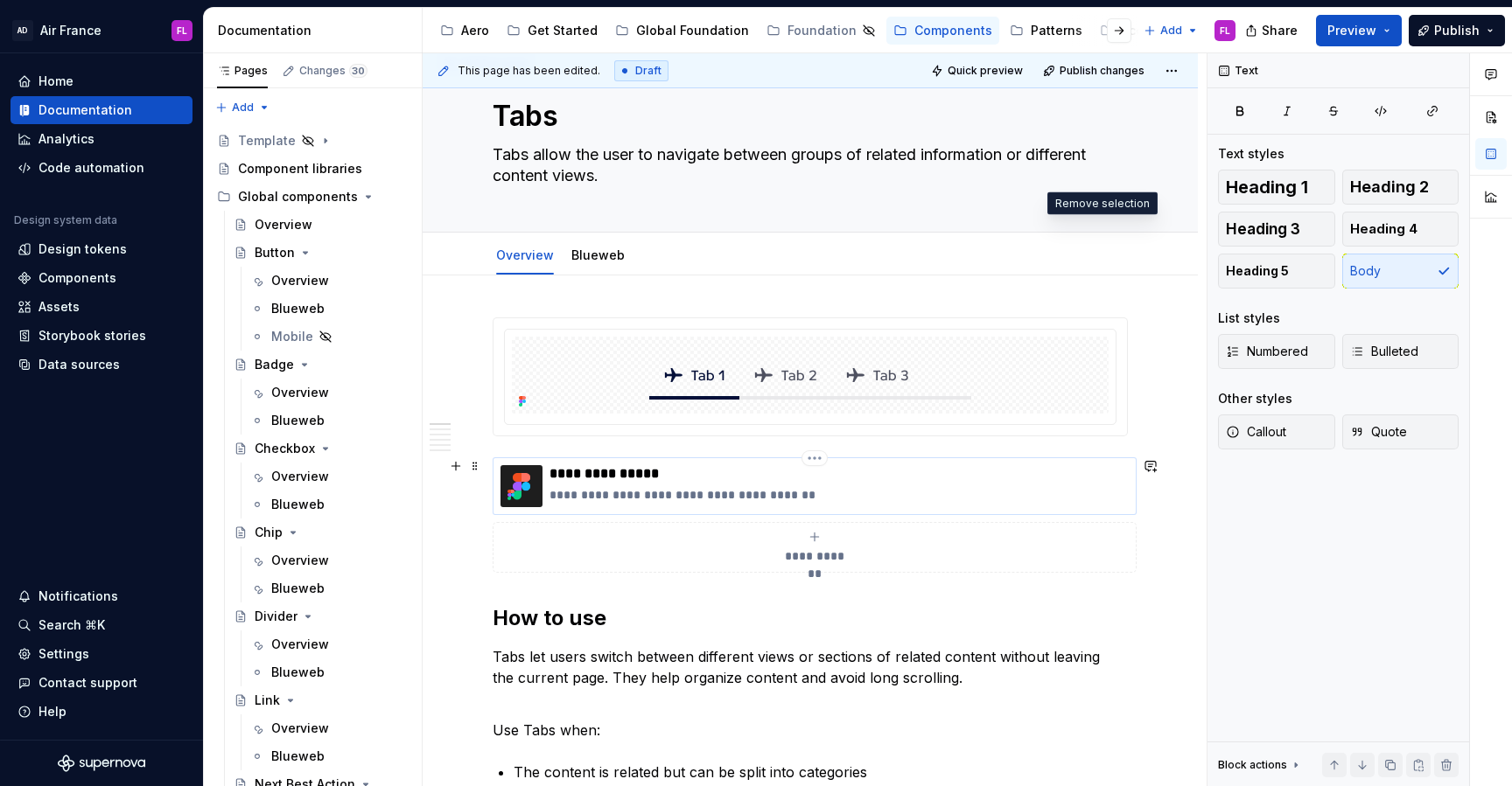
click at [842, 497] on p "**********" at bounding box center [839, 495] width 579 height 17
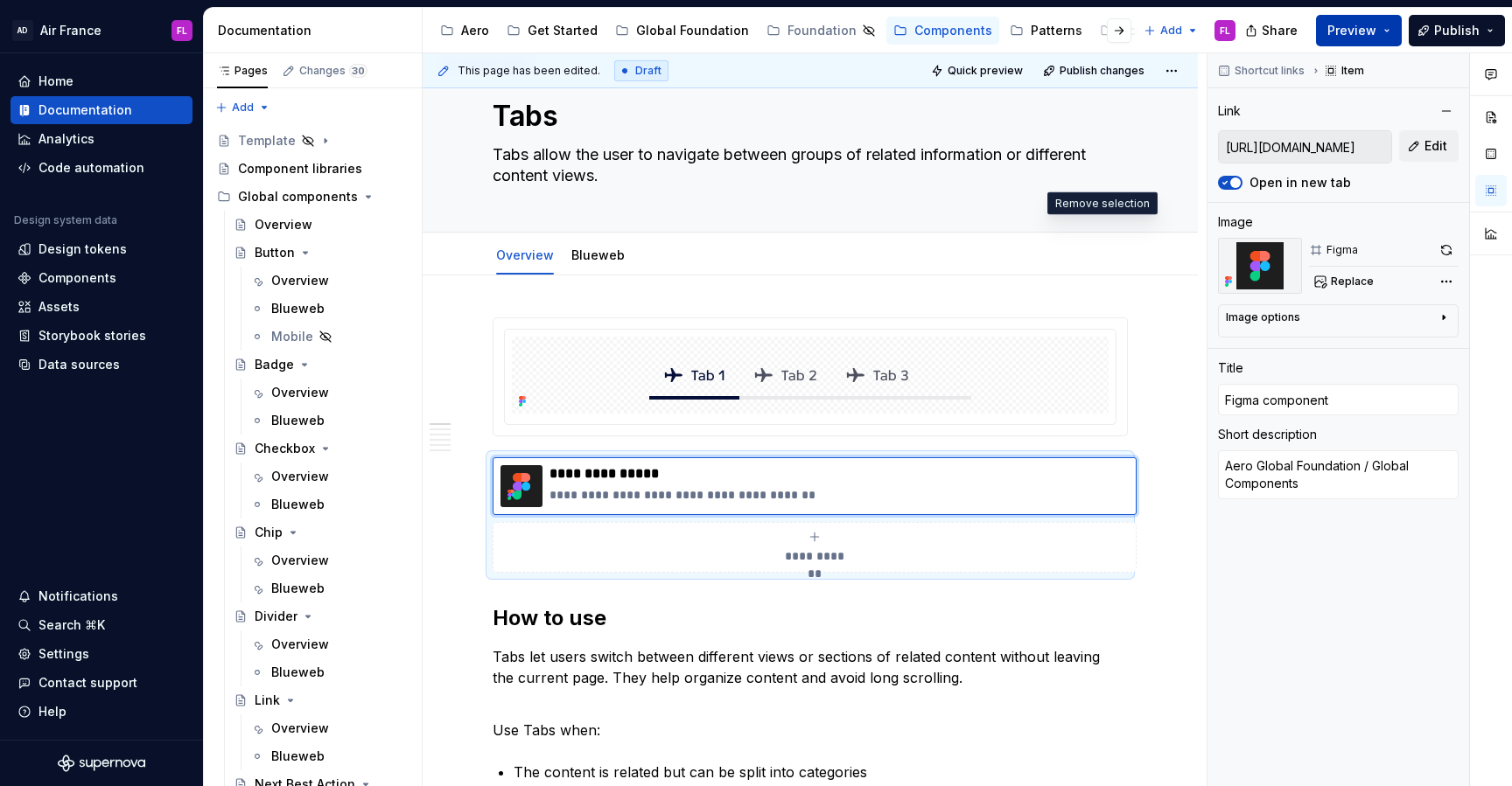
click at [1391, 32] on button "Preview" at bounding box center [1359, 30] width 86 height 32
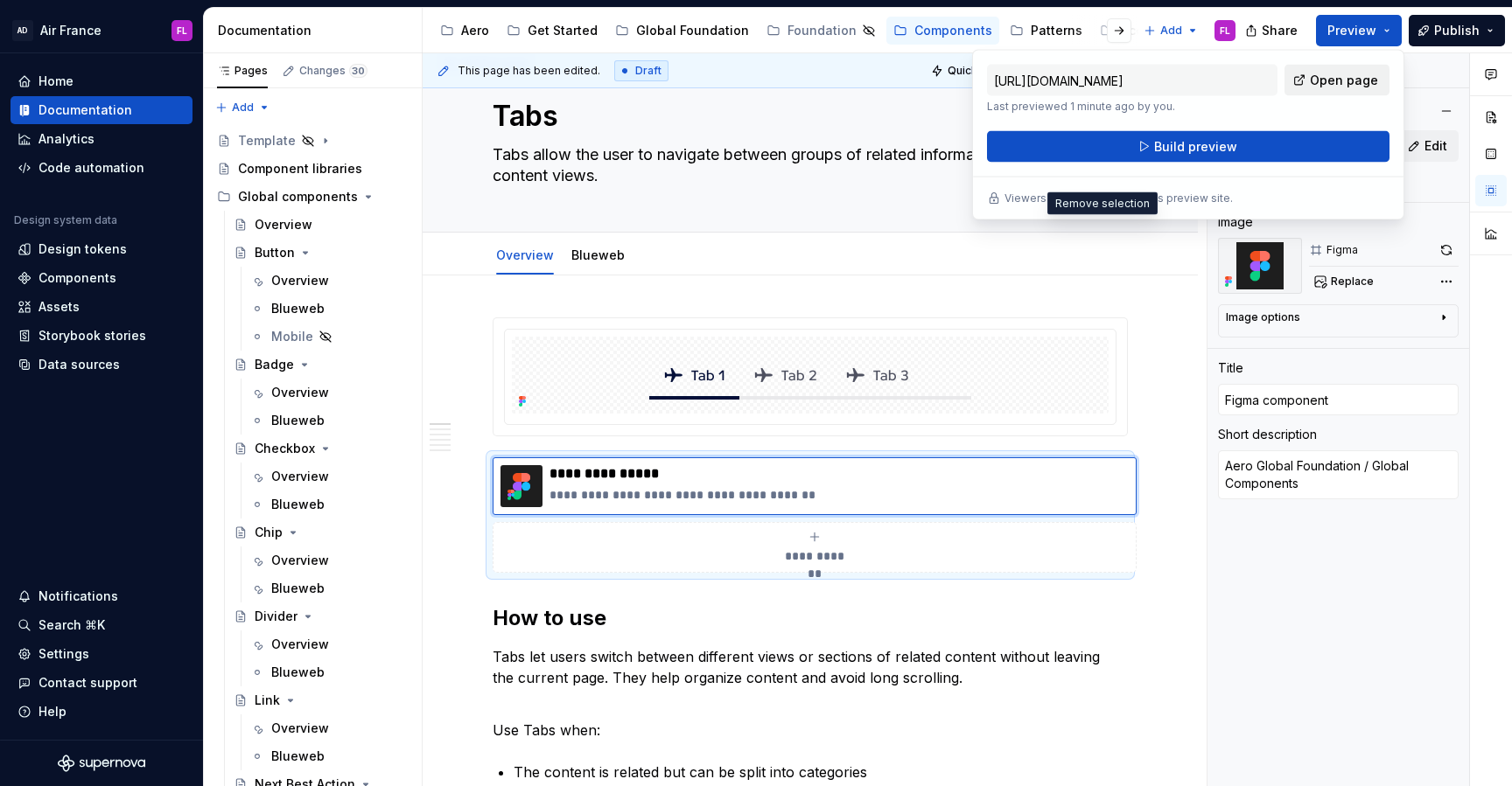
click at [1370, 86] on span "Open page" at bounding box center [1344, 80] width 69 height 17
click at [1340, 279] on span "Replace" at bounding box center [1352, 281] width 43 height 14
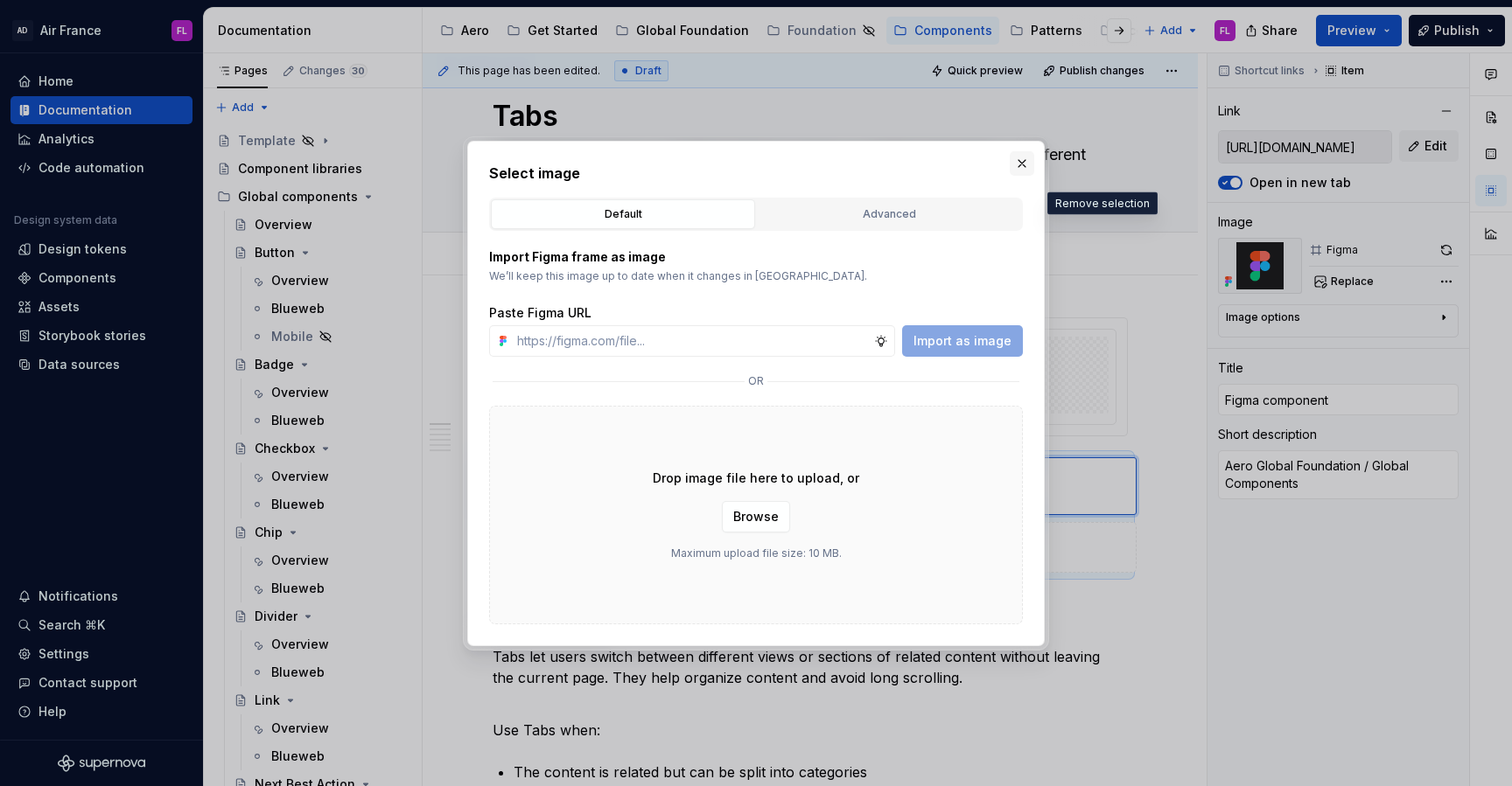
click at [1023, 166] on button "button" at bounding box center [1022, 163] width 24 height 24
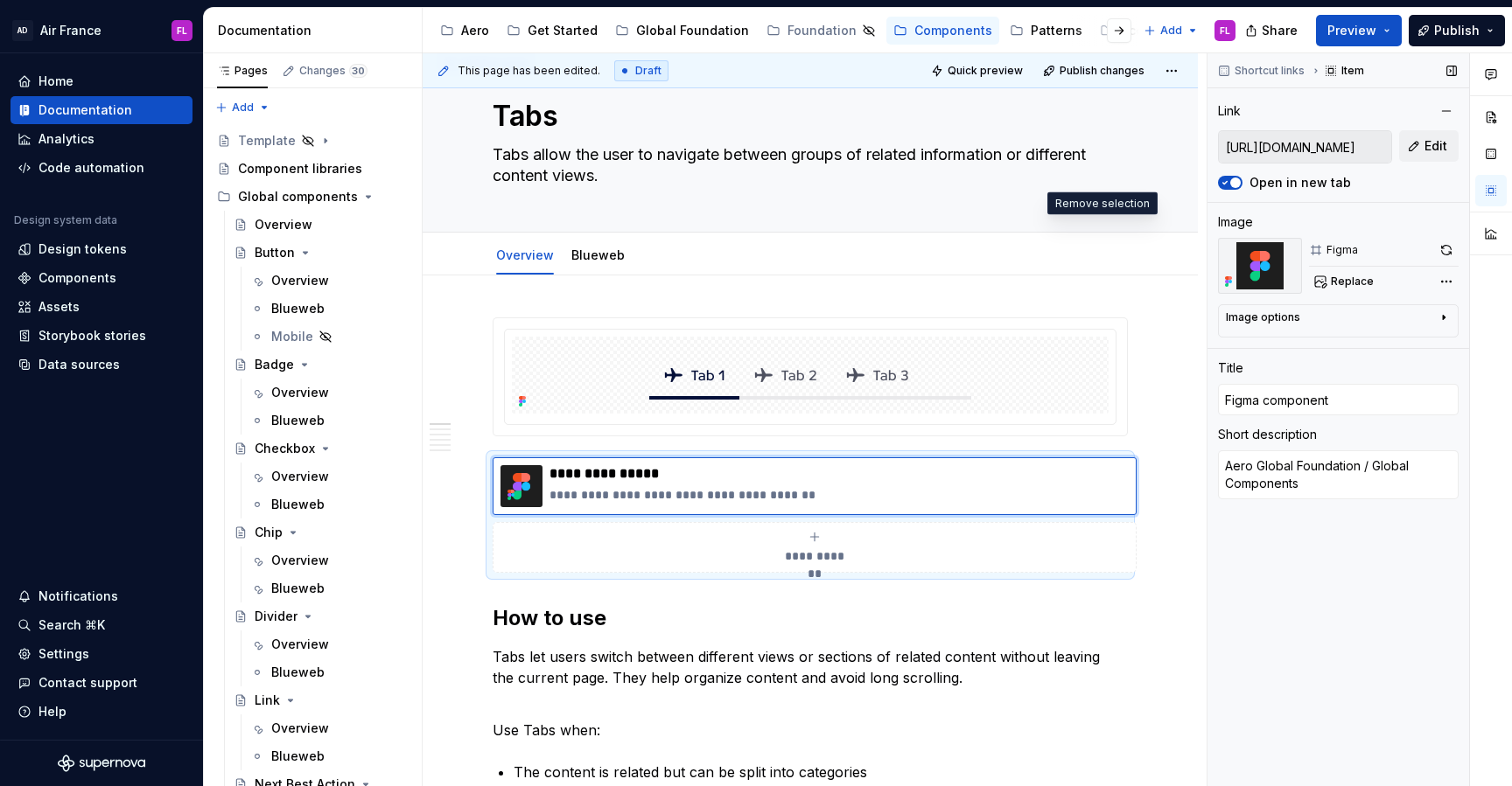
click at [1336, 135] on input "[URL][DOMAIN_NAME]" at bounding box center [1305, 147] width 172 height 32
click at [1319, 146] on input "[URL][DOMAIN_NAME]" at bounding box center [1305, 147] width 172 height 32
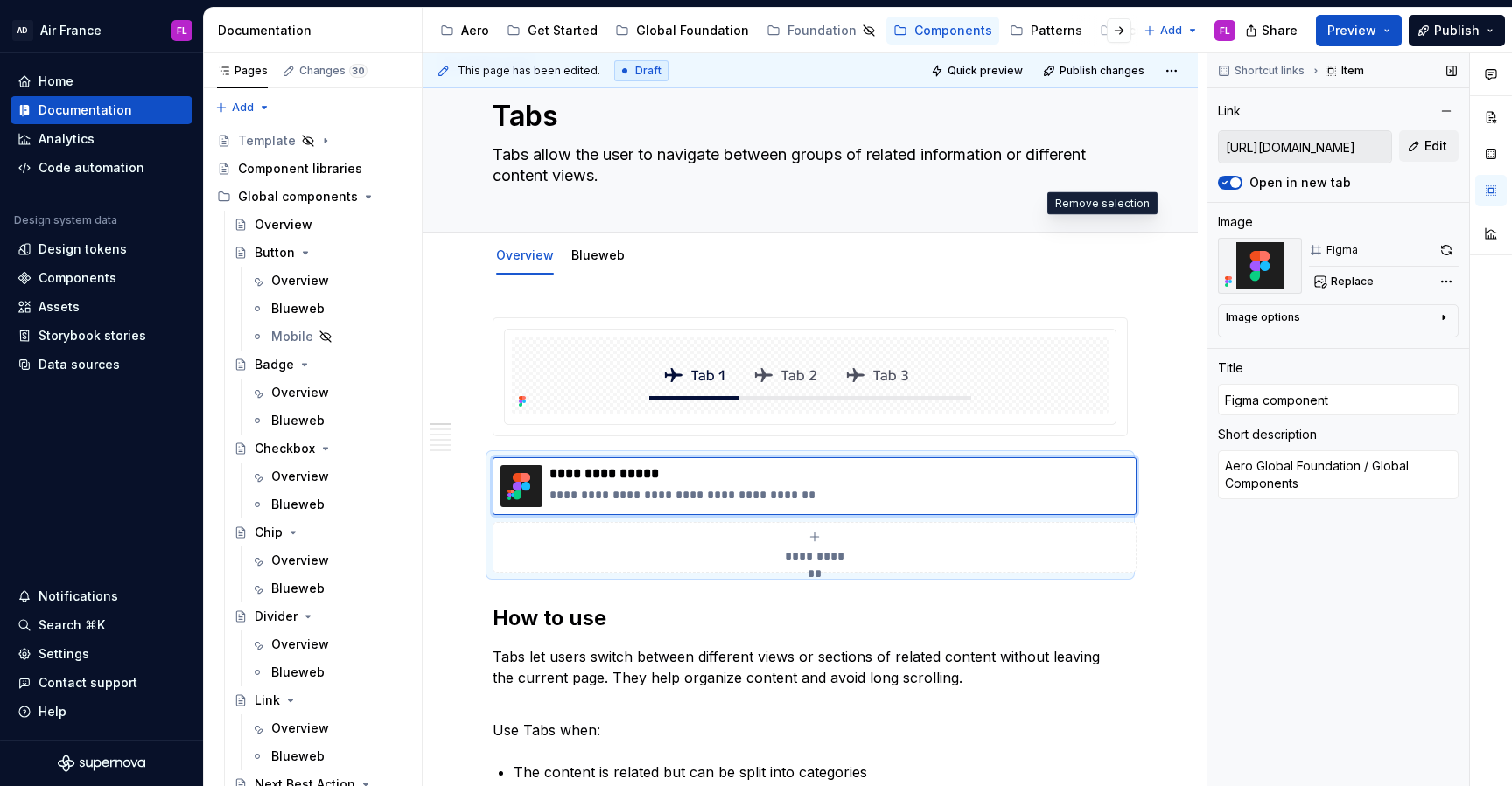
drag, startPoint x: 1323, startPoint y: 146, endPoint x: 1361, endPoint y: 145, distance: 38.0
click at [1361, 145] on input "[URL][DOMAIN_NAME]" at bounding box center [1305, 147] width 172 height 32
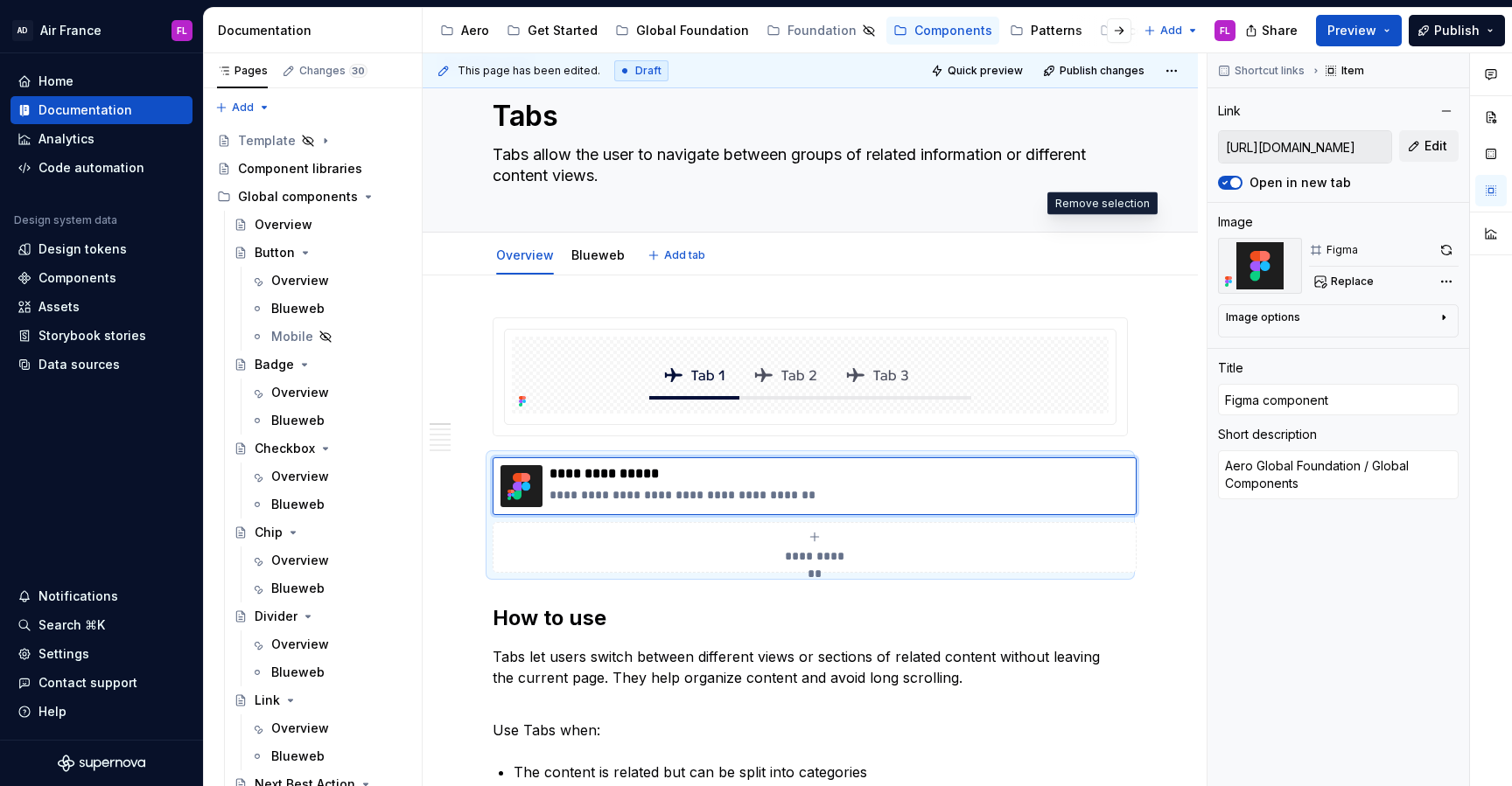
scroll to position [0, 0]
click at [1155, 264] on div "Overview Blueweb Add tab" at bounding box center [811, 254] width 776 height 43
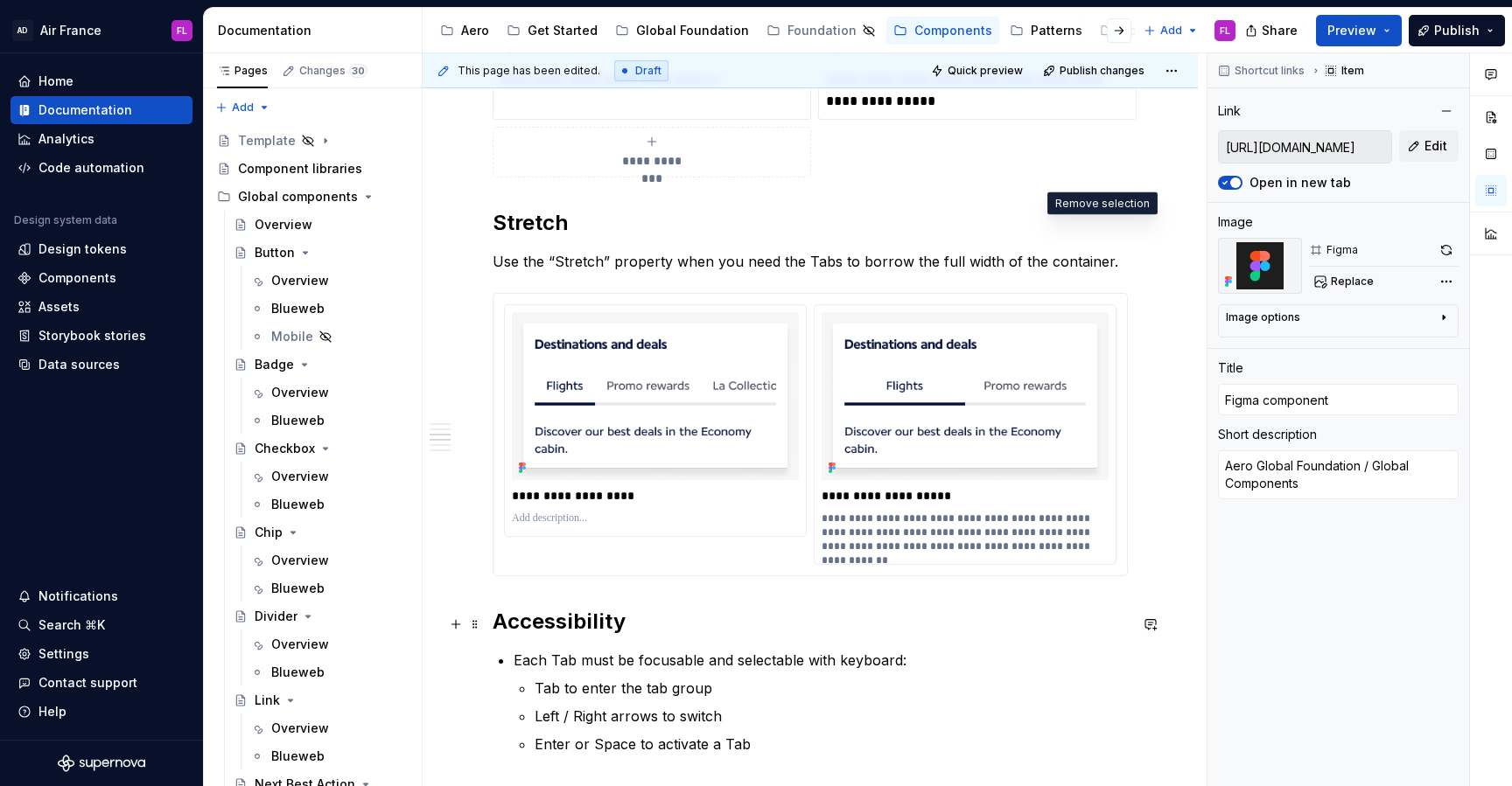
scroll to position [1556, 0]
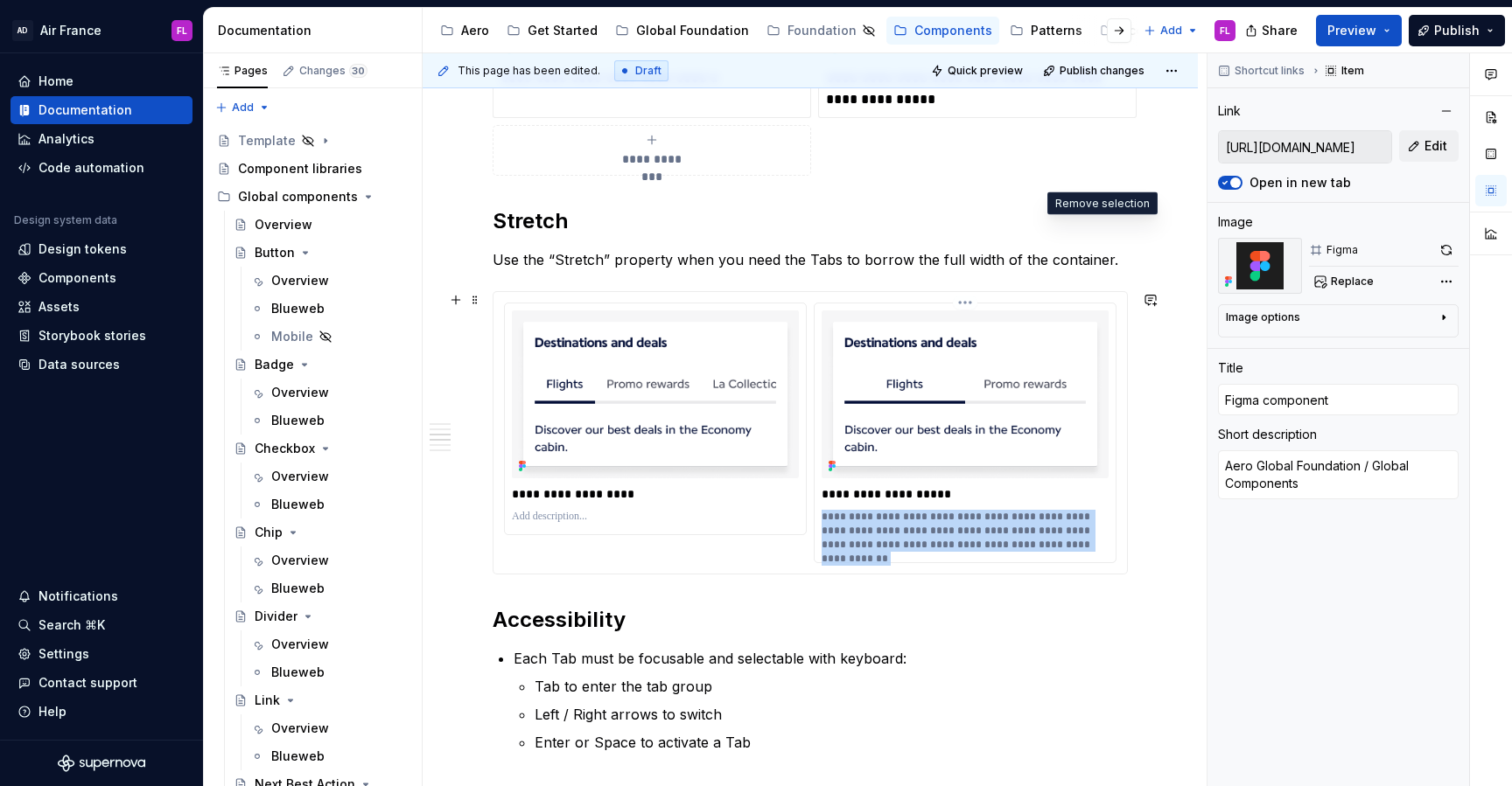
drag, startPoint x: 826, startPoint y: 518, endPoint x: 1093, endPoint y: 547, distance: 268.6
click at [1093, 547] on p "**********" at bounding box center [967, 530] width 291 height 42
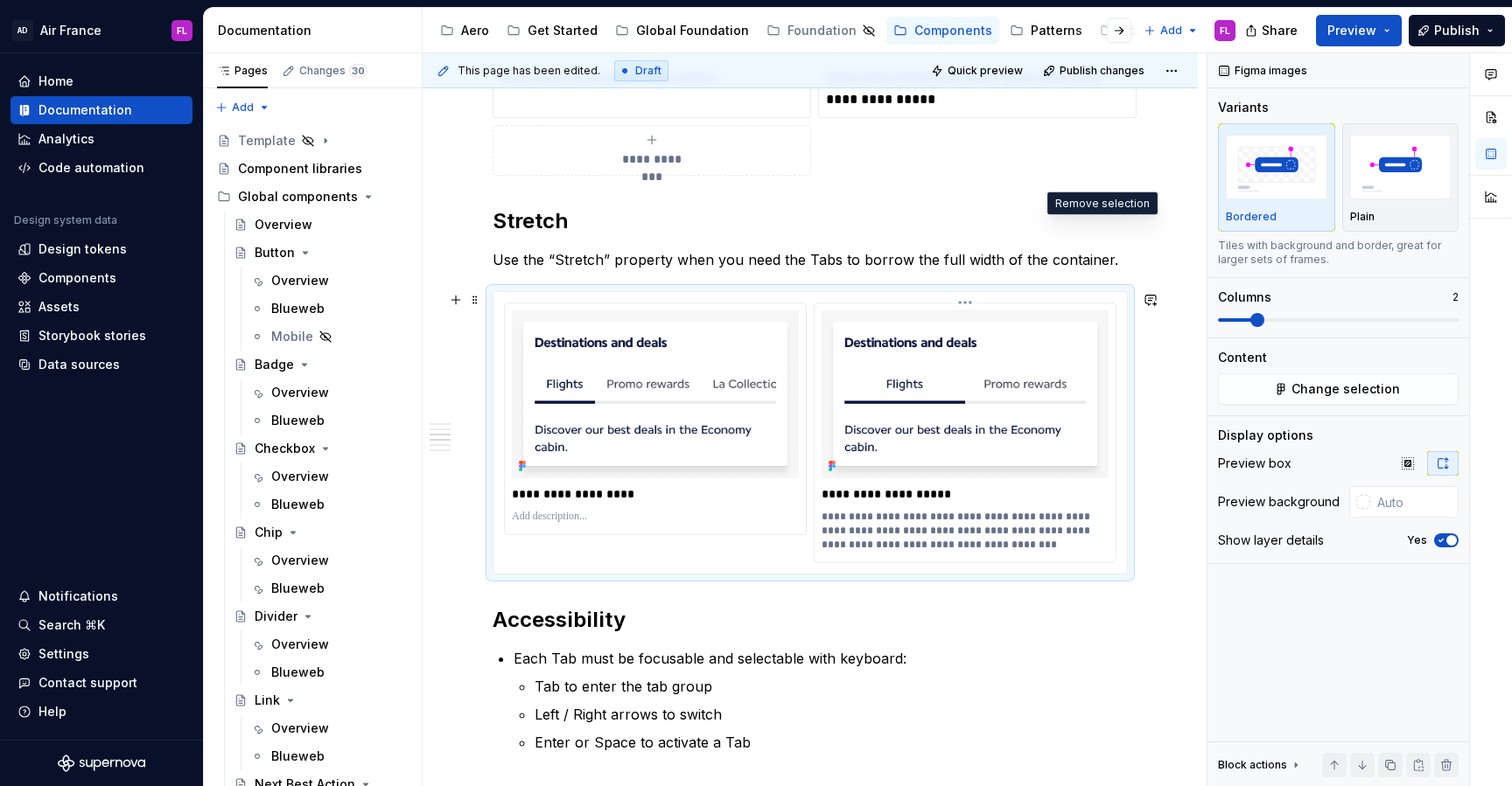
click at [921, 533] on p "**********" at bounding box center [967, 530] width 291 height 42
click at [1036, 552] on p "**********" at bounding box center [967, 530] width 291 height 42
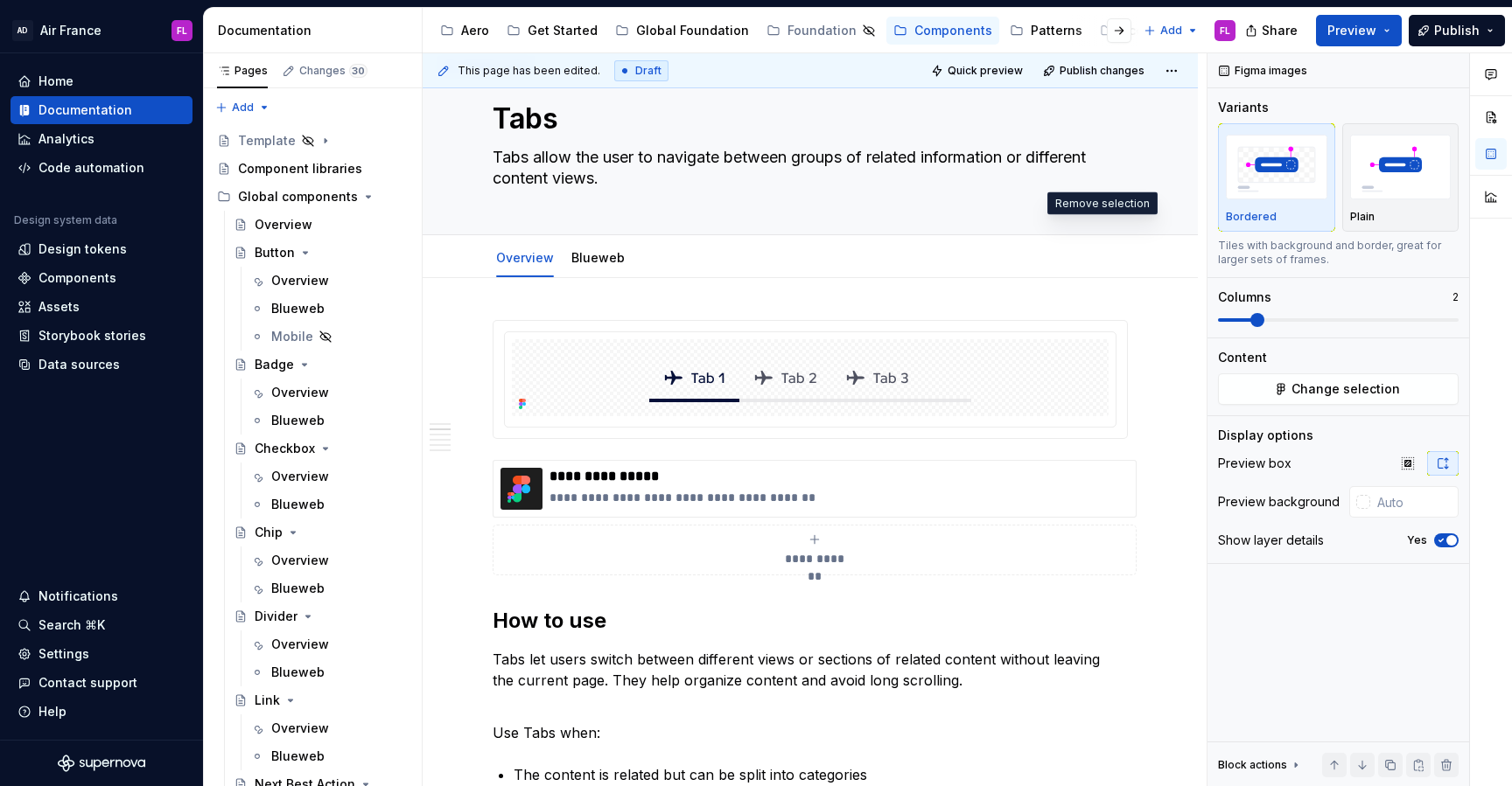
scroll to position [0, 0]
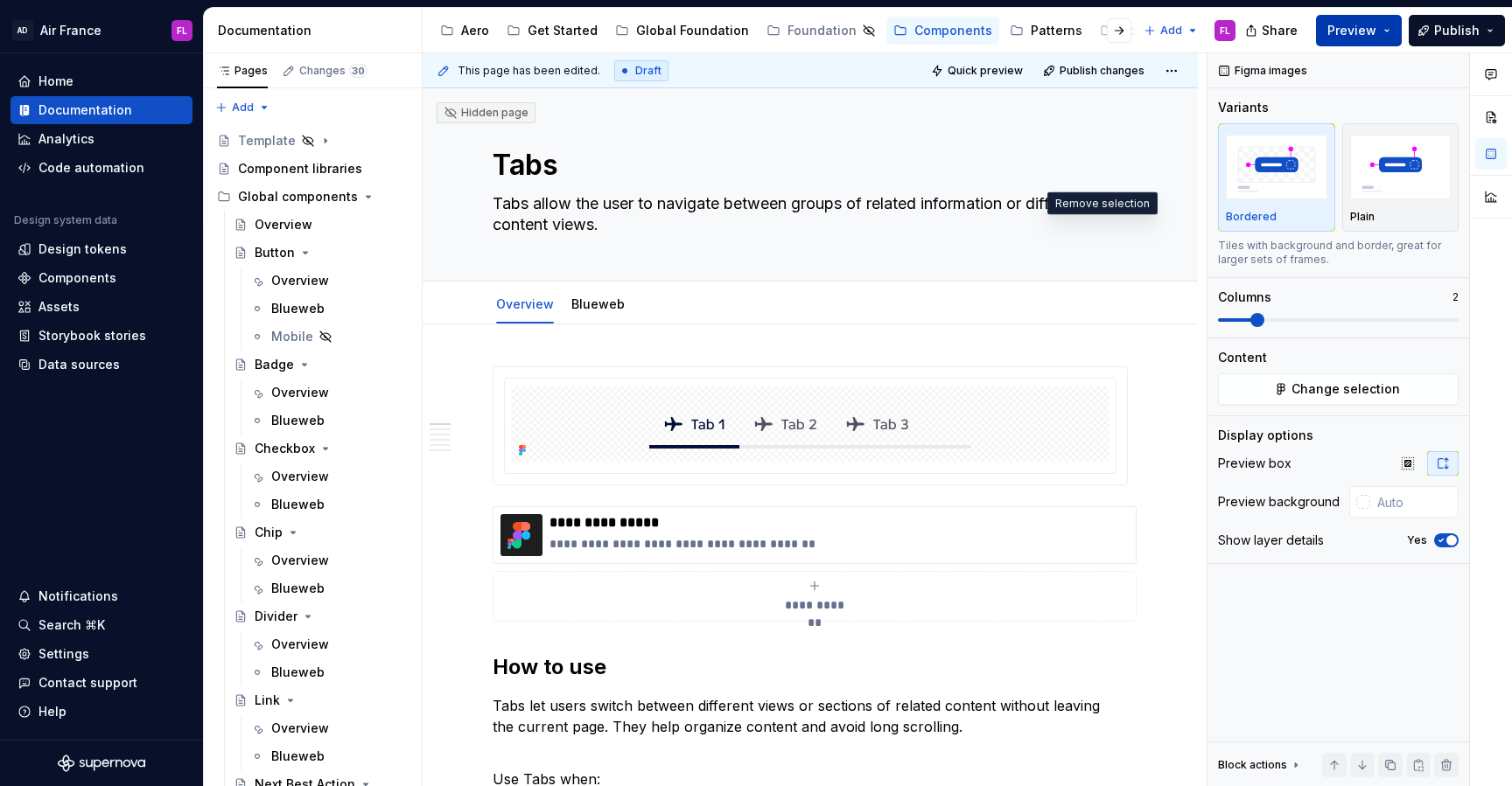
click at [1391, 31] on button "Preview" at bounding box center [1359, 30] width 86 height 32
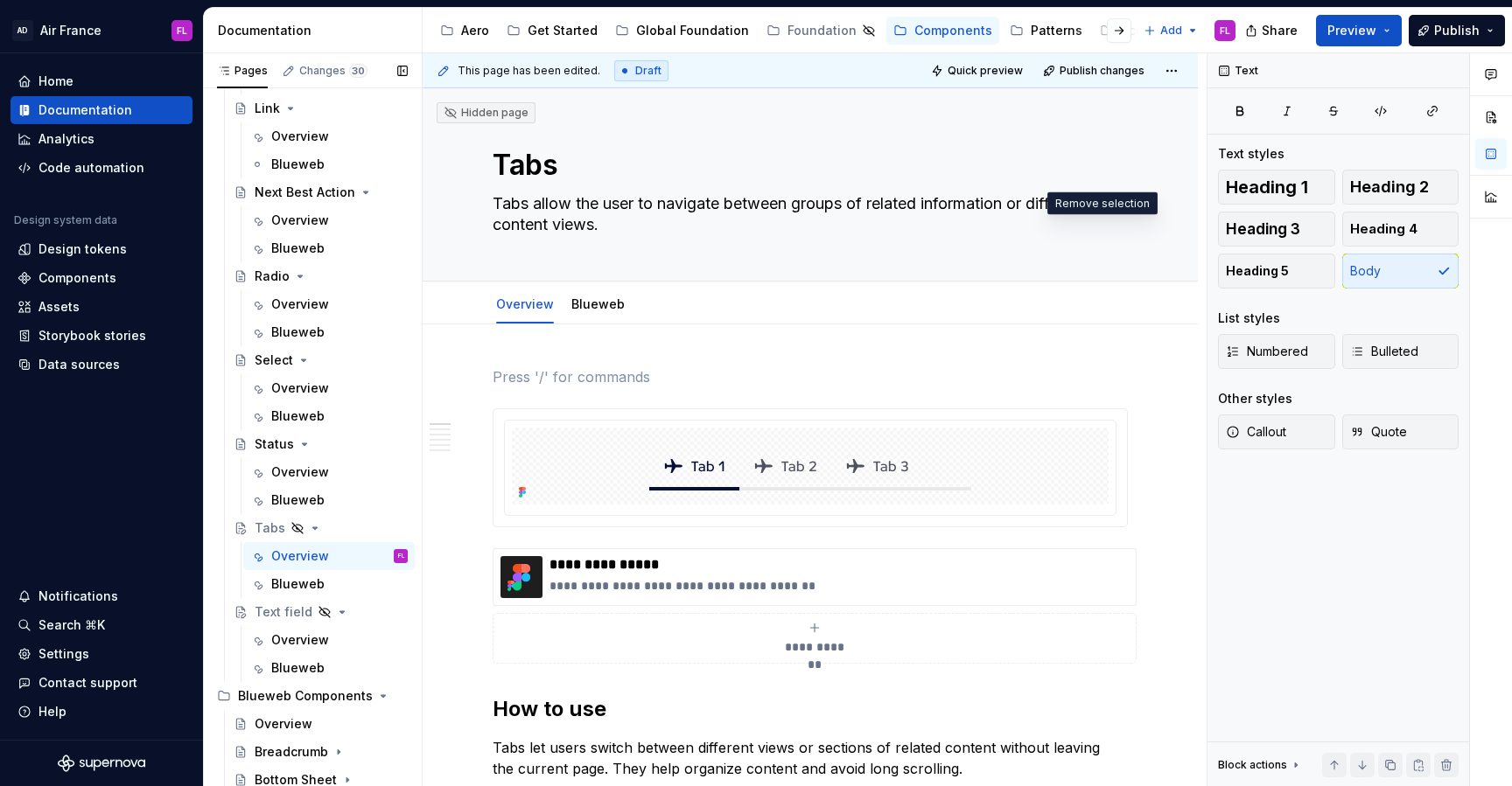
scroll to position [601, 0]
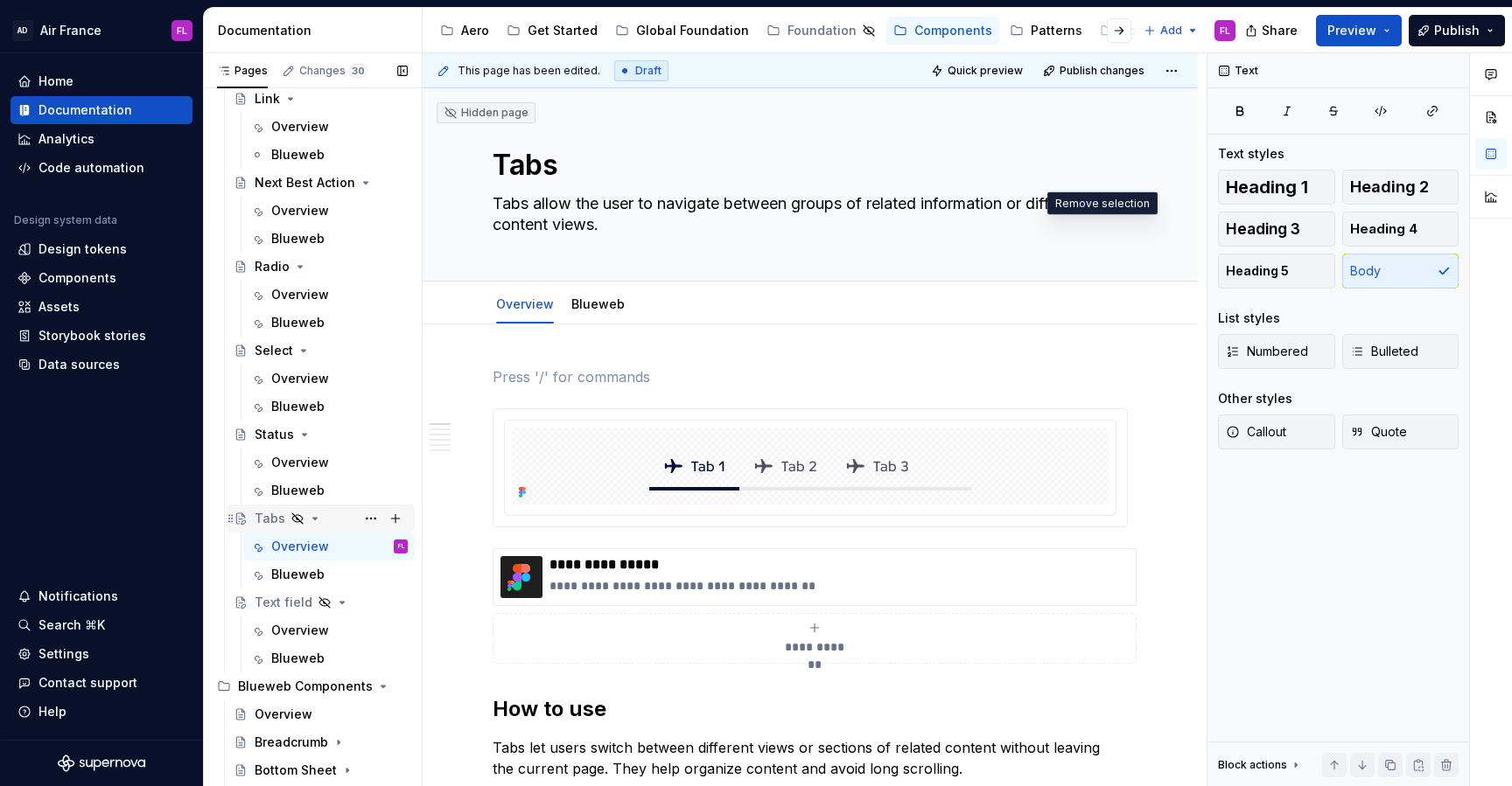
click at [296, 514] on icon "Page tree" at bounding box center [297, 518] width 11 height 11
click at [367, 520] on button "Page tree" at bounding box center [371, 518] width 24 height 24
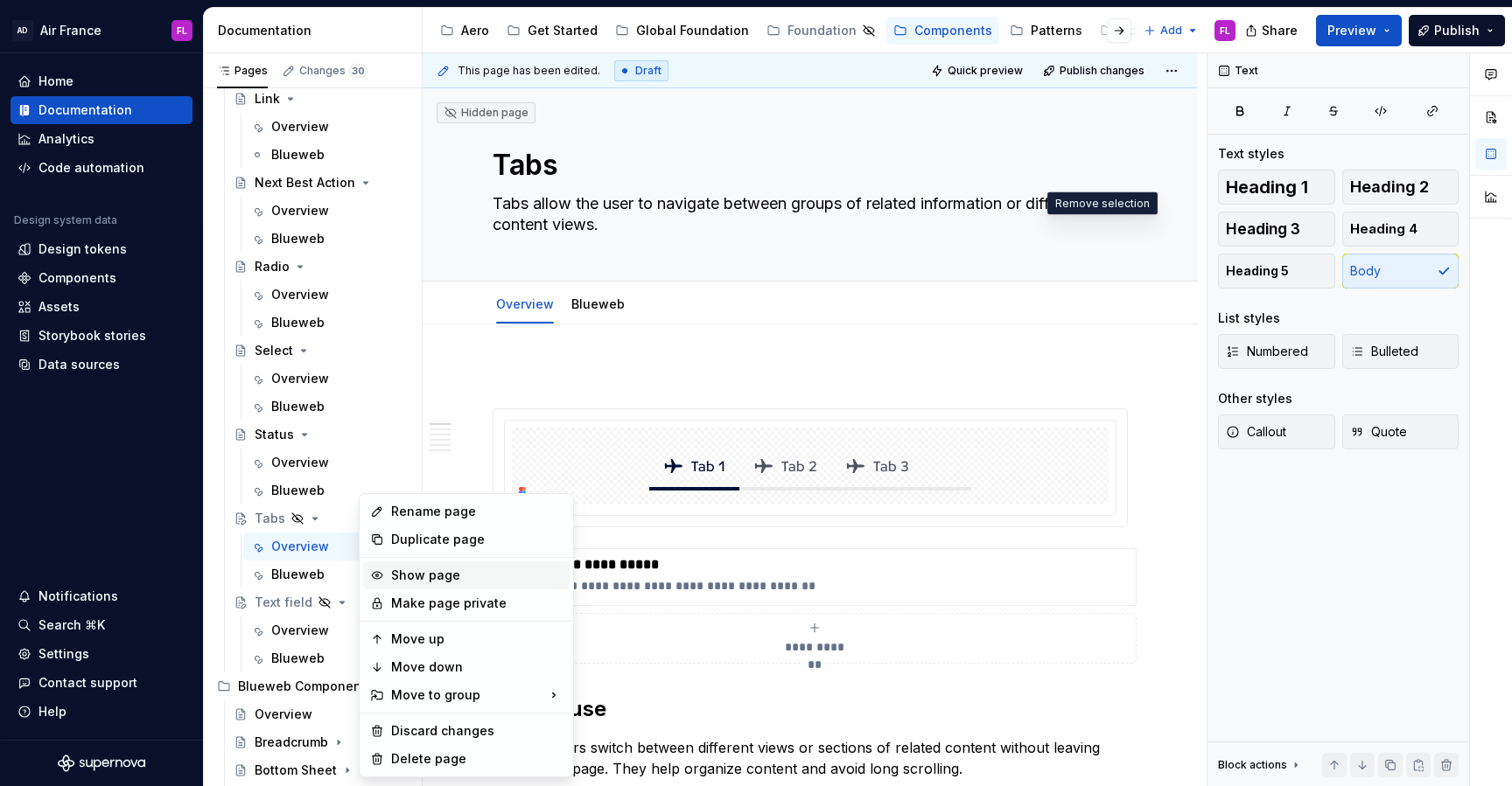
click at [387, 578] on div "Show page" at bounding box center [466, 575] width 207 height 28
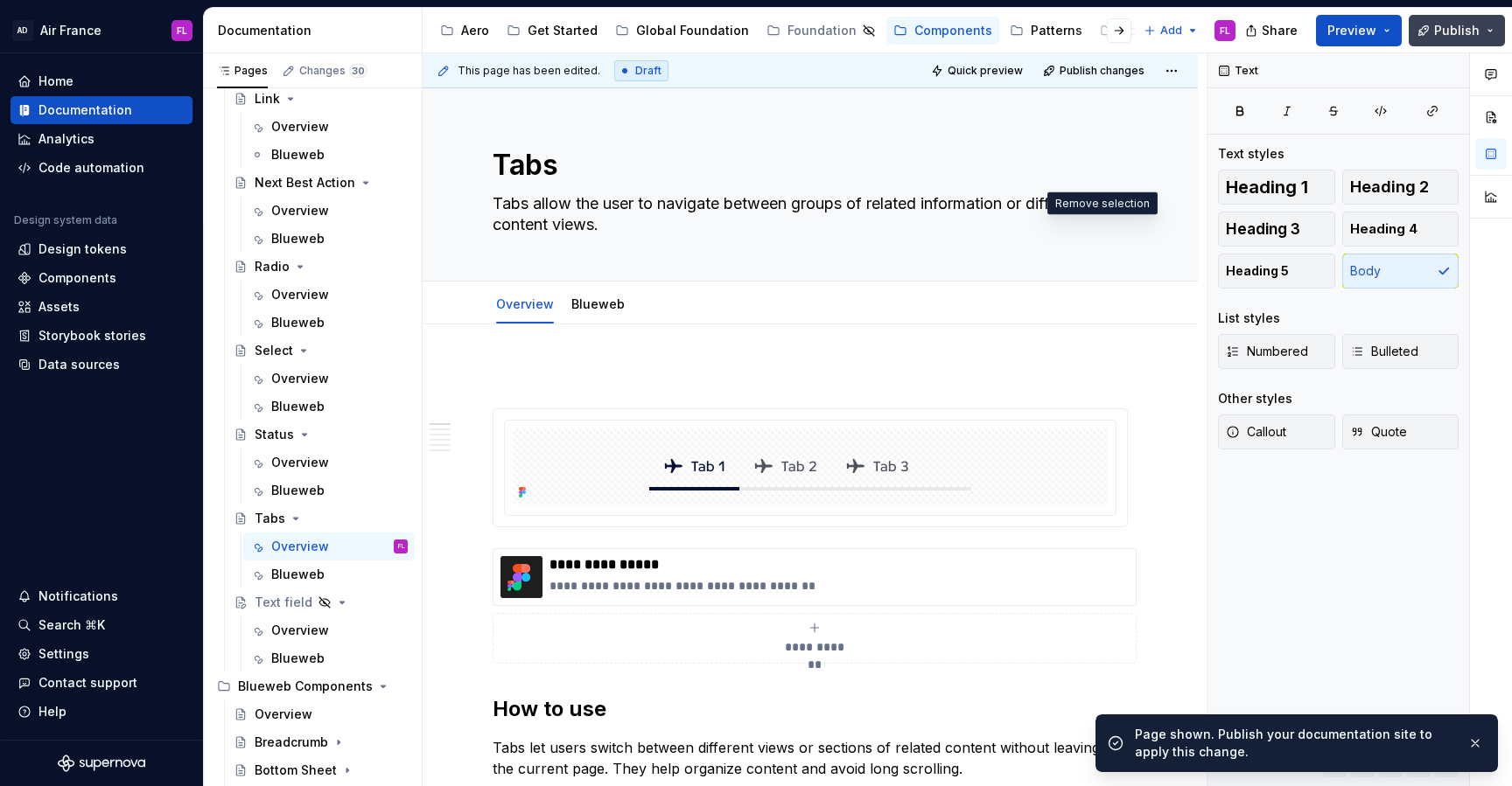
click at [1482, 33] on button "Publish" at bounding box center [1458, 30] width 97 height 32
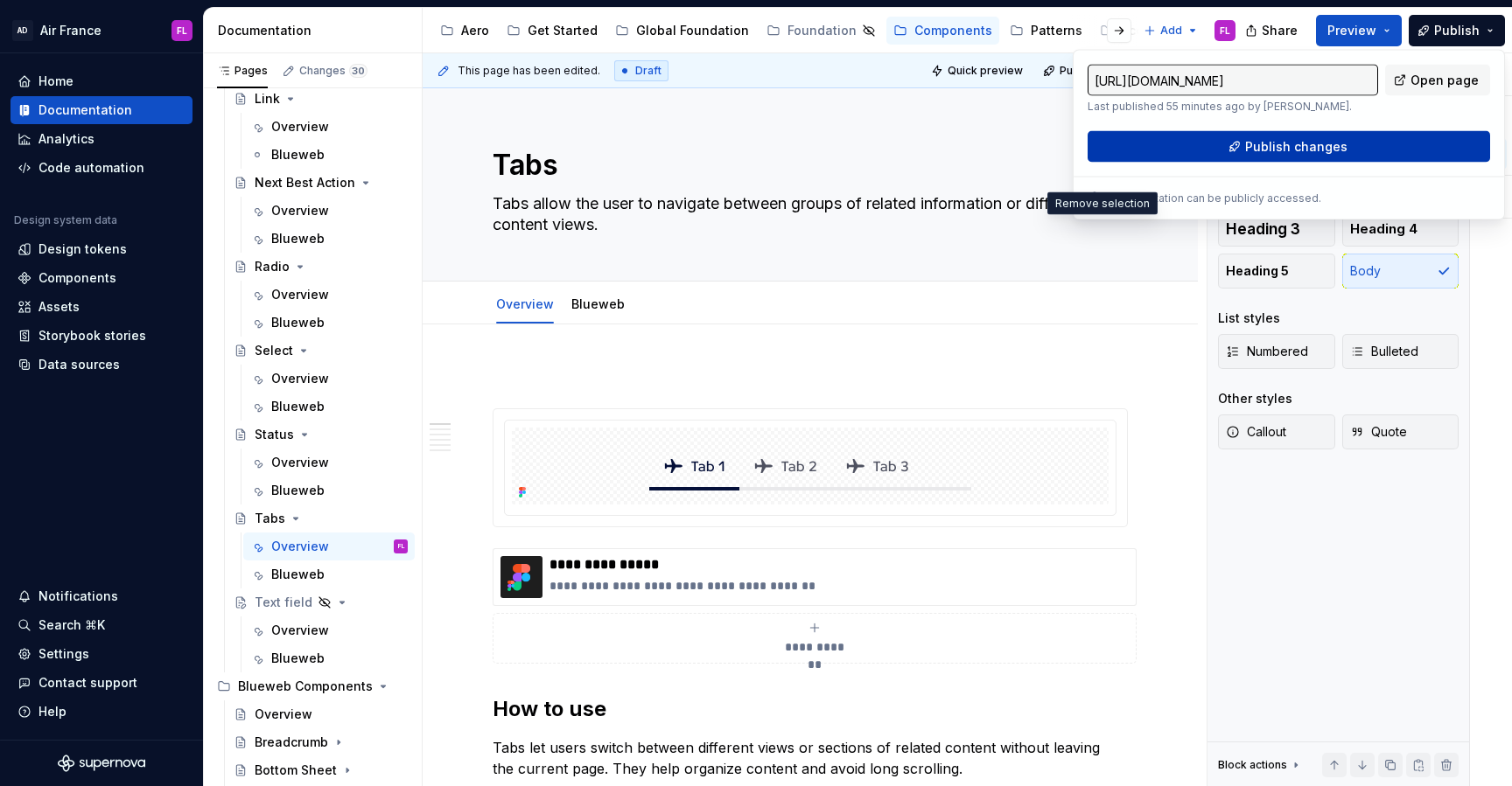
click at [1383, 141] on button "Publish changes" at bounding box center [1290, 147] width 402 height 32
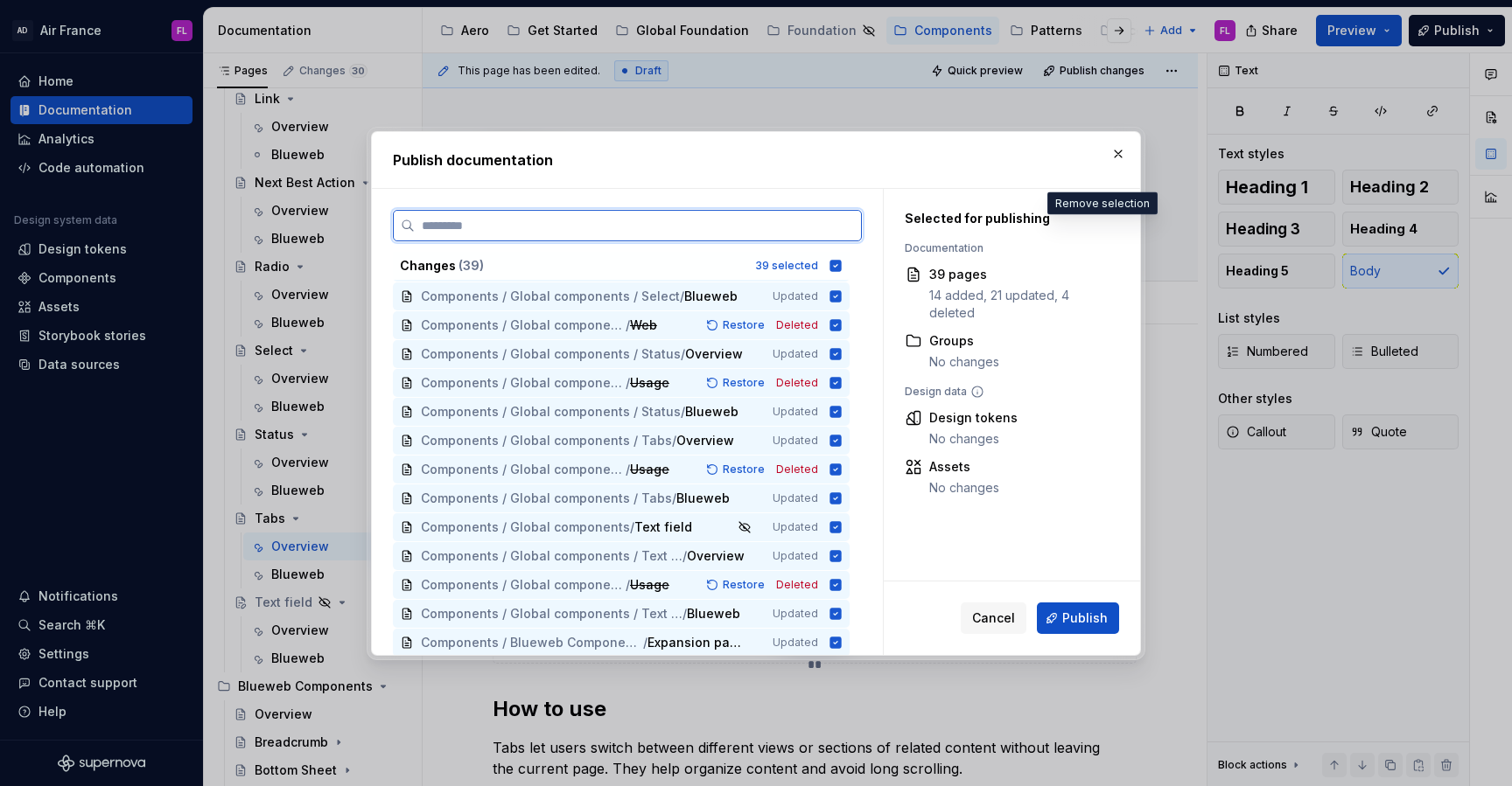
scroll to position [396, 0]
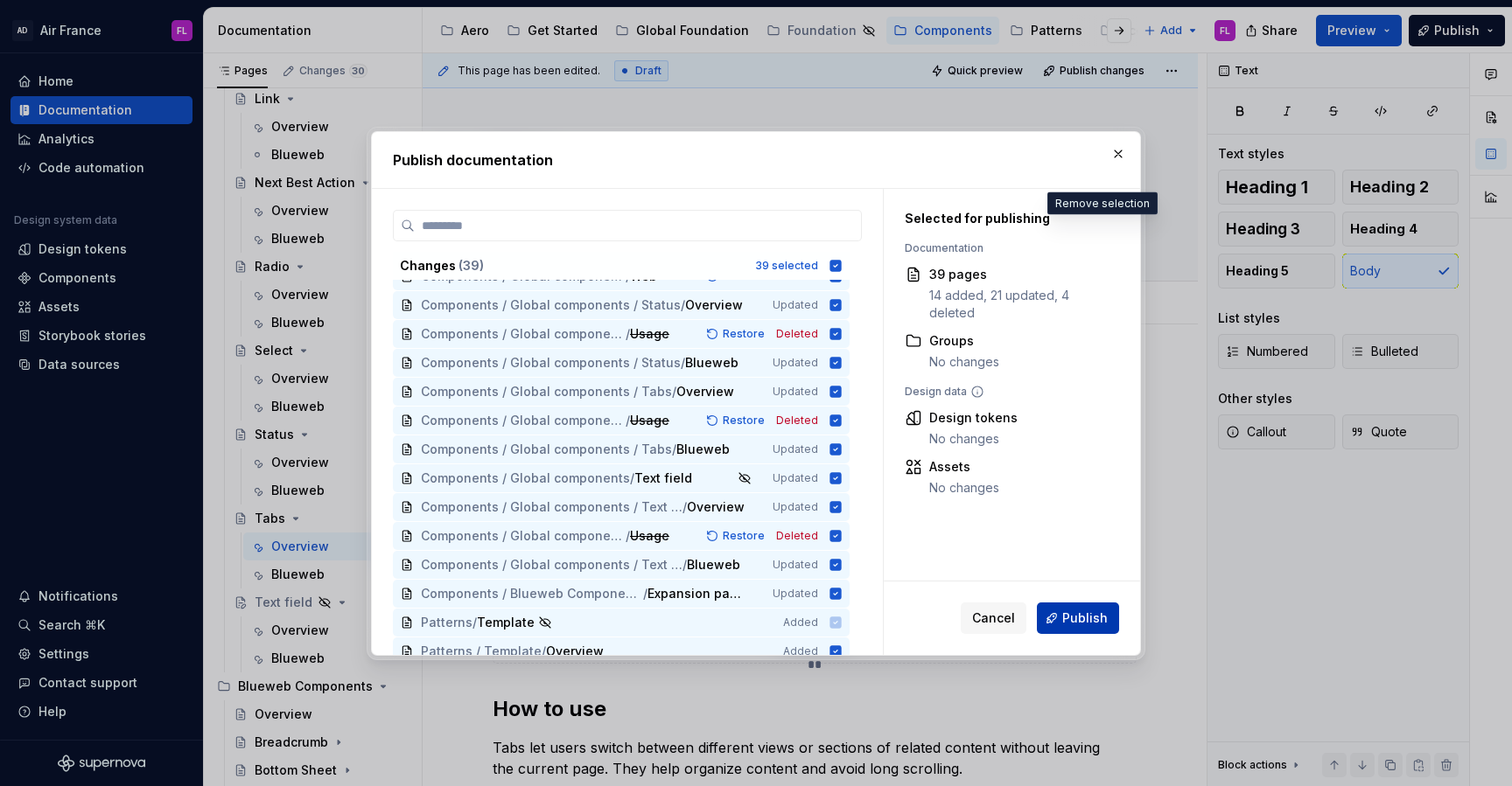
click at [1079, 615] on span "Publish" at bounding box center [1084, 619] width 45 height 17
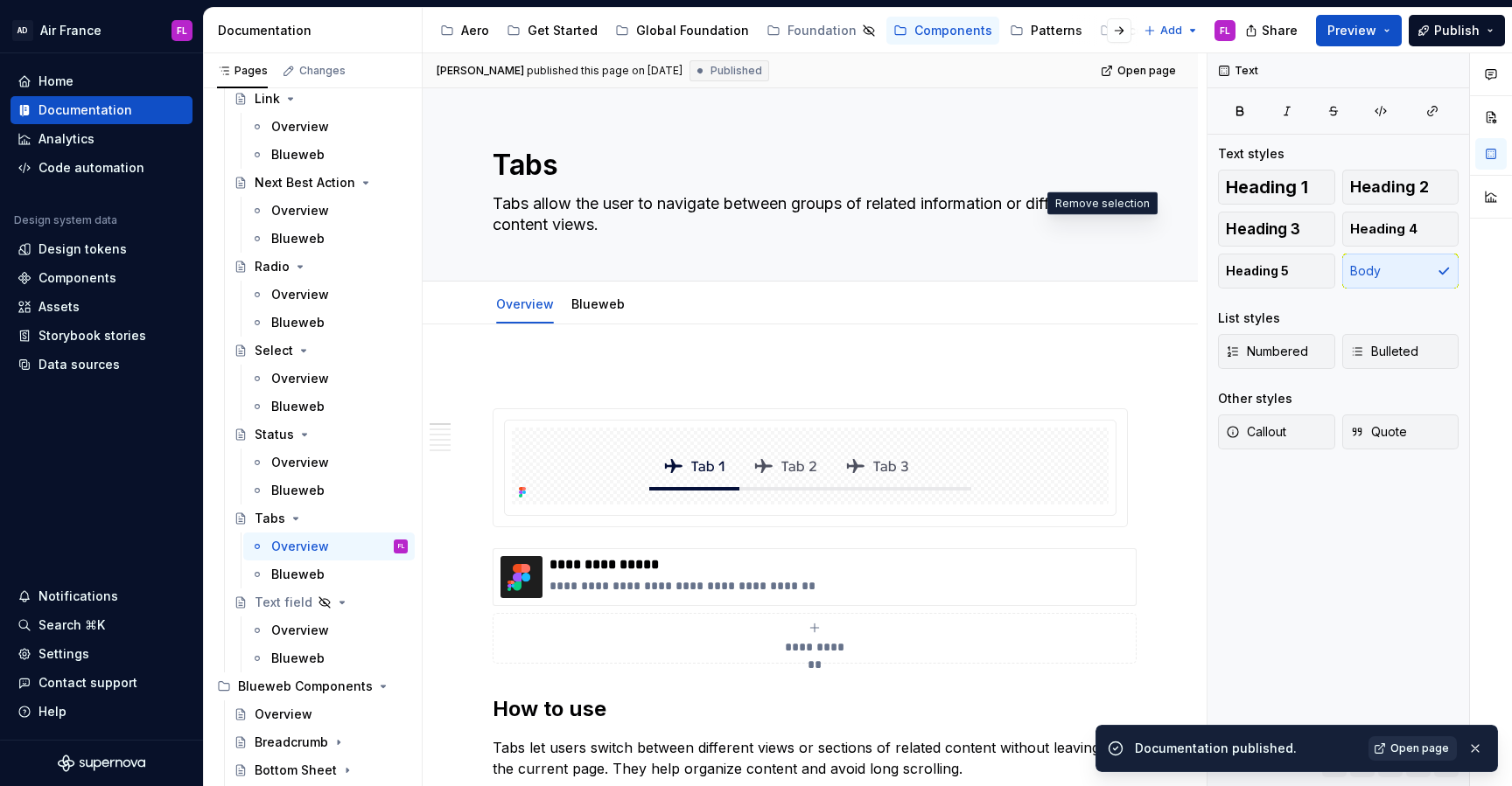
click at [1405, 749] on span "Open page" at bounding box center [1420, 748] width 59 height 14
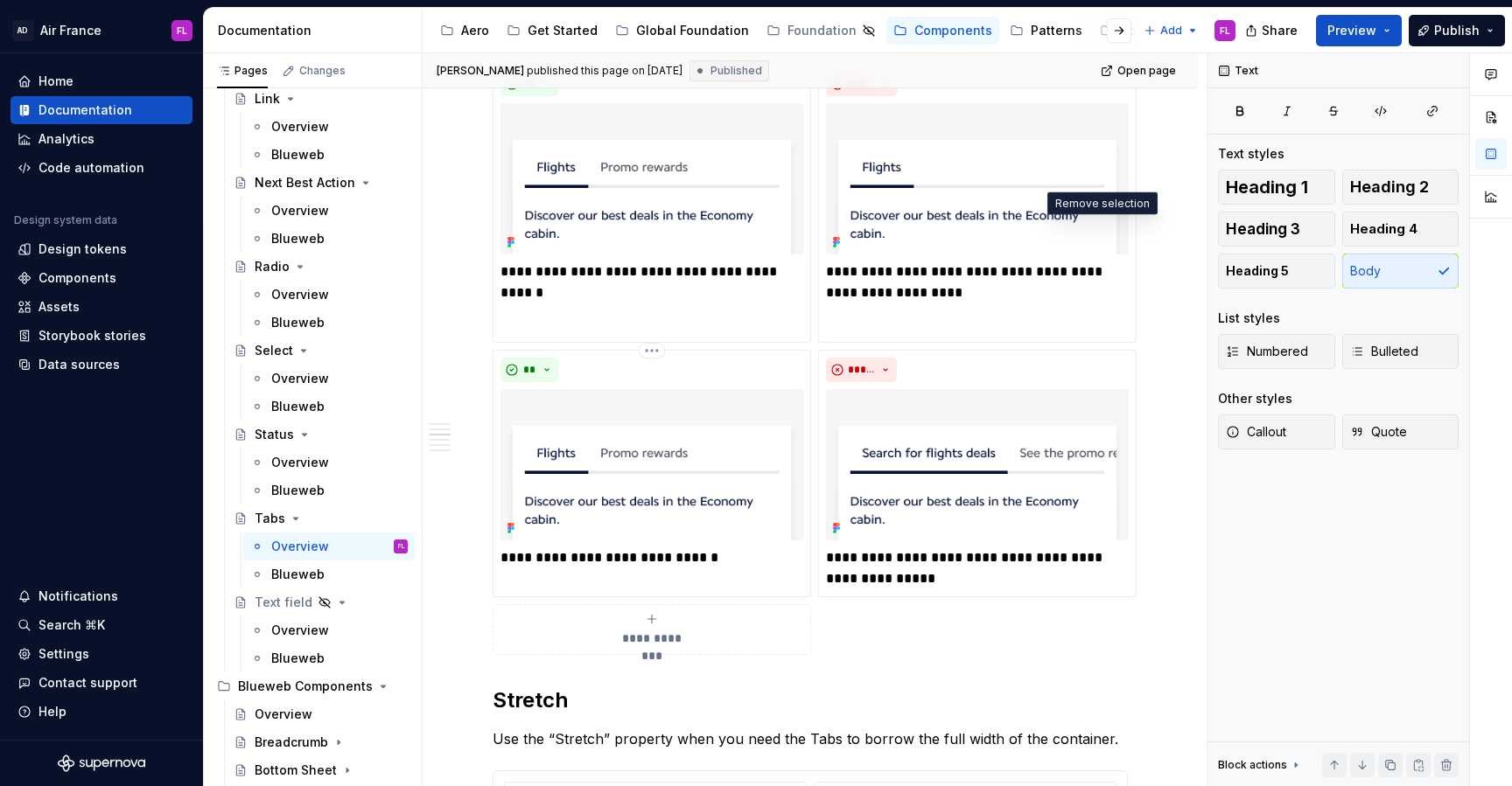
scroll to position [1133, 0]
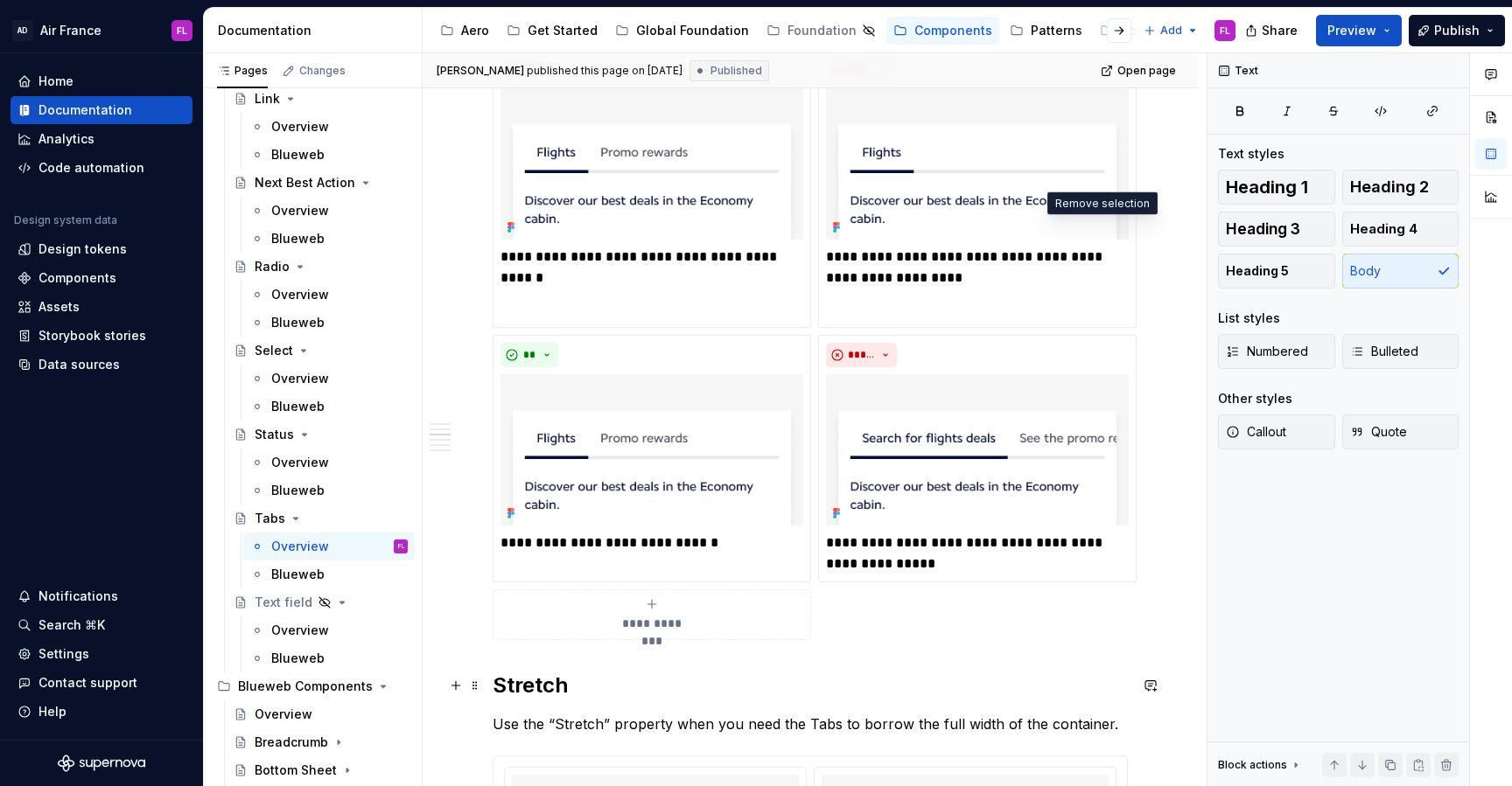
click at [818, 679] on h2 "Stretch" at bounding box center [810, 685] width 636 height 28
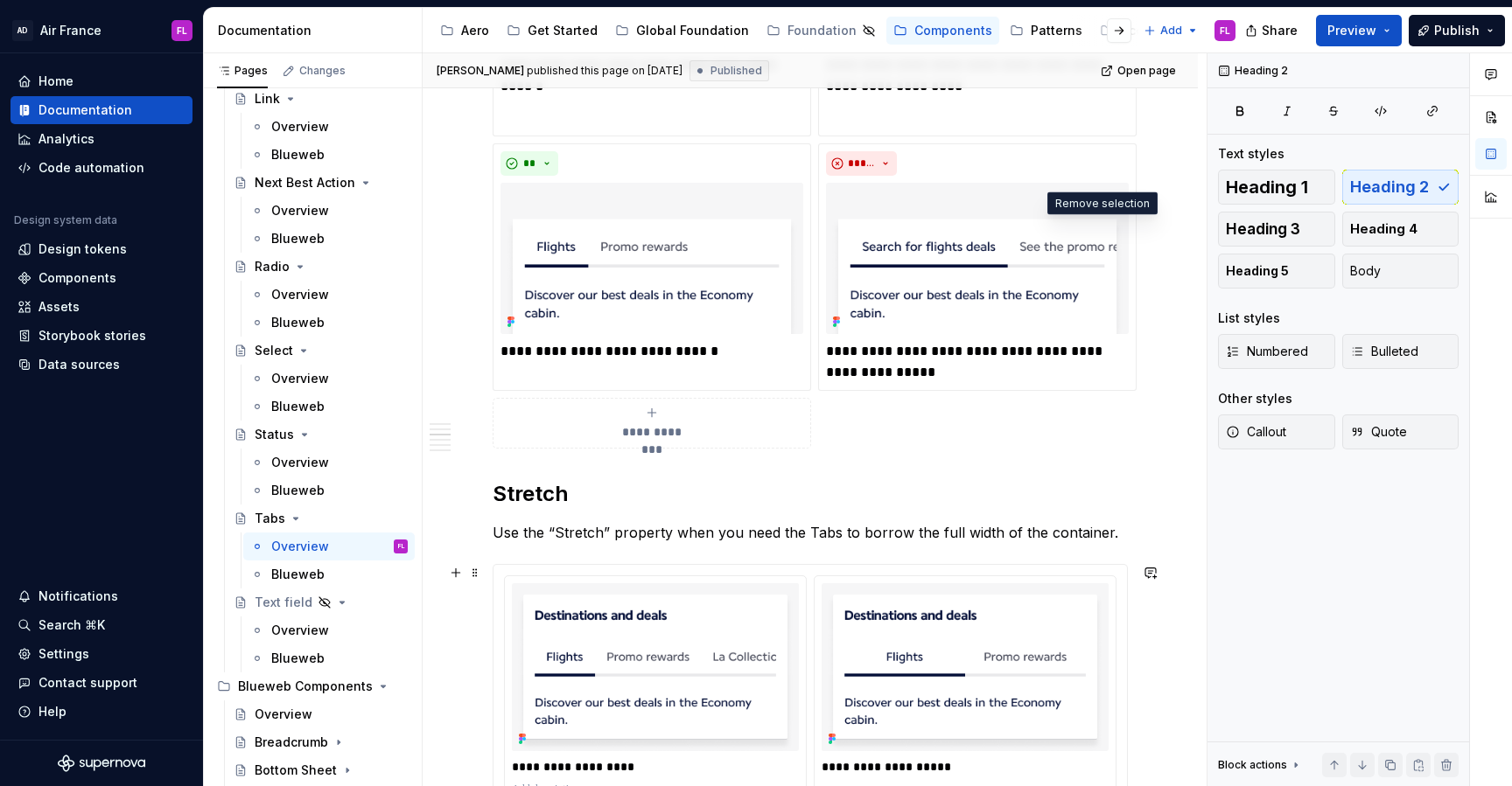
scroll to position [1326, 0]
click at [655, 372] on div "**********" at bounding box center [651, 266] width 318 height 247
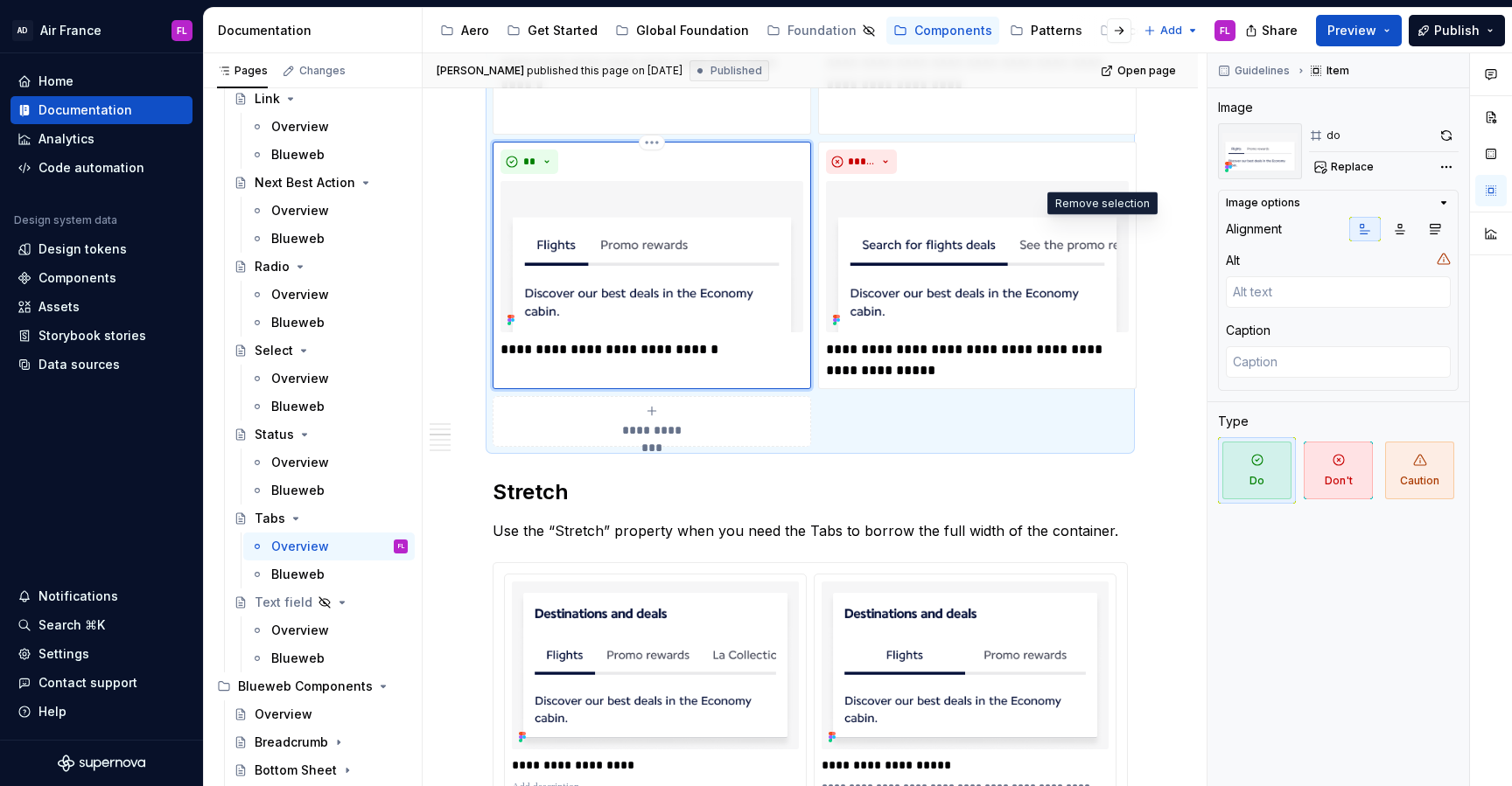
type textarea "*"
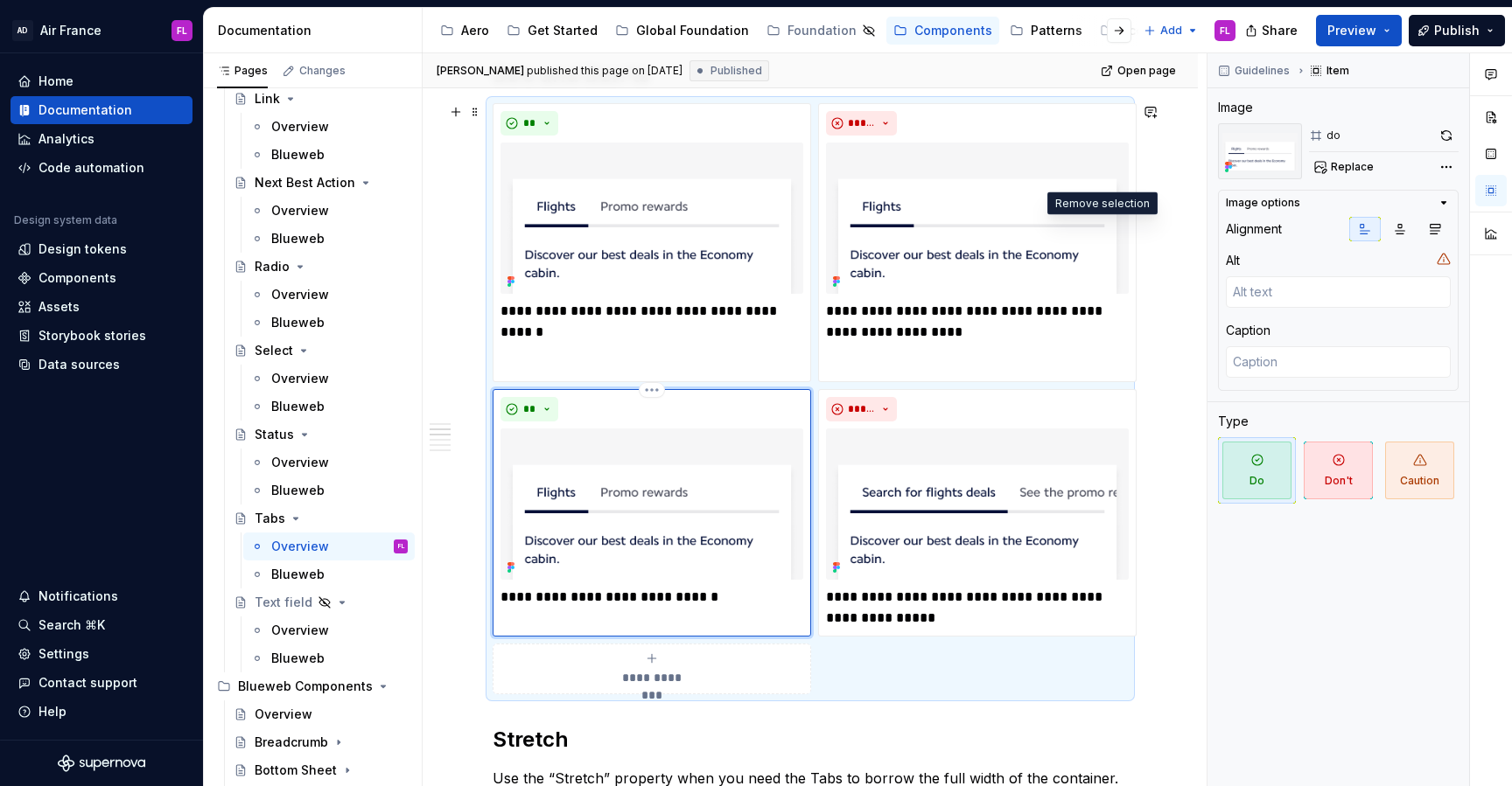
scroll to position [1062, 0]
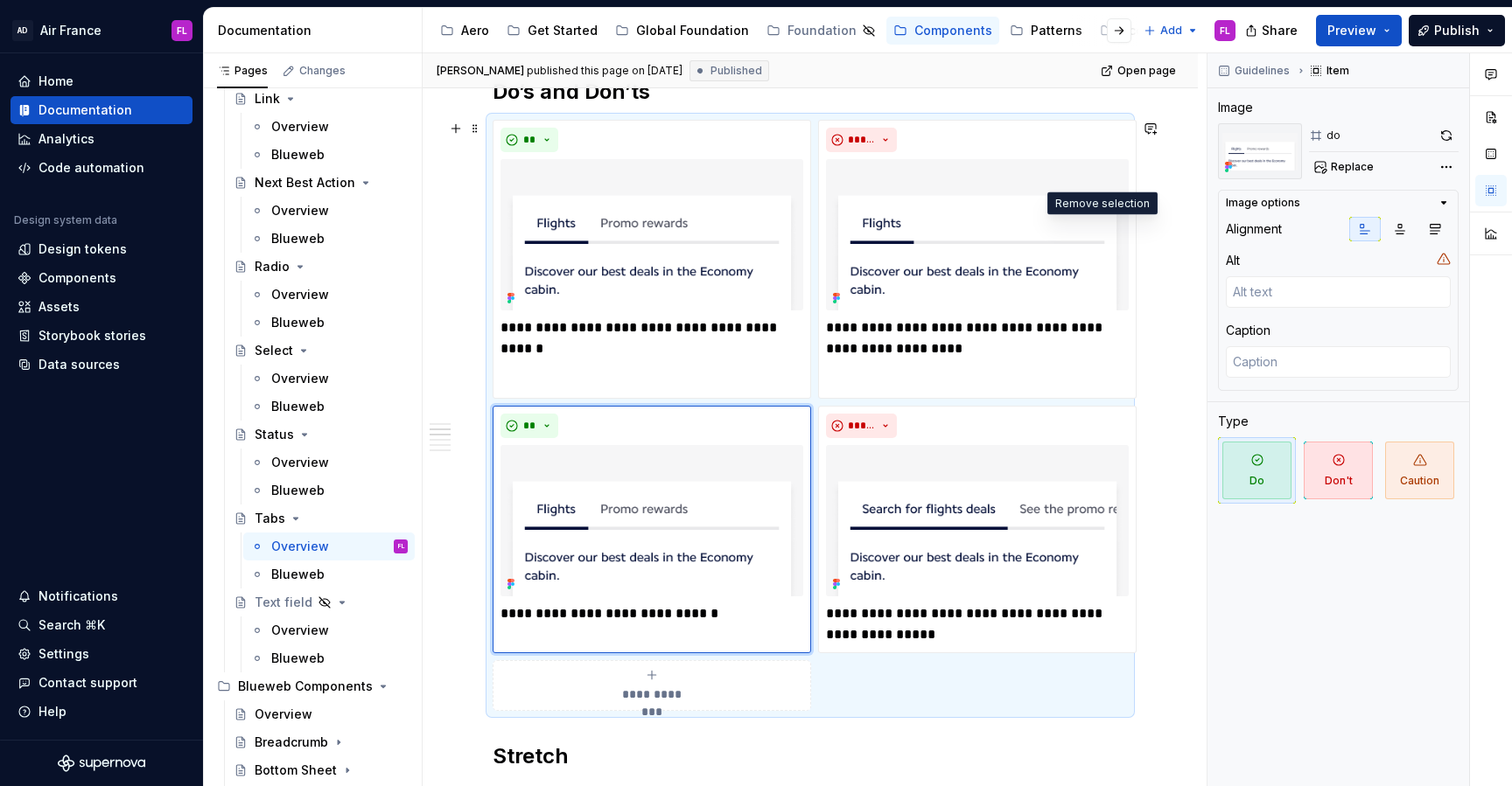
click at [1014, 684] on div "**********" at bounding box center [810, 416] width 636 height 592
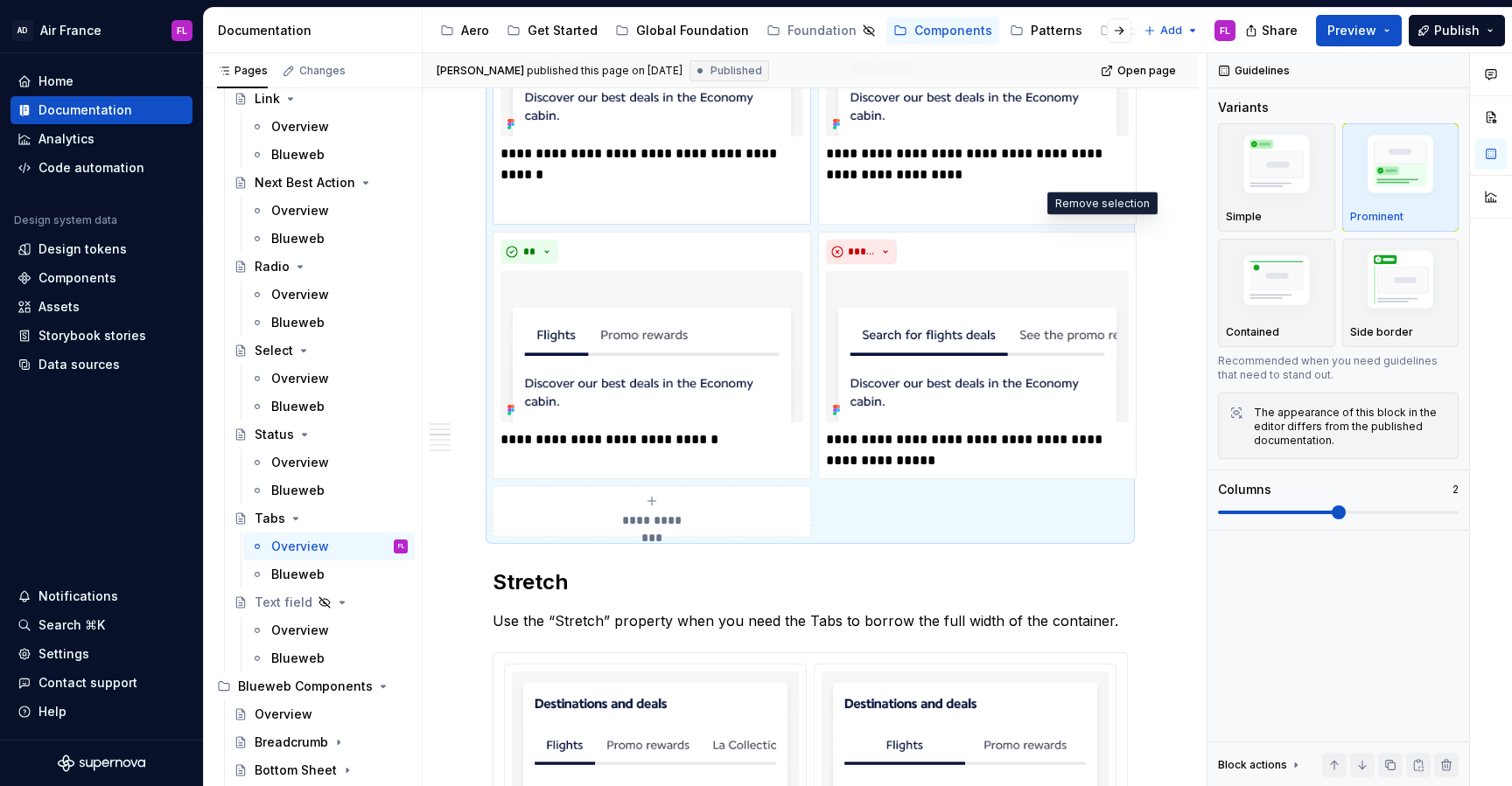
scroll to position [1251, 0]
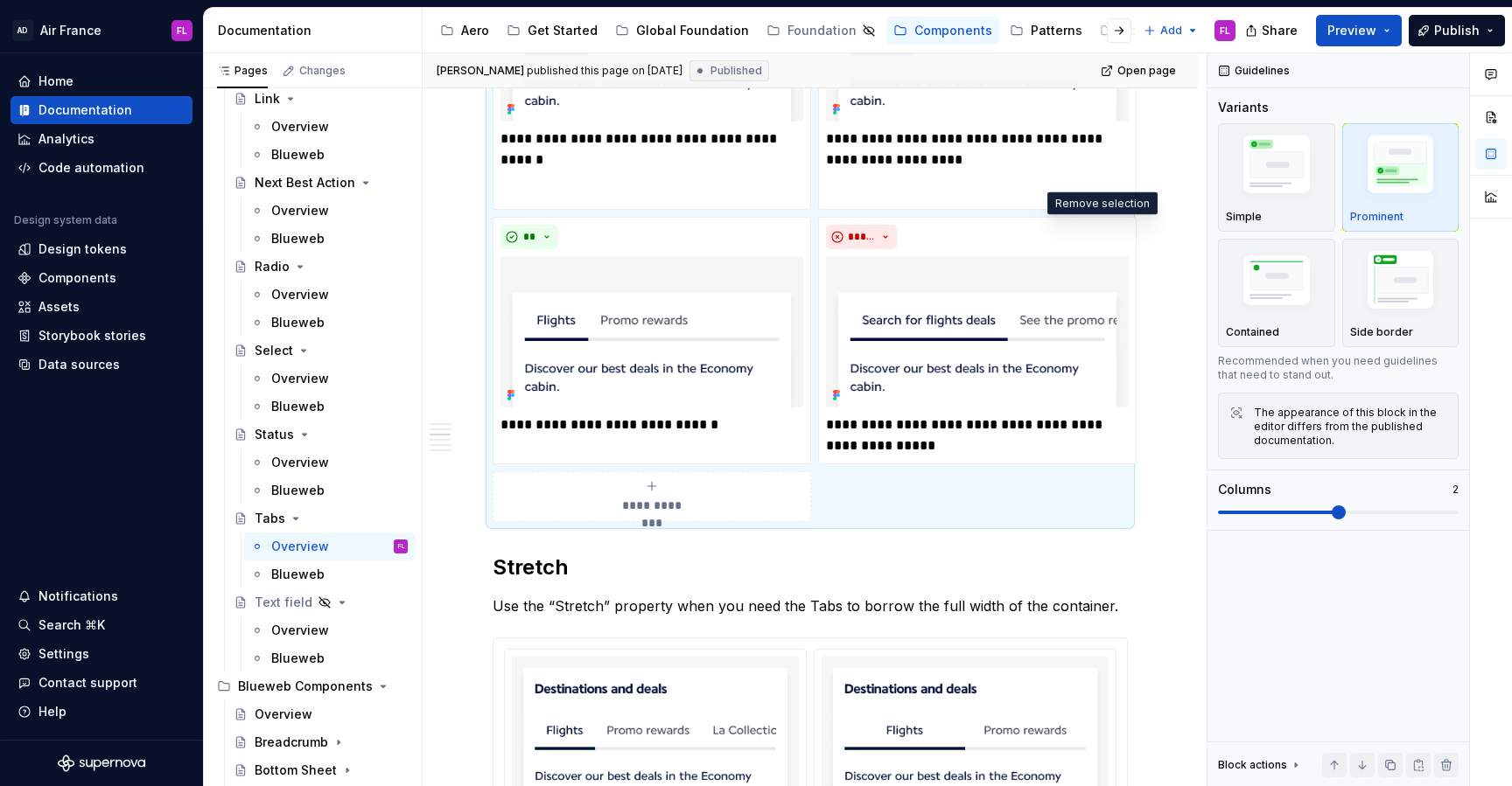
click at [608, 489] on div "**********" at bounding box center [651, 497] width 303 height 35
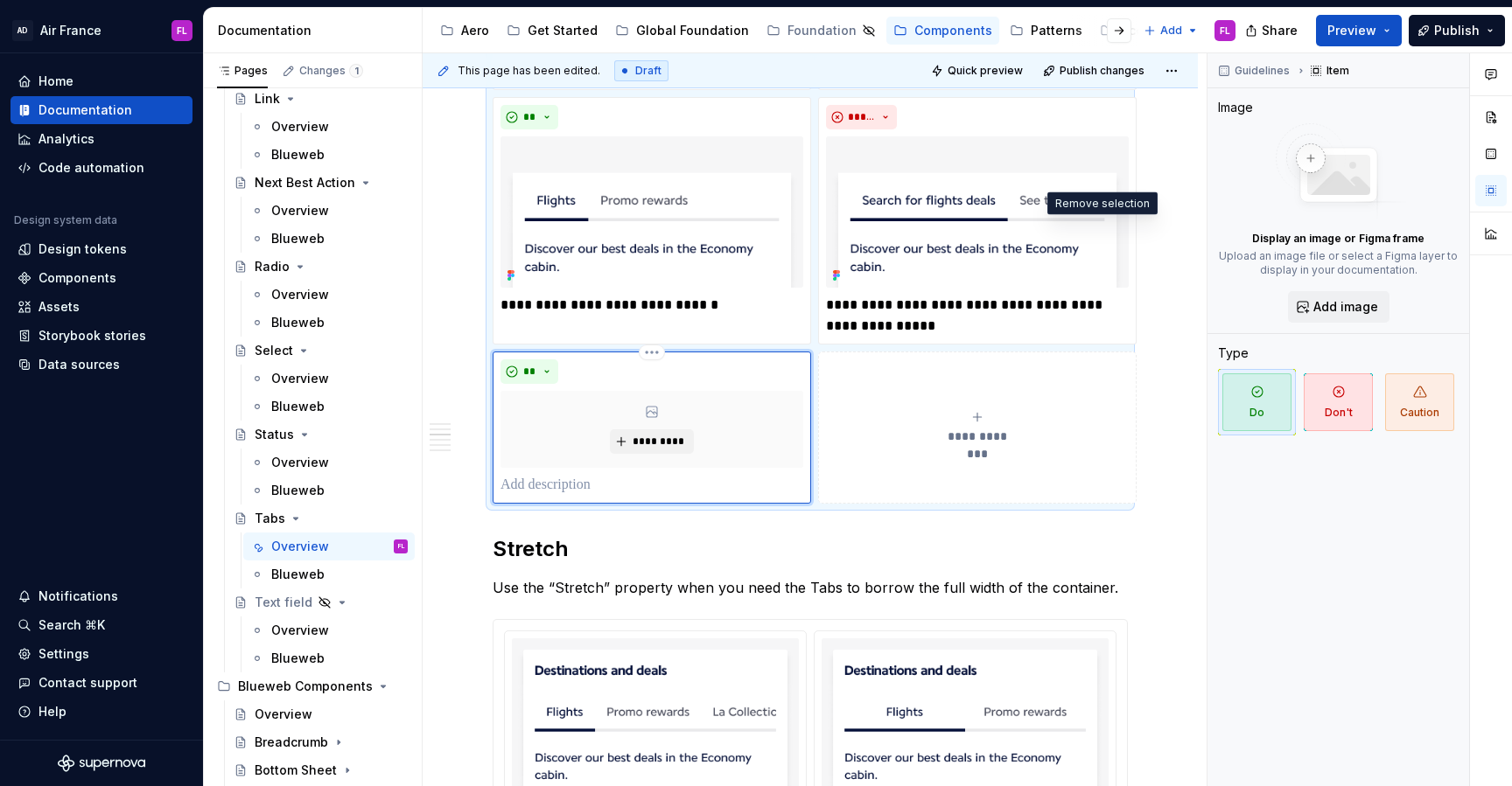
scroll to position [1394, 0]
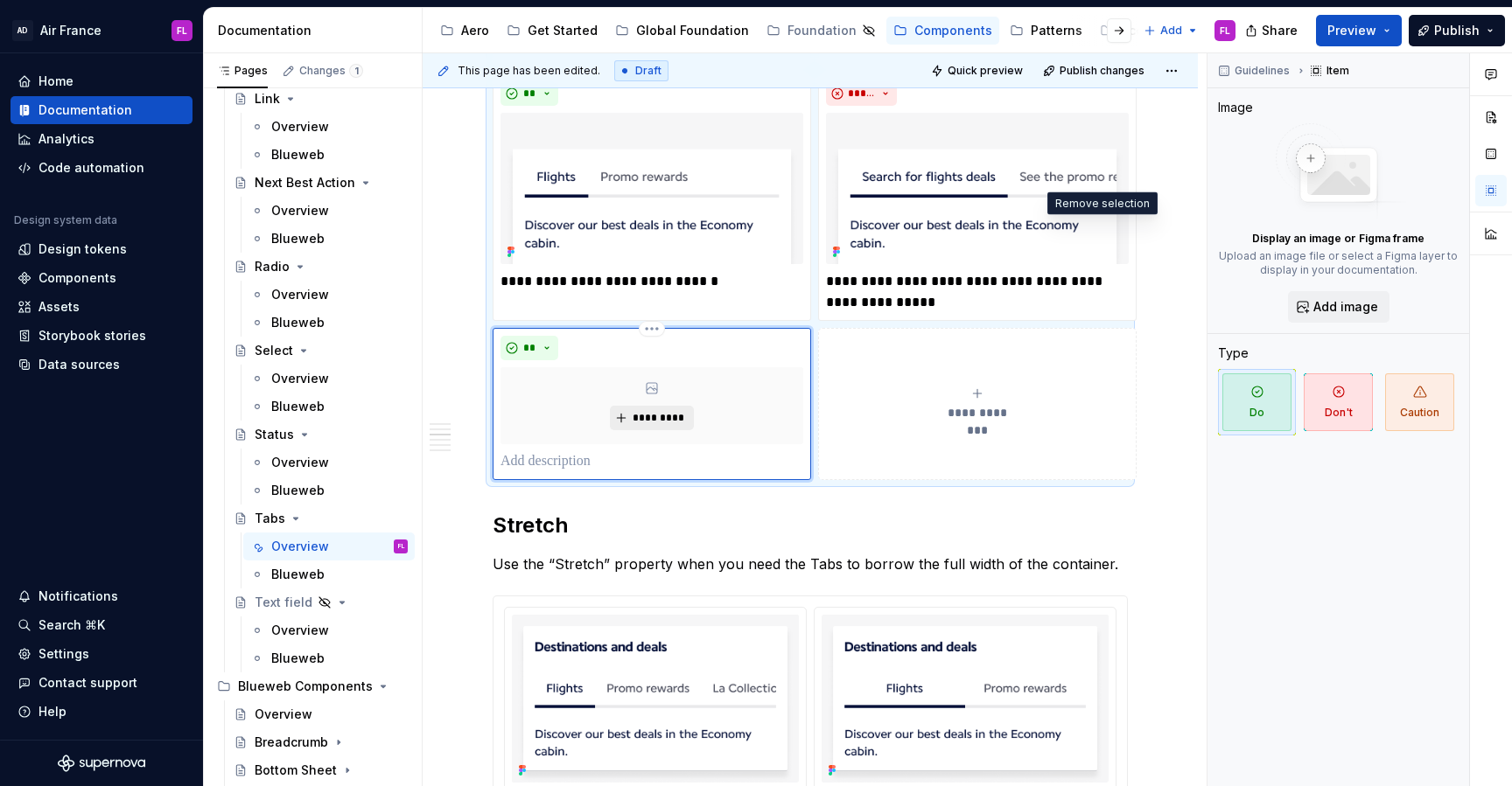
click at [657, 419] on span "*********" at bounding box center [658, 418] width 53 height 14
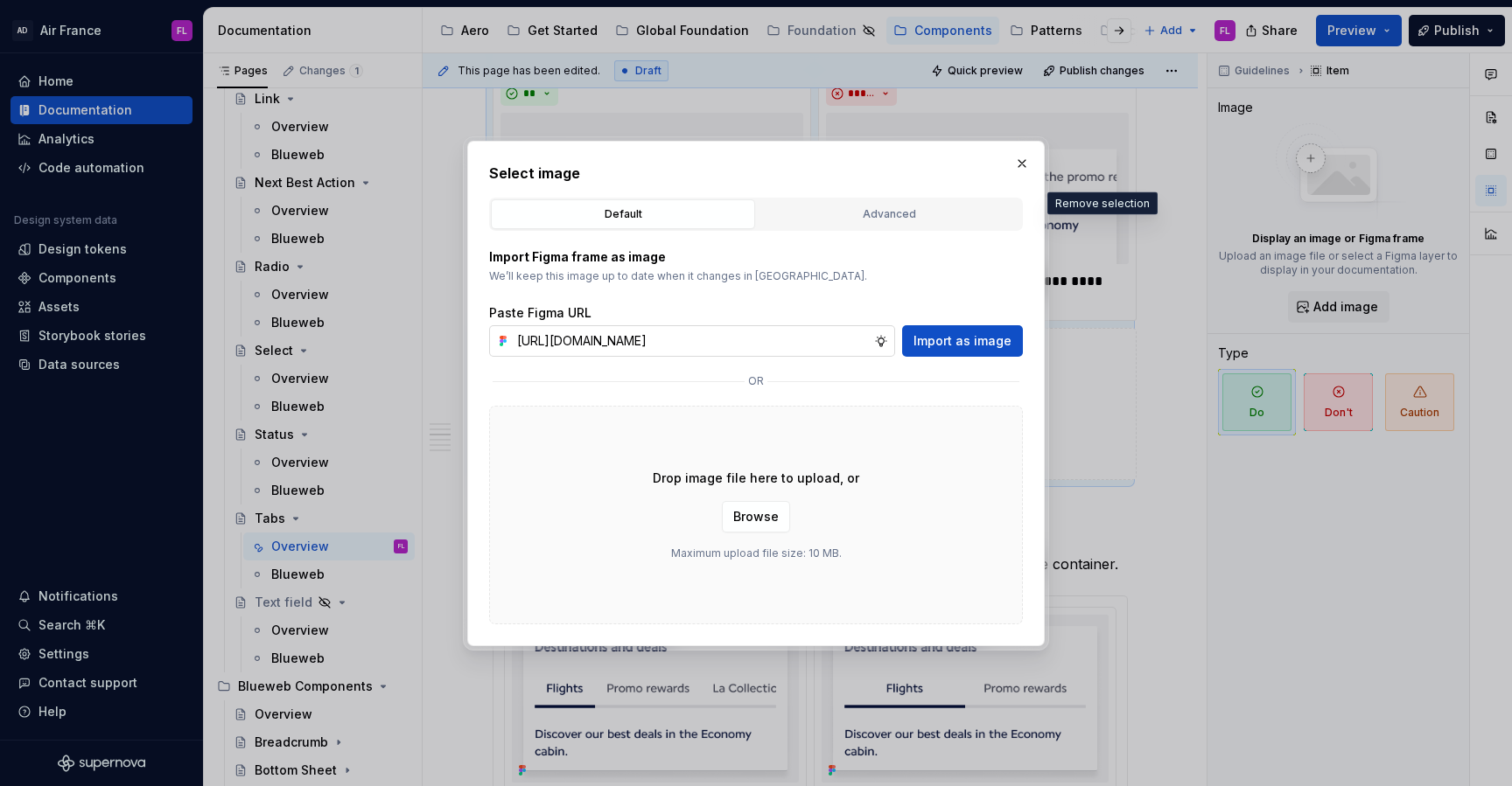
scroll to position [0, 374]
type input "[URL][DOMAIN_NAME]"
click at [951, 343] on span "Import as image" at bounding box center [963, 341] width 98 height 17
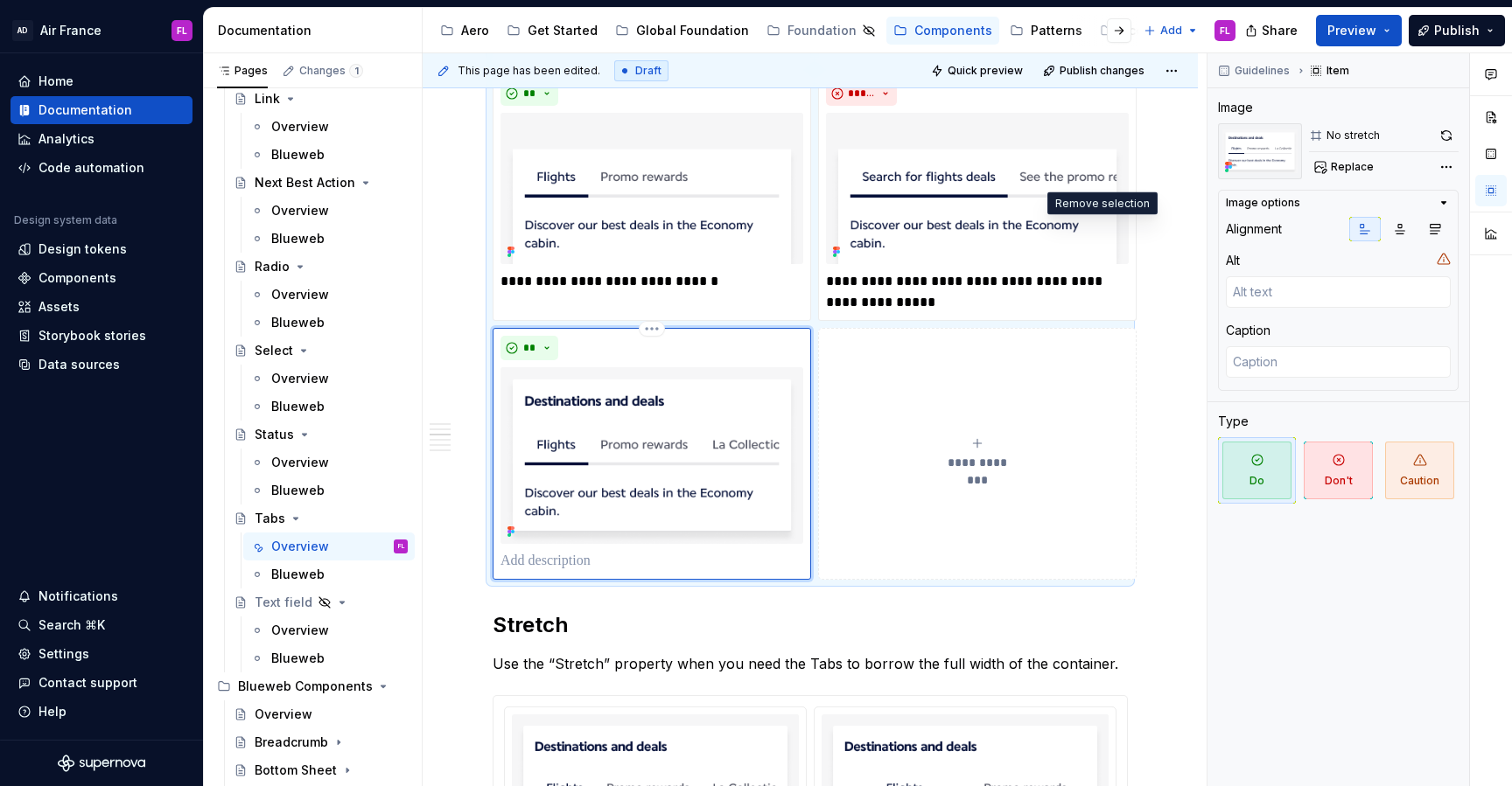
click at [578, 567] on p at bounding box center [651, 562] width 303 height 21
click at [651, 559] on p at bounding box center [651, 562] width 303 height 21
type textarea "*"
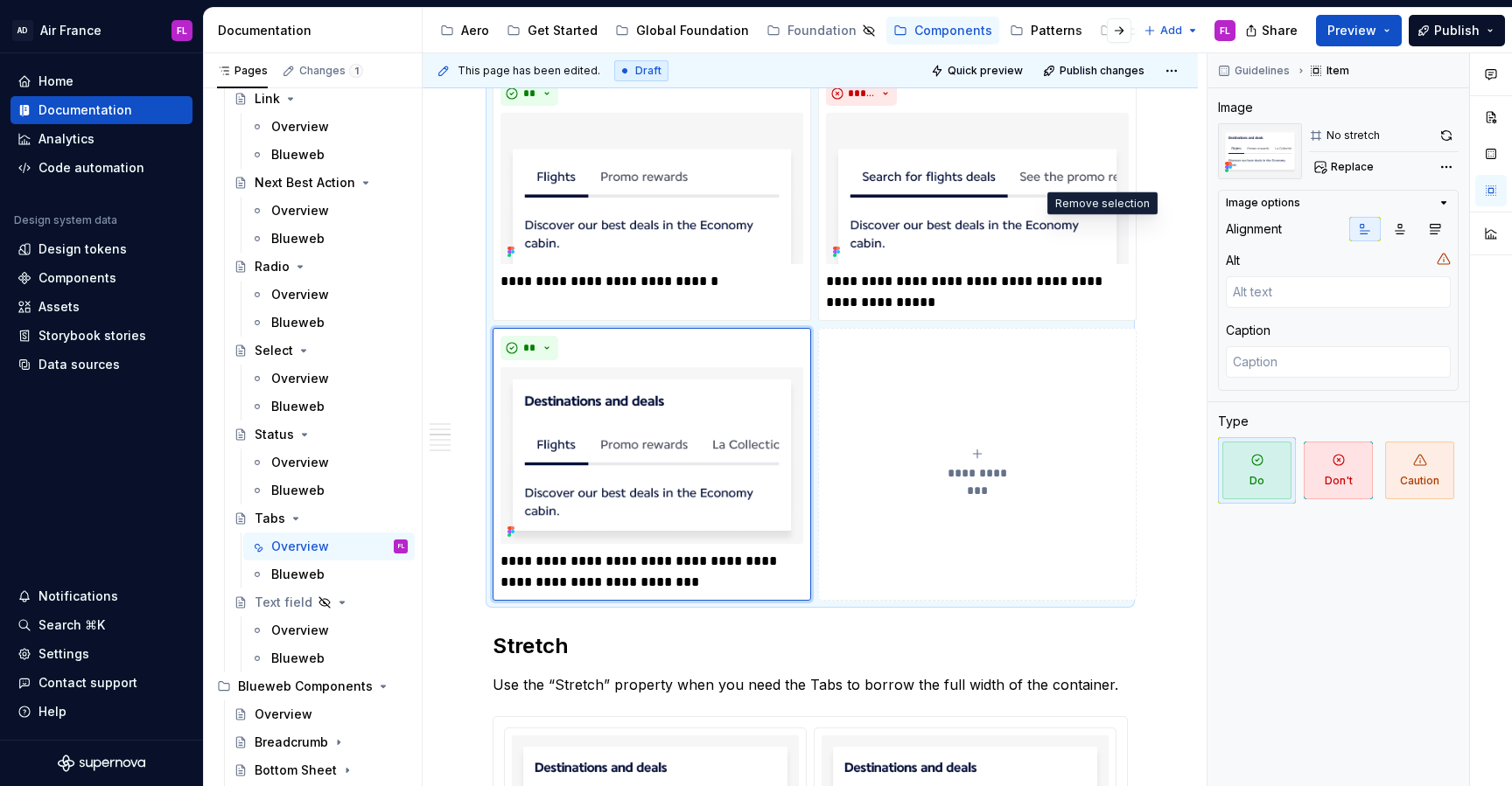
scroll to position [601, 0]
click at [591, 665] on div "**********" at bounding box center [810, 389] width 636 height 2834
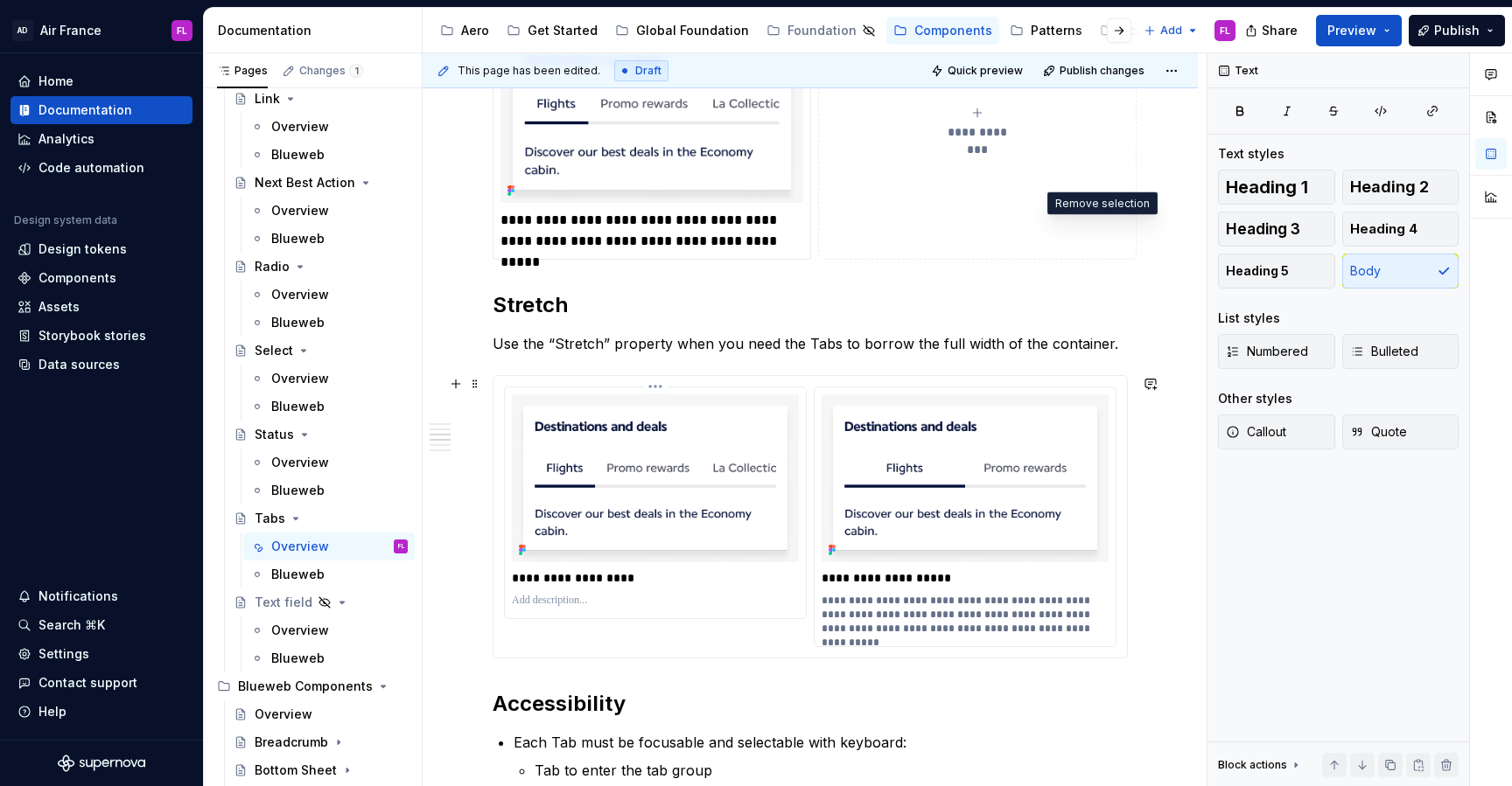
scroll to position [1742, 0]
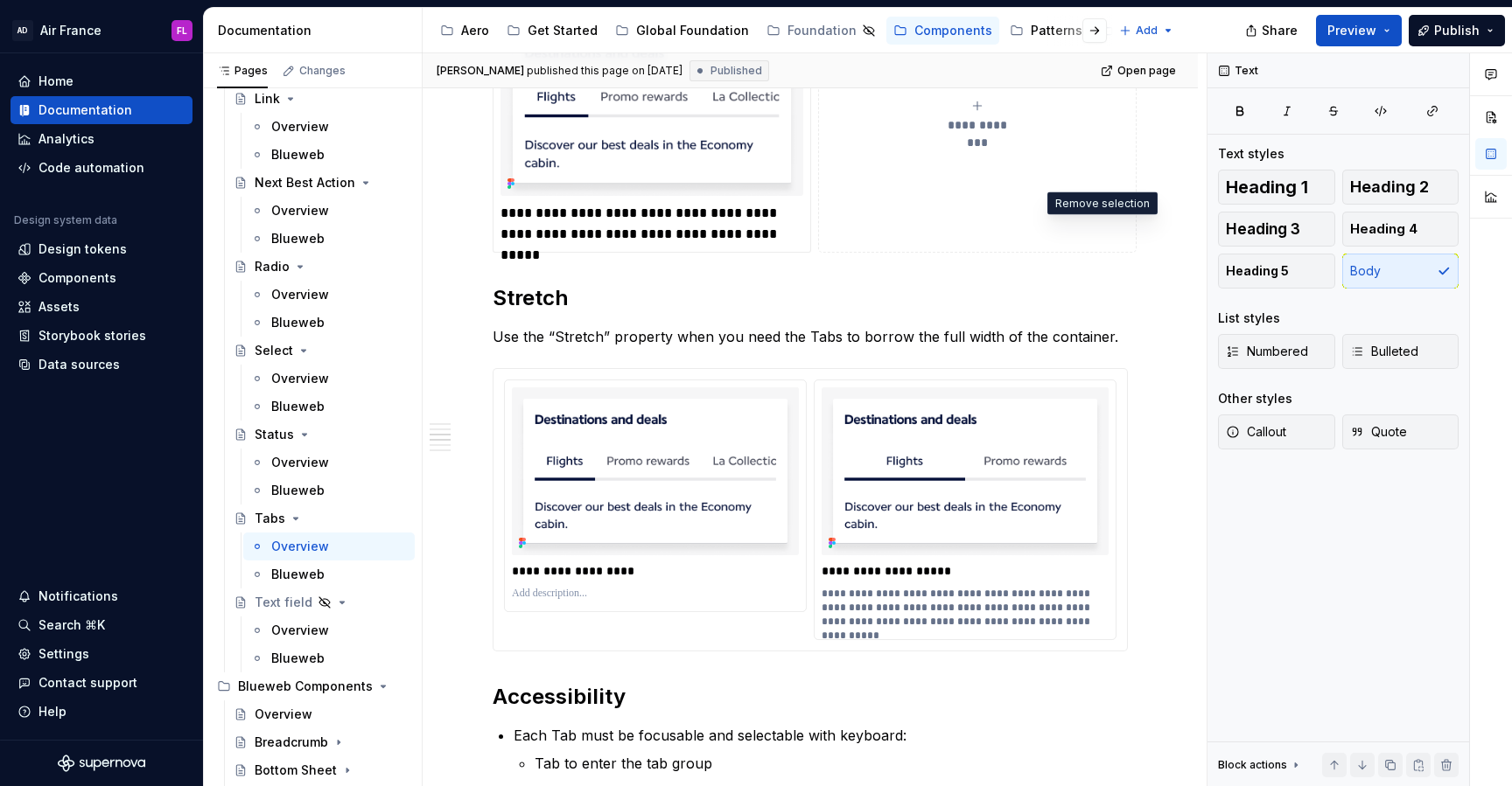
type textarea "*"
